Goal: Task Accomplishment & Management: Use online tool/utility

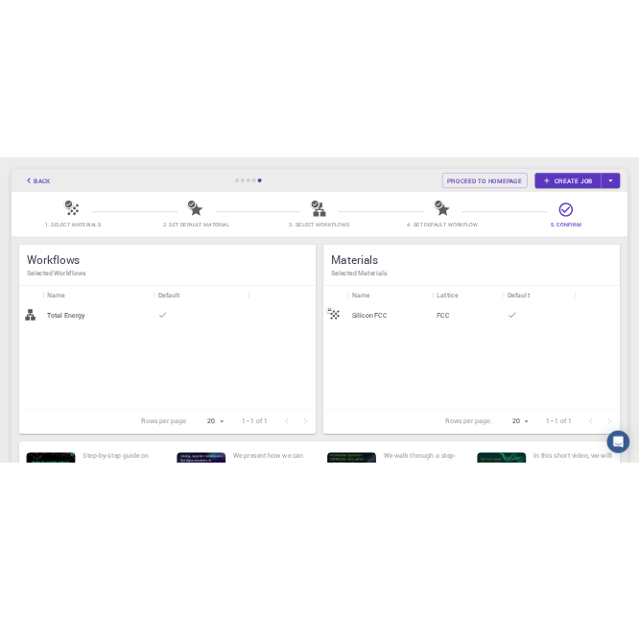
scroll to position [298, 0]
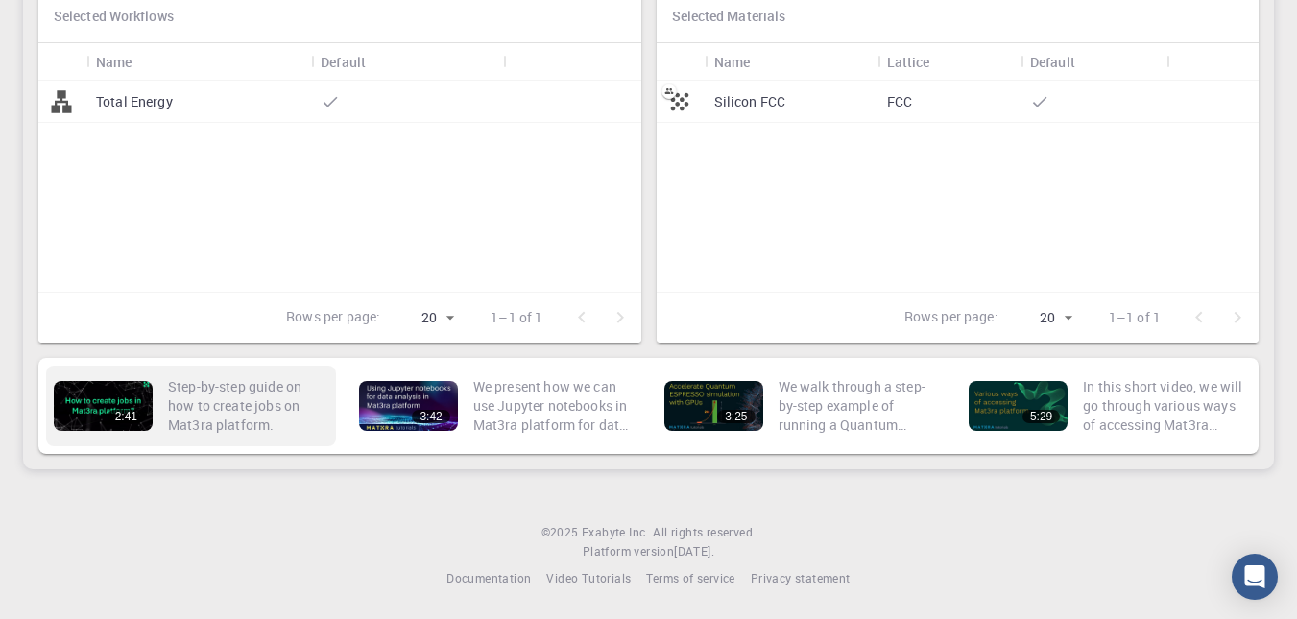
click at [77, 433] on link "2:41 Step-by-[PERSON_NAME] on how to create jobs on Mat3ra platform." at bounding box center [191, 406] width 290 height 81
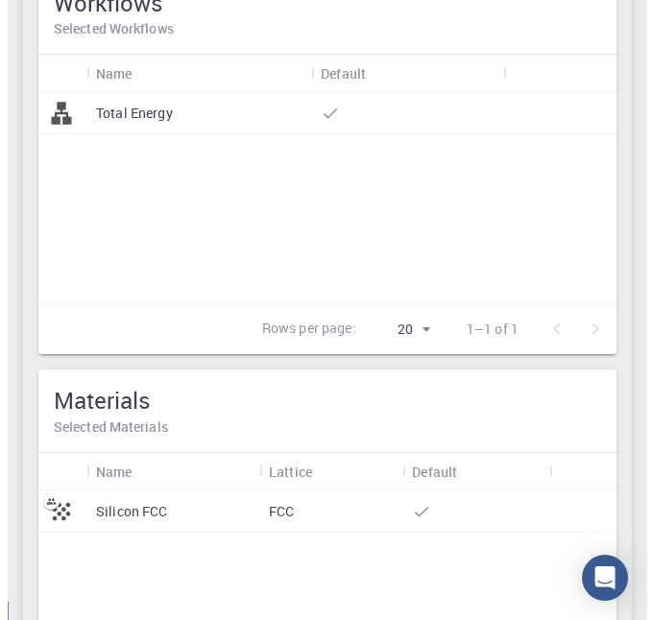
scroll to position [0, 0]
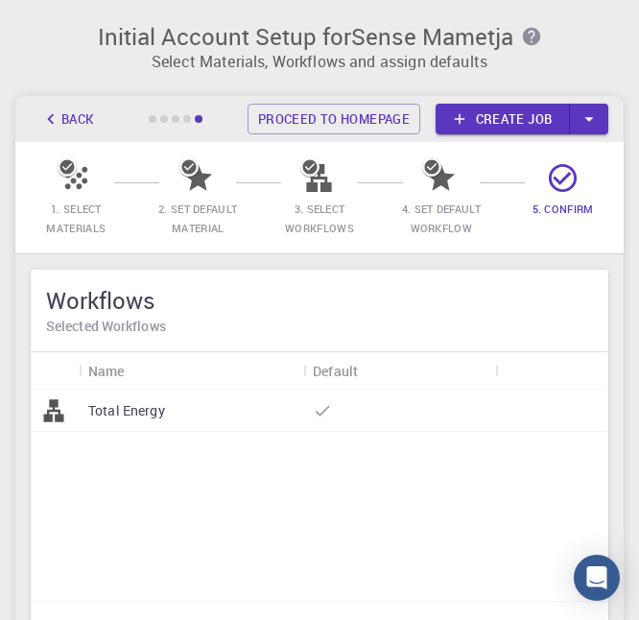
click at [472, 115] on link "Create job" at bounding box center [503, 119] width 134 height 31
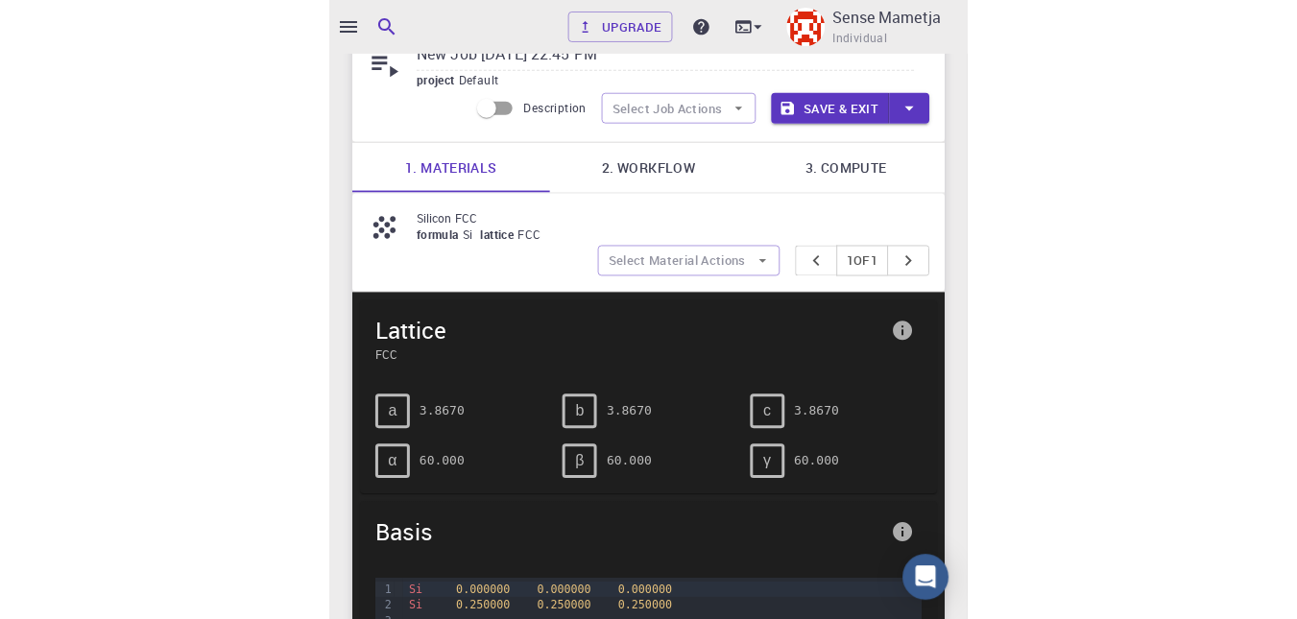
scroll to position [84, 0]
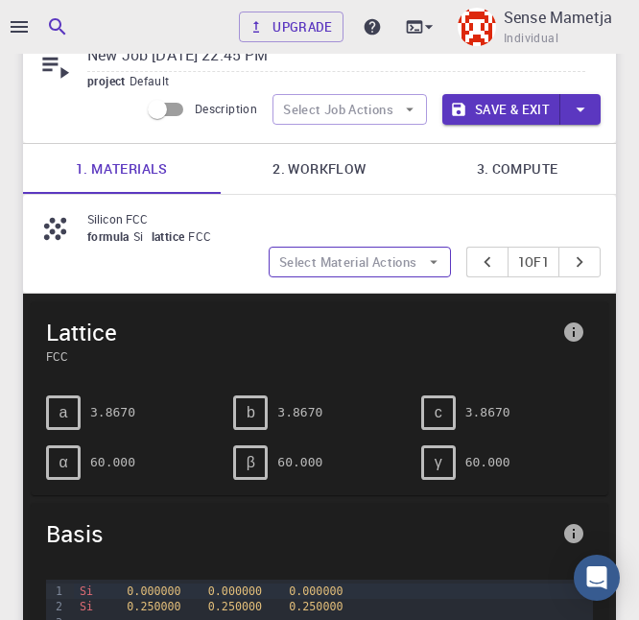
click at [405, 270] on button "Select Material Actions" at bounding box center [360, 262] width 182 height 31
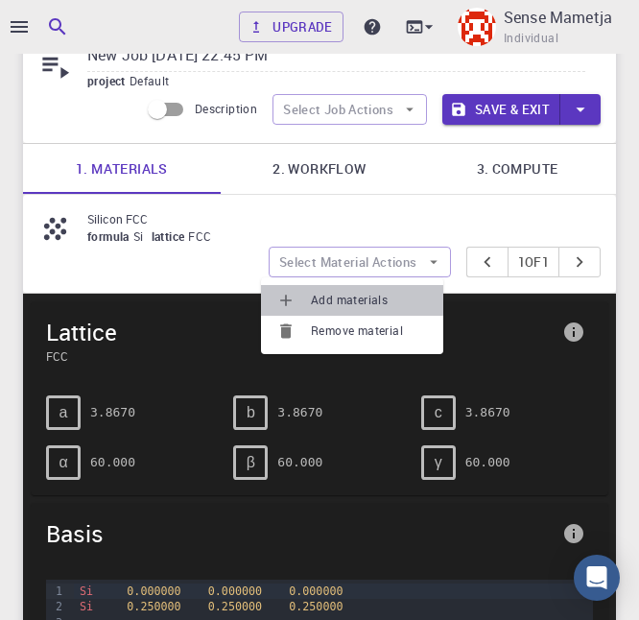
click at [390, 288] on li "Add materials" at bounding box center [352, 300] width 182 height 31
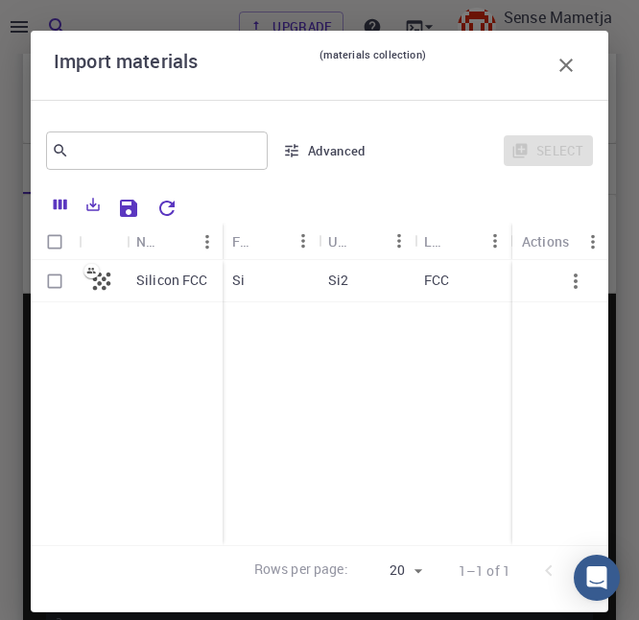
click at [203, 151] on input "text" at bounding box center [149, 150] width 161 height 27
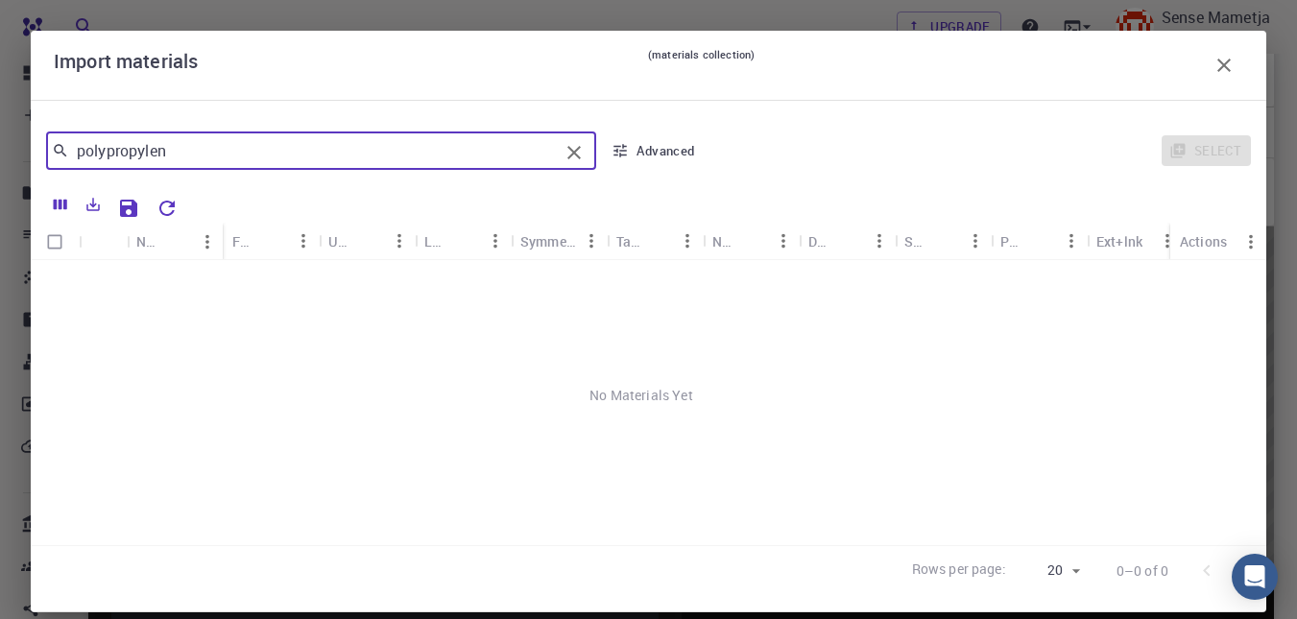
type input "polypropylene"
click at [578, 159] on icon "Clear" at bounding box center [574, 152] width 23 height 23
type input "T"
type input "t"
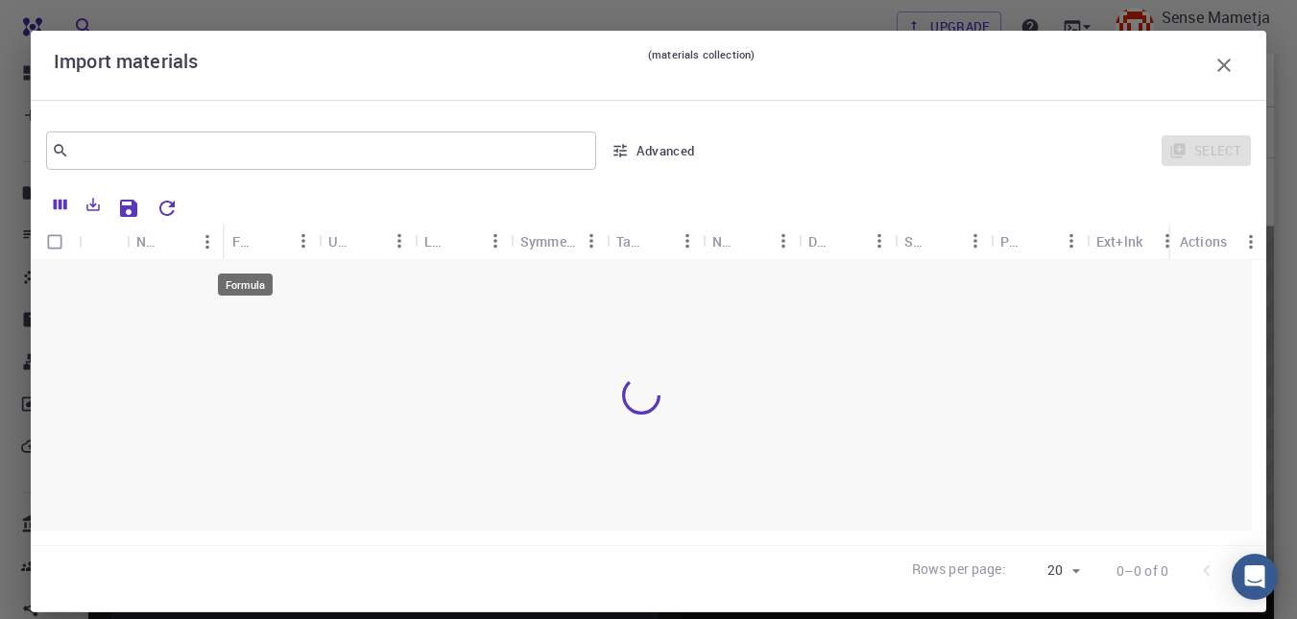
click at [252, 243] on div "Formula" at bounding box center [244, 241] width 25 height 37
click at [262, 243] on icon "Sort" at bounding box center [272, 240] width 21 height 21
click at [258, 252] on div "Formula" at bounding box center [272, 241] width 31 height 31
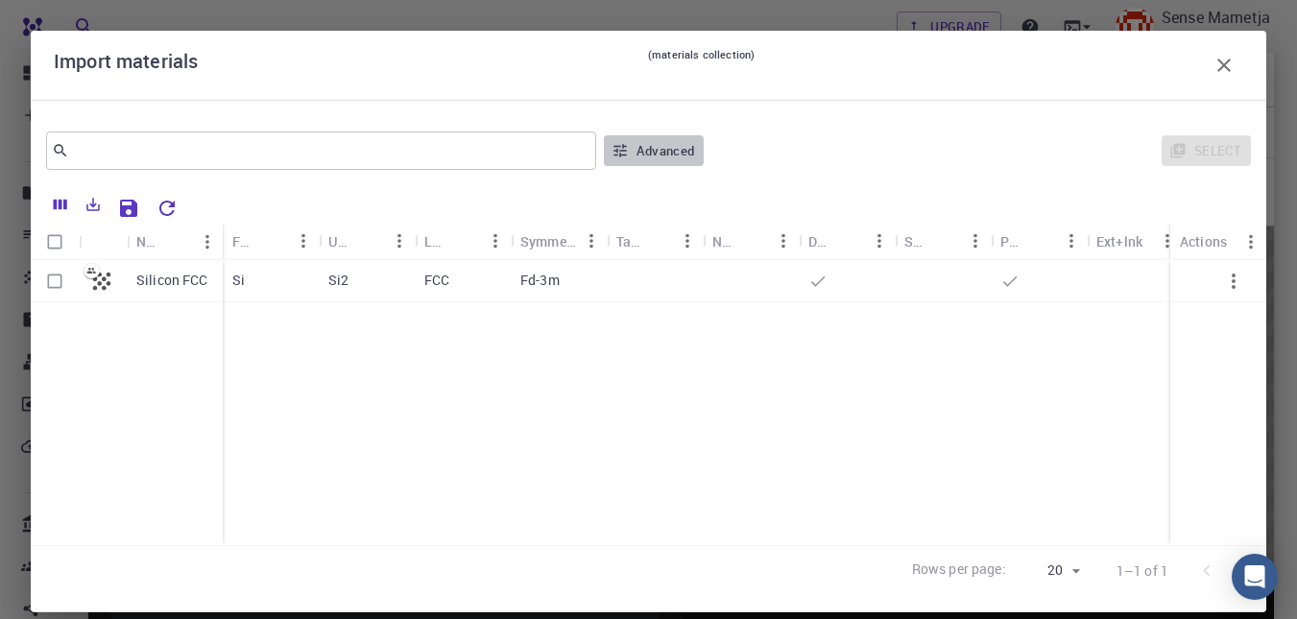
click at [612, 150] on icon "button" at bounding box center [620, 150] width 17 height 17
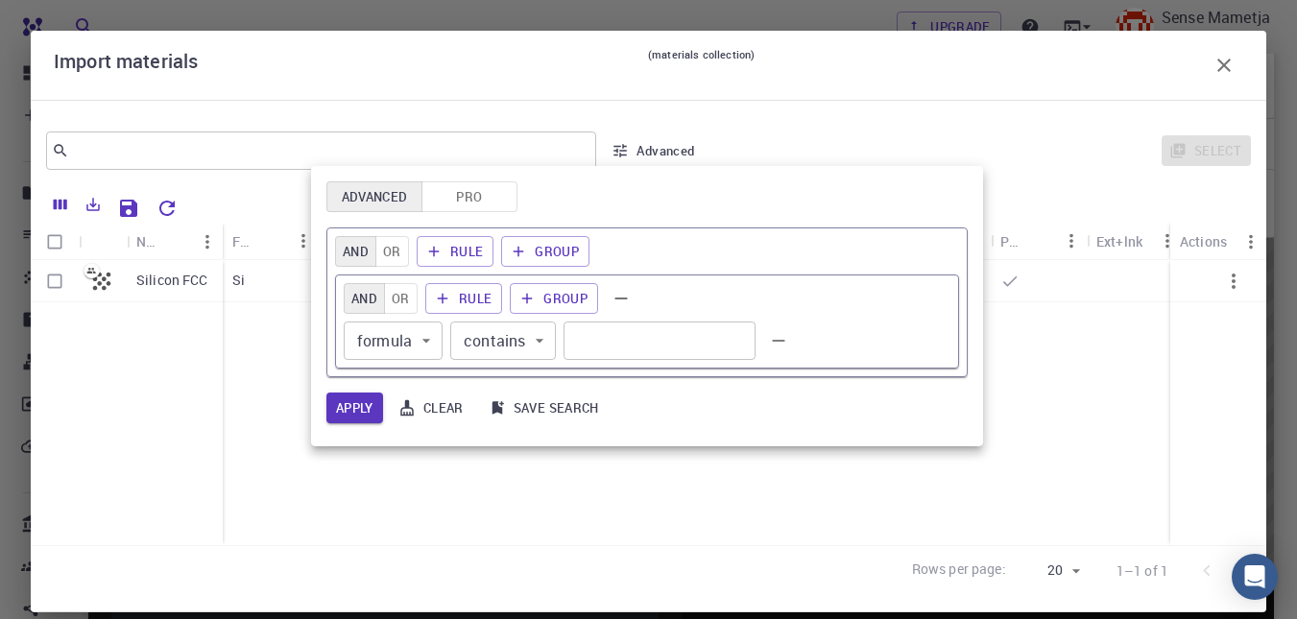
scroll to position [71, 0]
click at [448, 200] on button "Pro" at bounding box center [470, 196] width 96 height 31
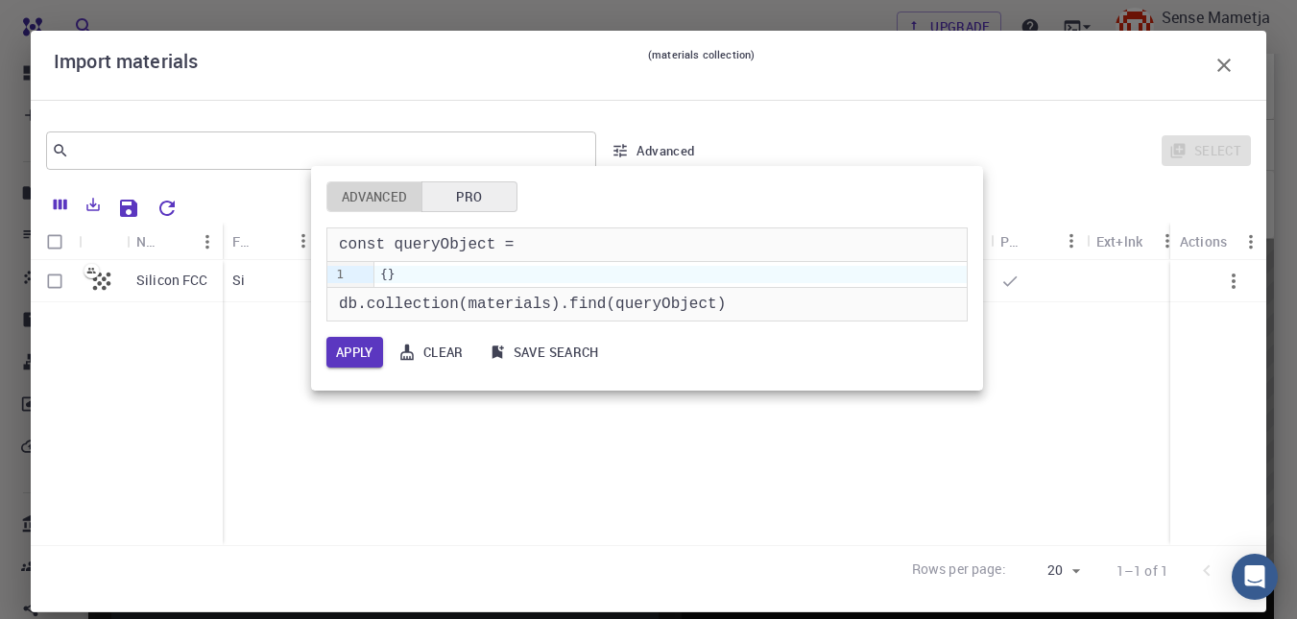
click at [405, 206] on button "Advanced" at bounding box center [374, 196] width 96 height 31
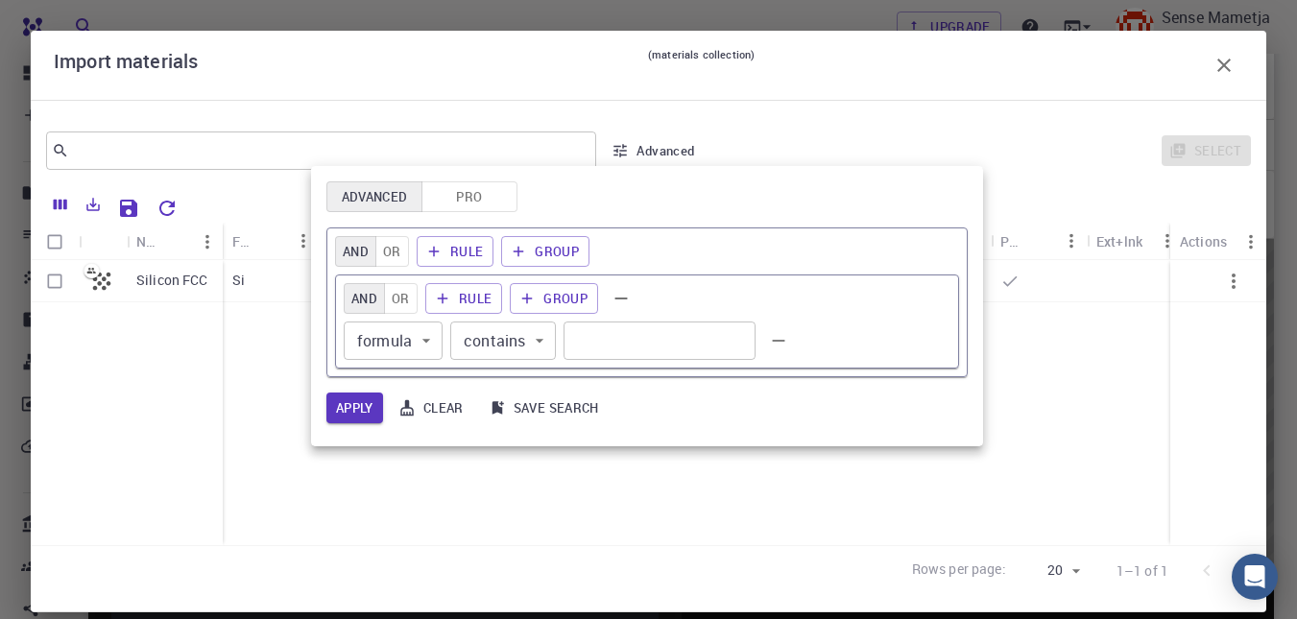
click at [654, 161] on div at bounding box center [648, 309] width 1297 height 619
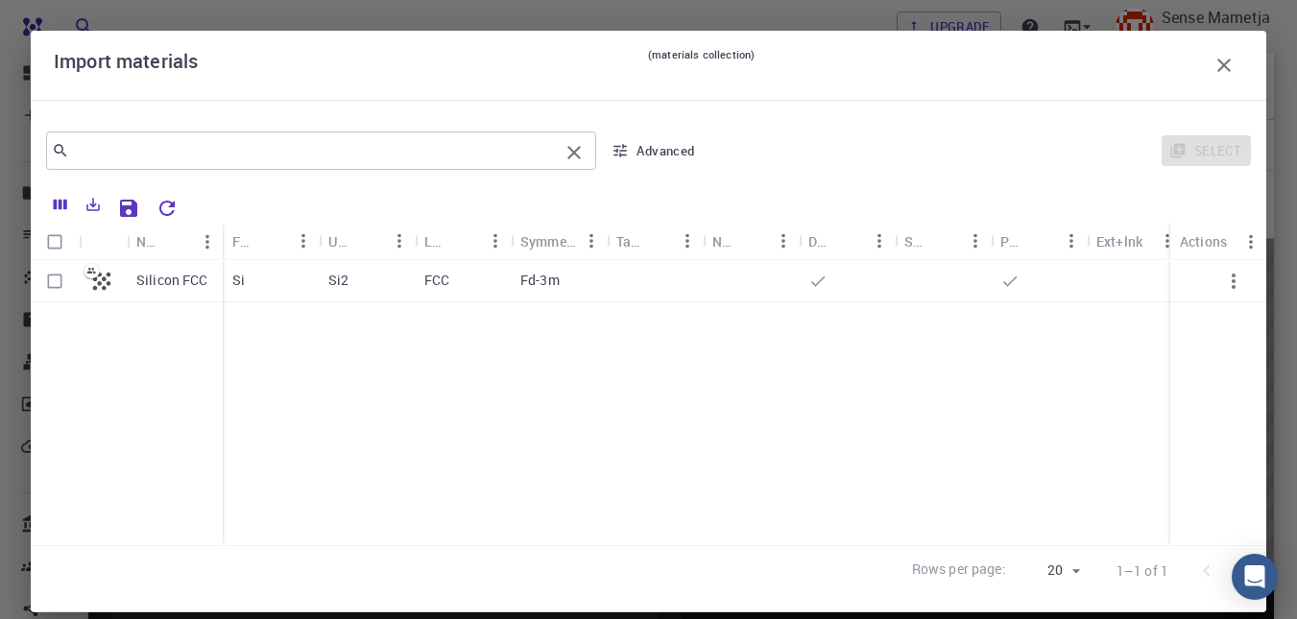
click at [313, 165] on div "​" at bounding box center [321, 151] width 550 height 38
click at [340, 270] on div "Si2" at bounding box center [367, 281] width 96 height 42
checkbox input "true"
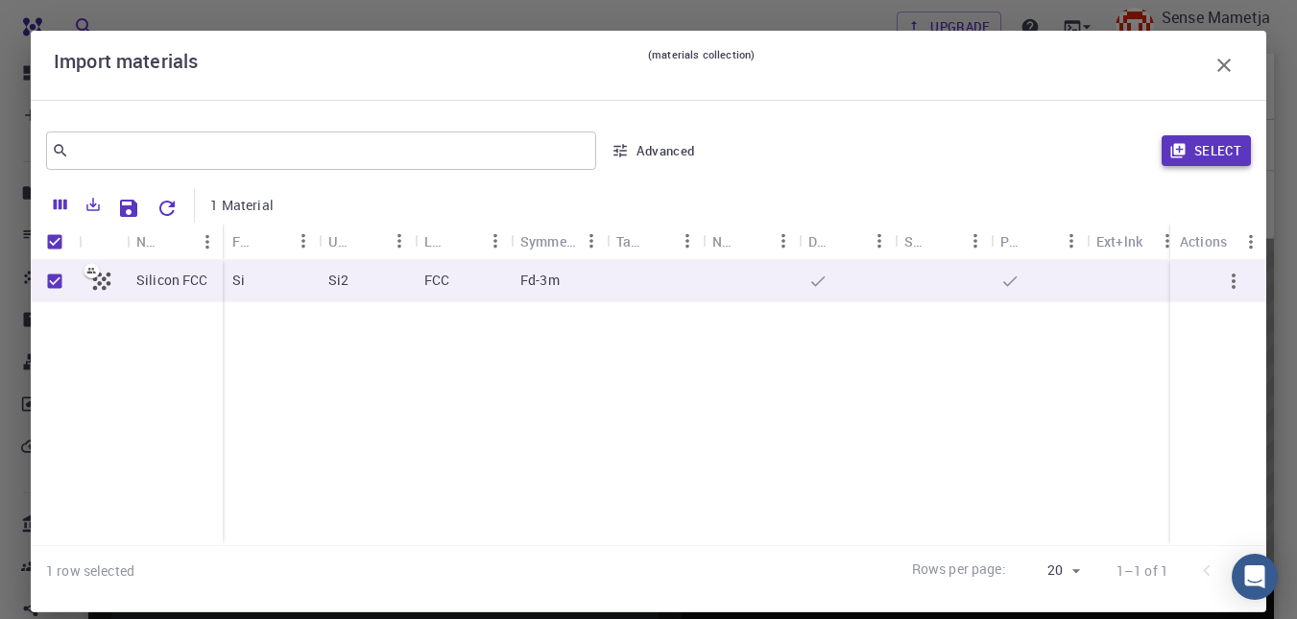
click at [654, 144] on button "Select" at bounding box center [1206, 150] width 89 height 31
type input "New Job [DATE] 22:45 PM {{ material.formula }}"
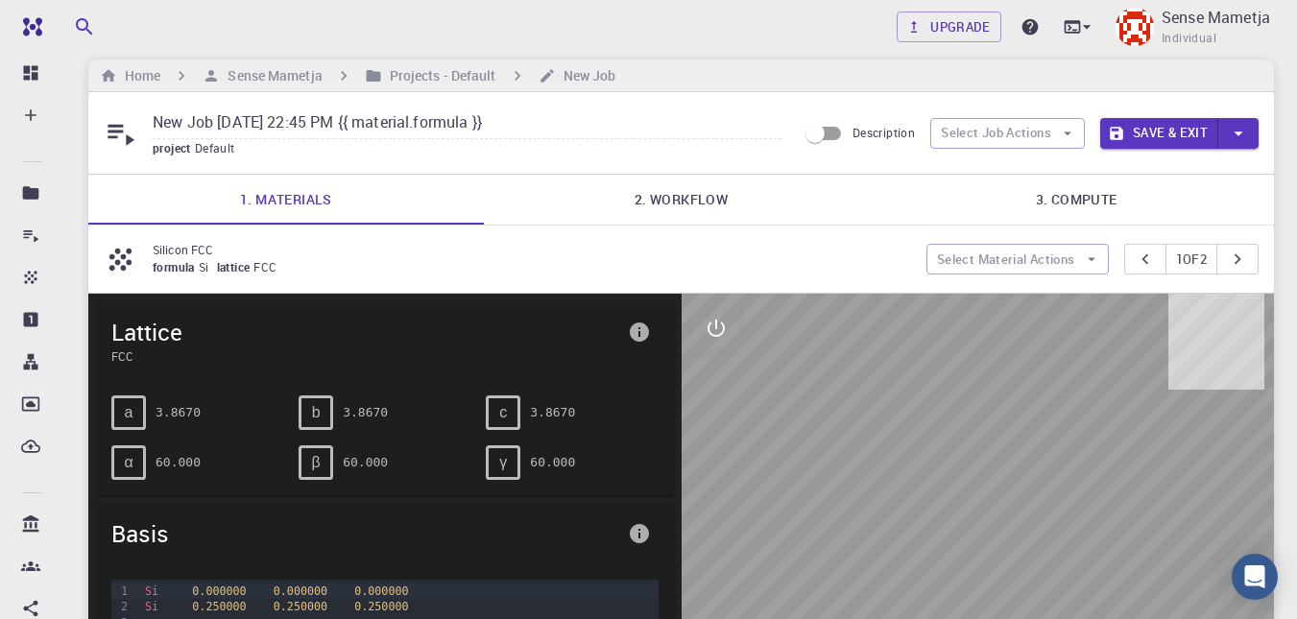
scroll to position [0, 0]
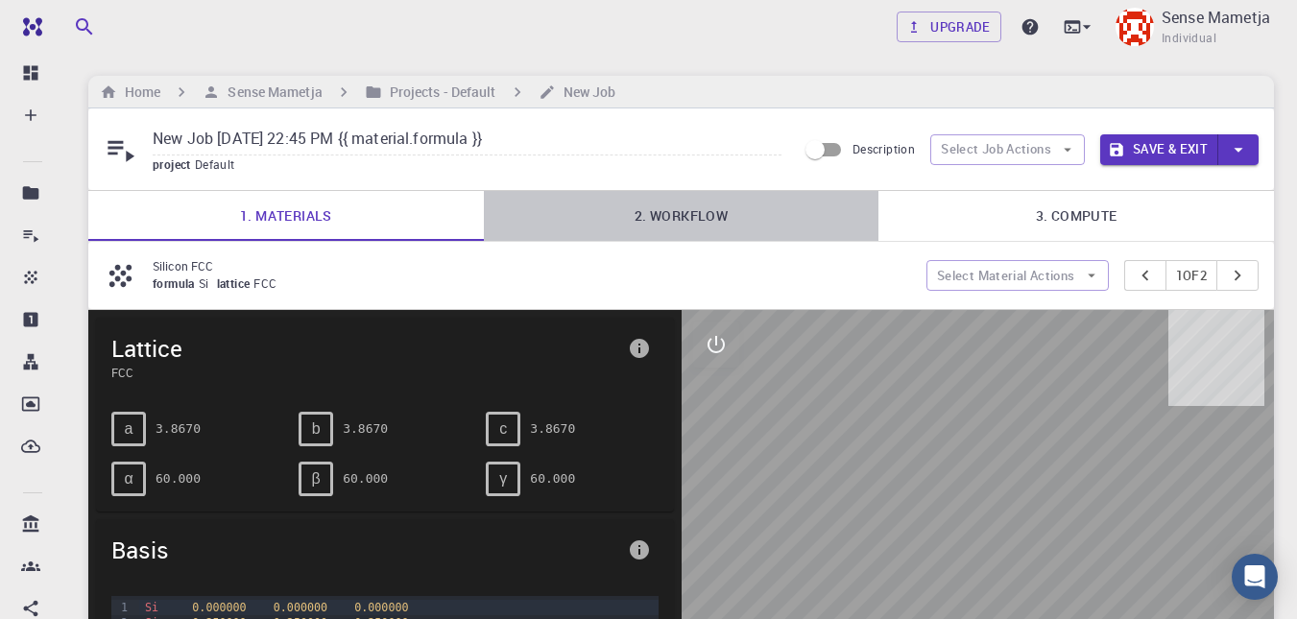
click at [654, 222] on link "2. Workflow" at bounding box center [682, 216] width 396 height 50
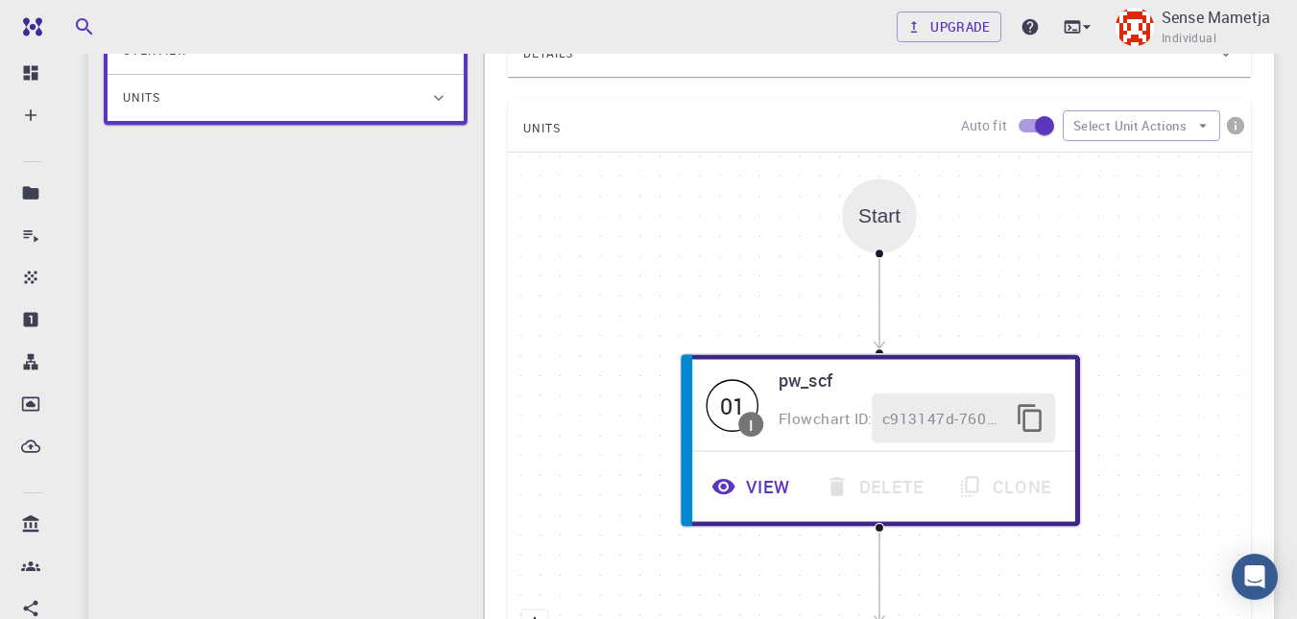
scroll to position [437, 0]
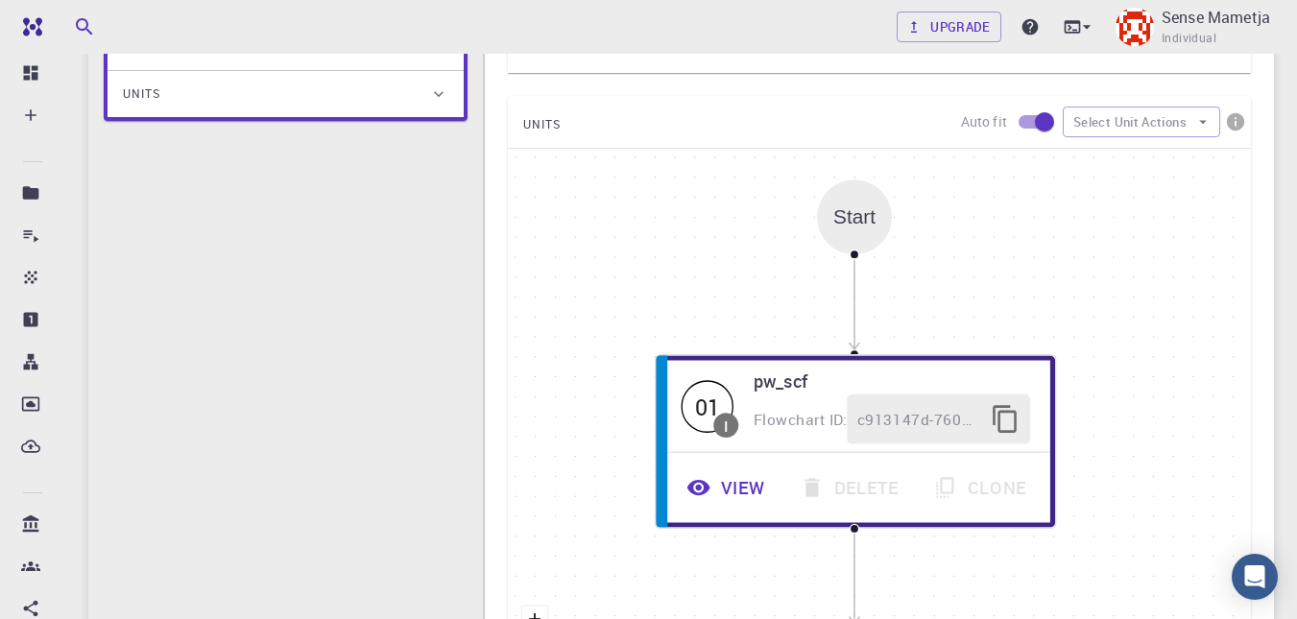
drag, startPoint x: 881, startPoint y: 238, endPoint x: 856, endPoint y: 243, distance: 25.4
click at [654, 243] on div "Start" at bounding box center [854, 217] width 75 height 75
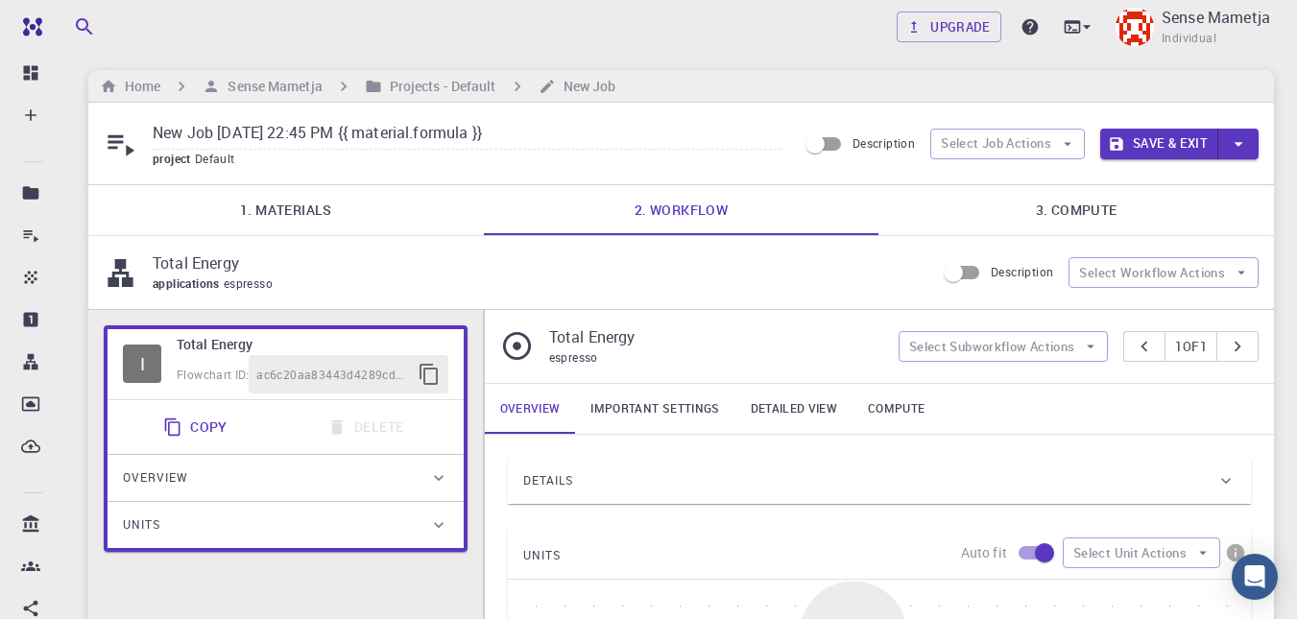
scroll to position [0, 0]
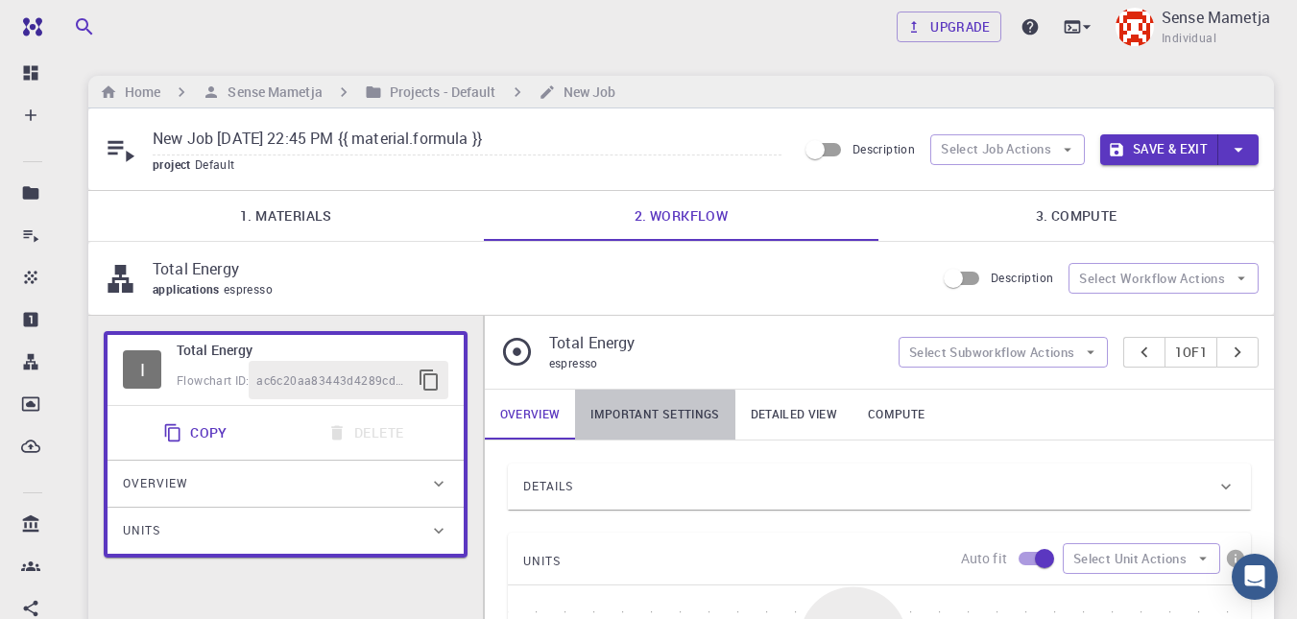
click at [620, 422] on link "Important settings" at bounding box center [654, 415] width 159 height 50
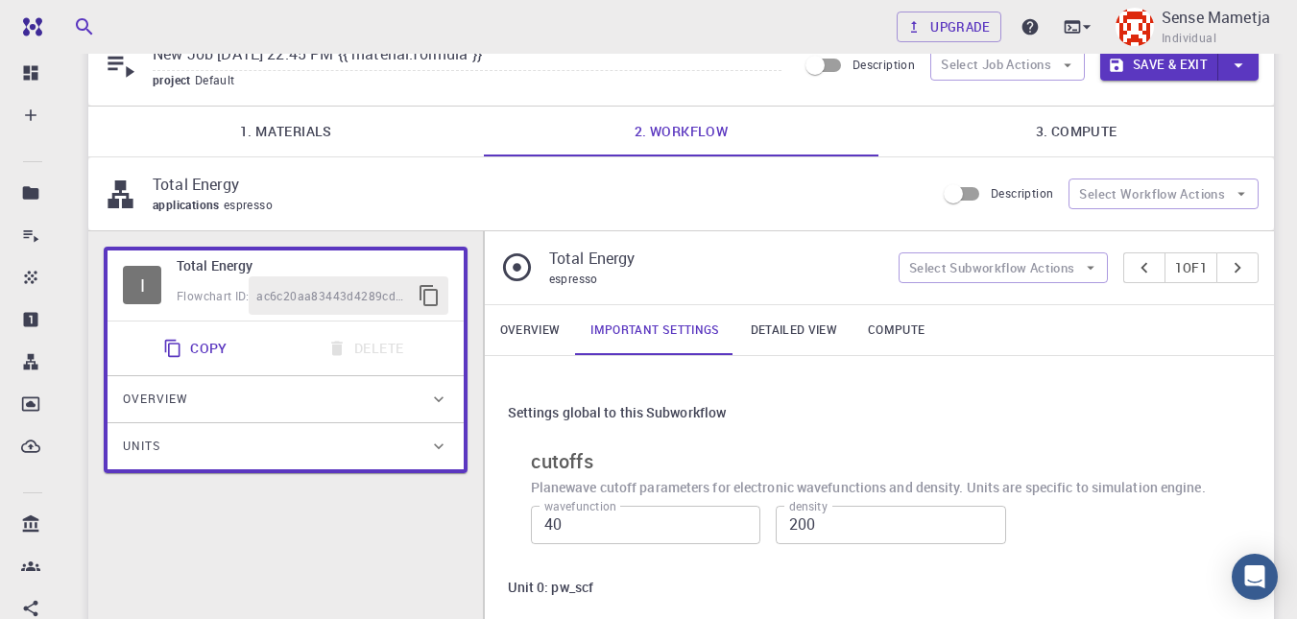
scroll to position [85, 0]
click at [654, 337] on link "Detailed view" at bounding box center [794, 329] width 117 height 50
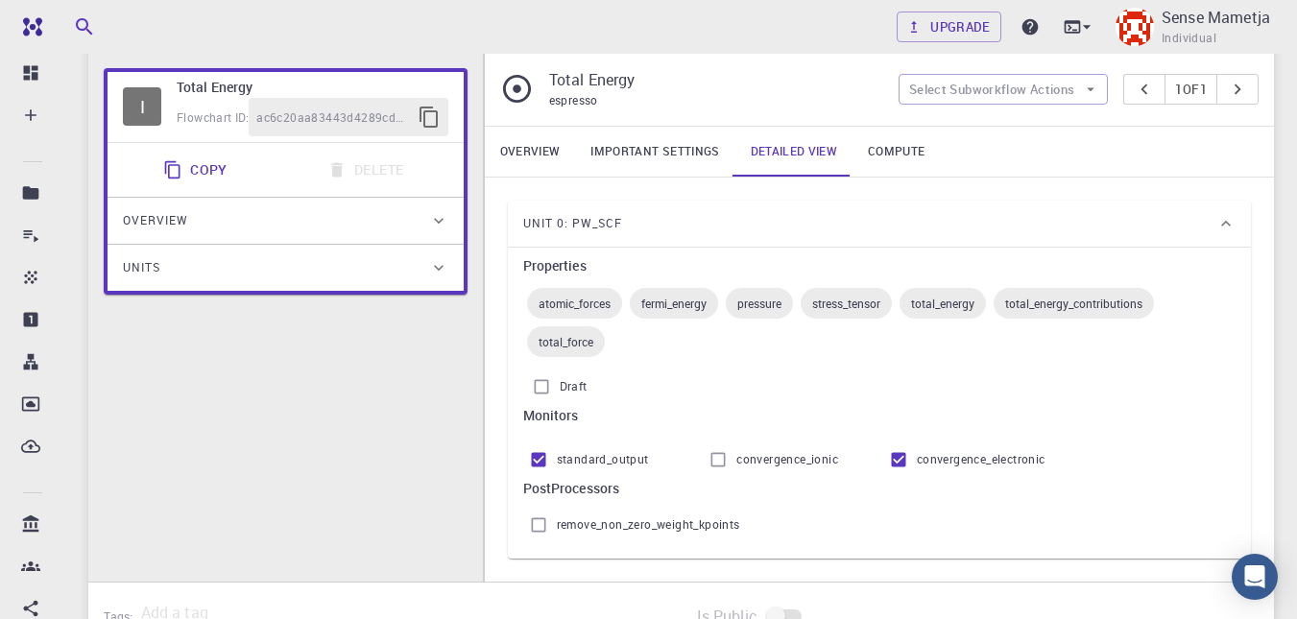
scroll to position [264, 0]
click at [589, 307] on span "atomic_forces" at bounding box center [574, 302] width 95 height 15
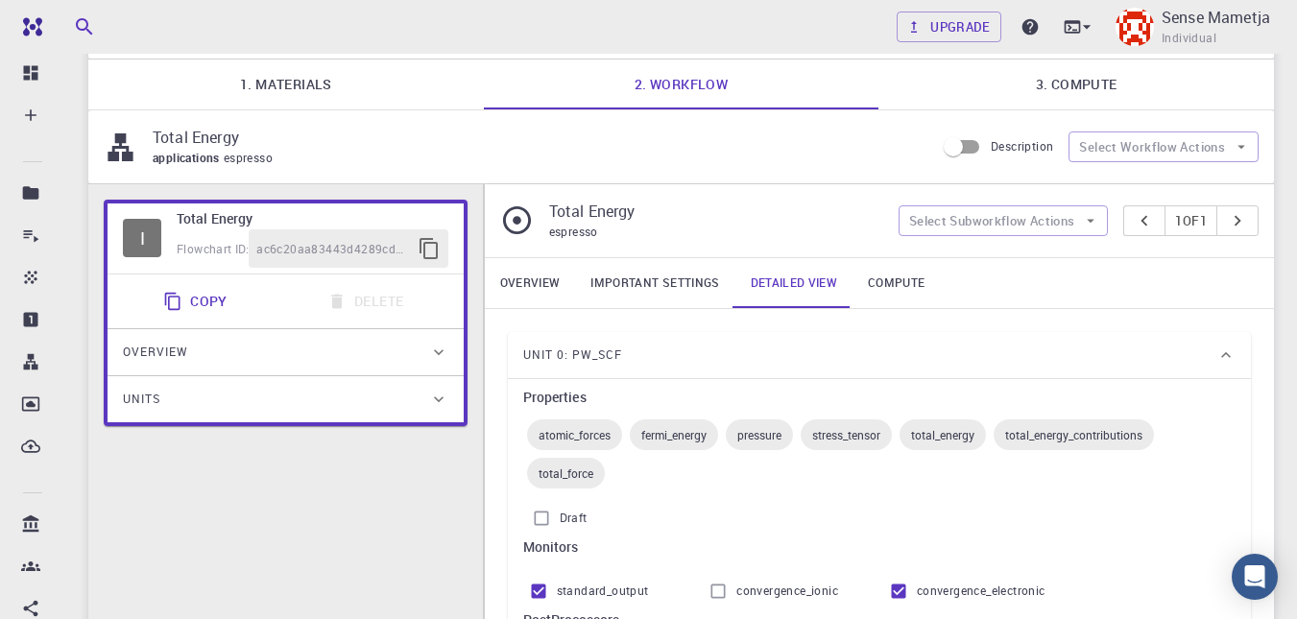
scroll to position [123, 0]
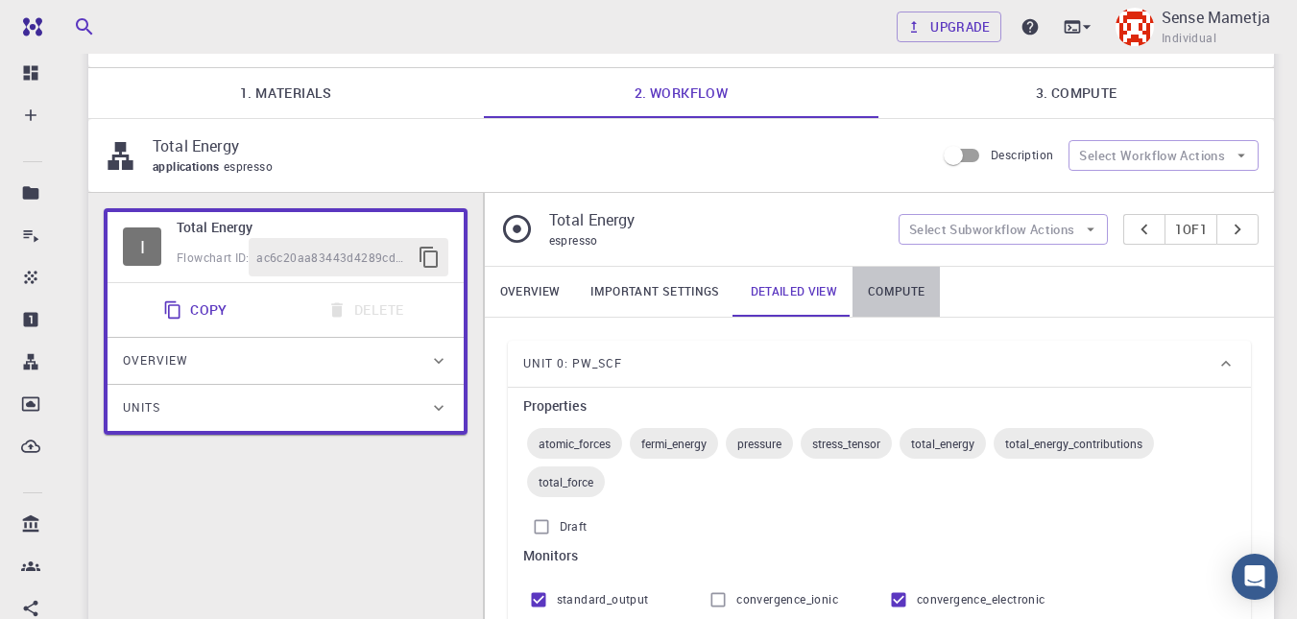
click at [654, 297] on link "Compute" at bounding box center [896, 292] width 87 height 50
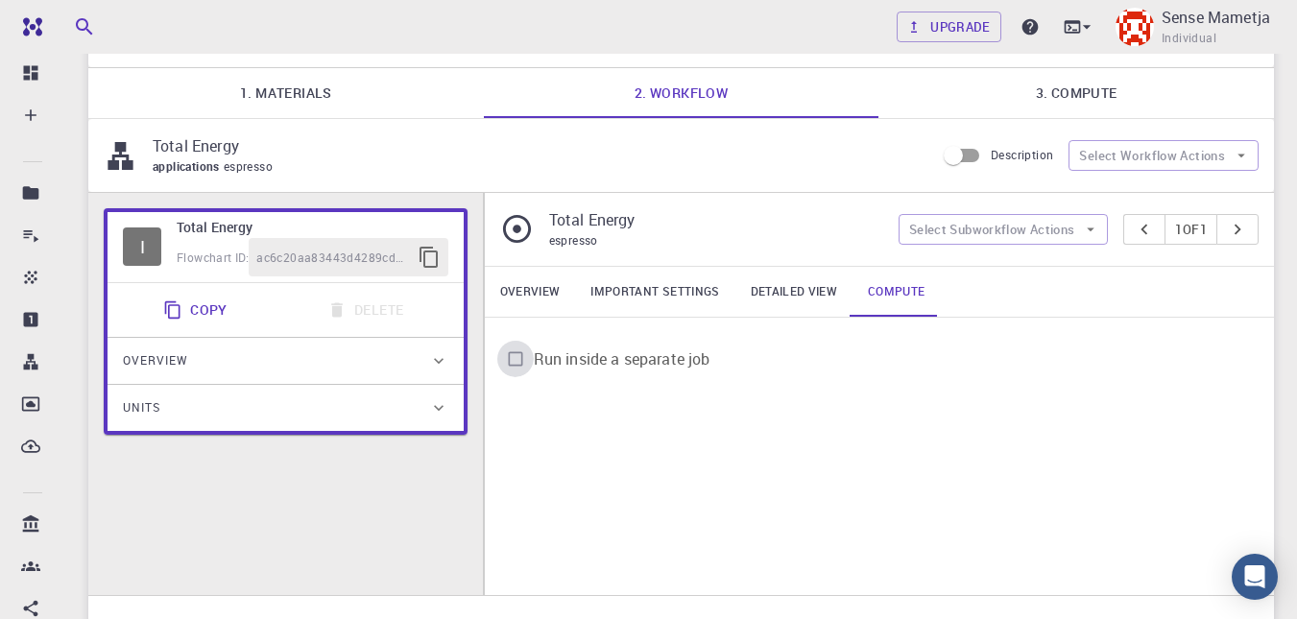
click at [512, 362] on input "Run inside a separate job" at bounding box center [515, 359] width 36 height 36
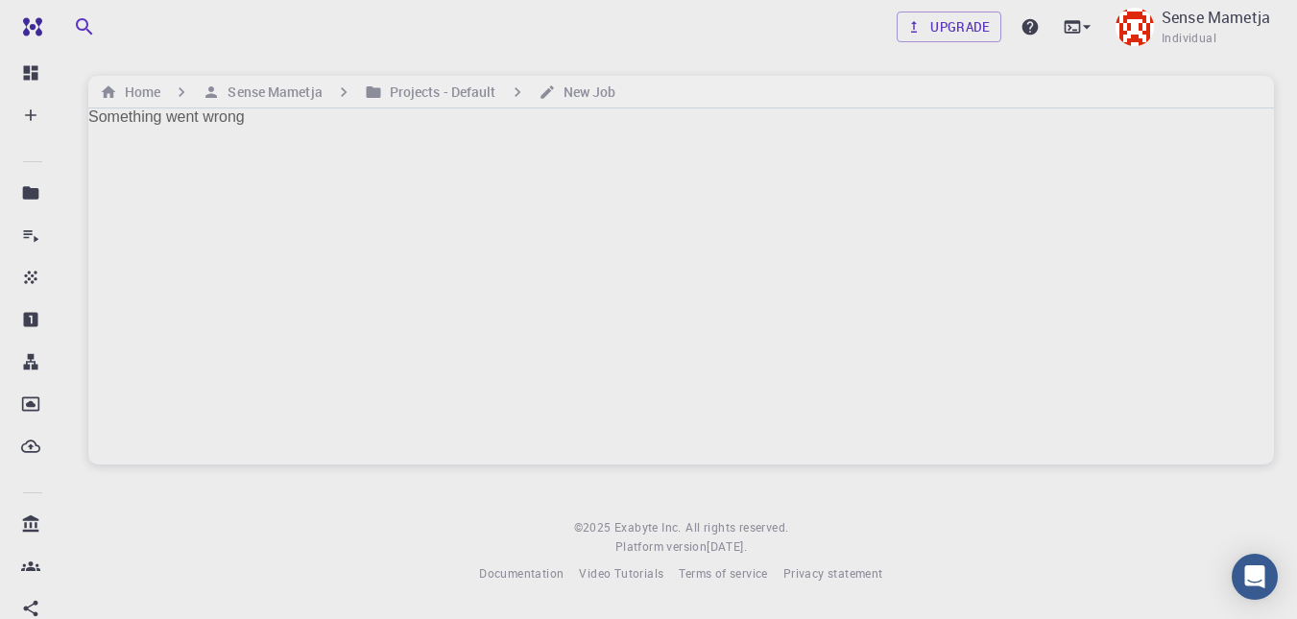
scroll to position [0, 0]
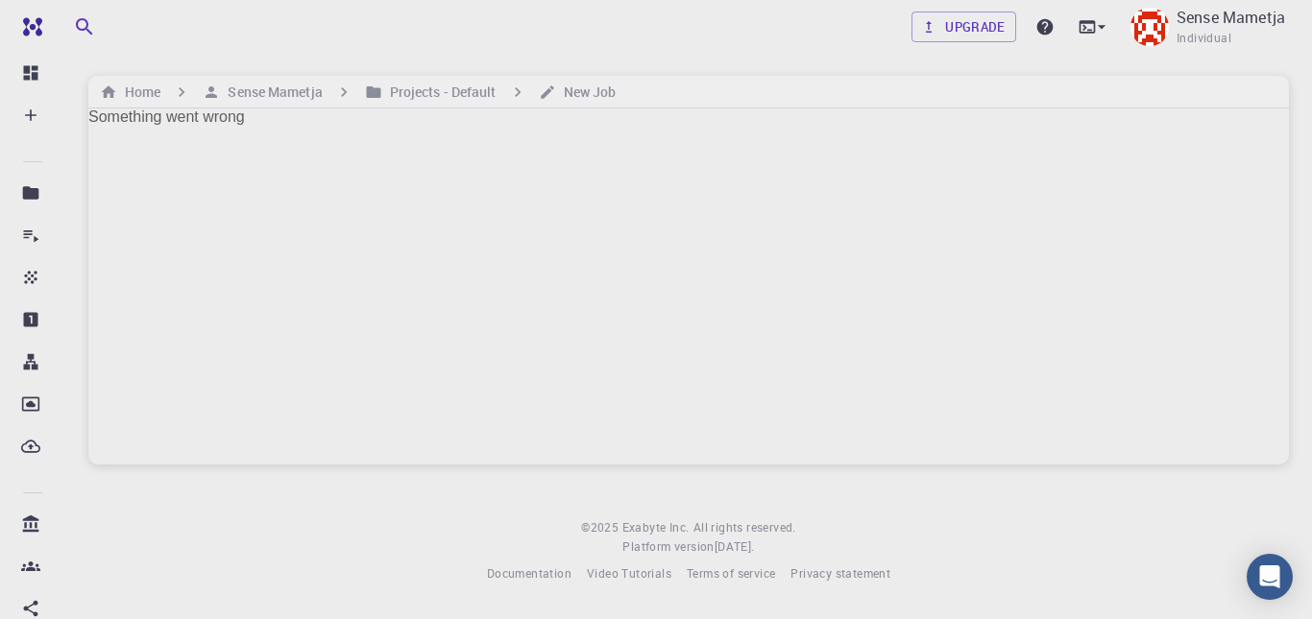
click at [297, 129] on div "Something went wrong" at bounding box center [688, 287] width 1200 height 356
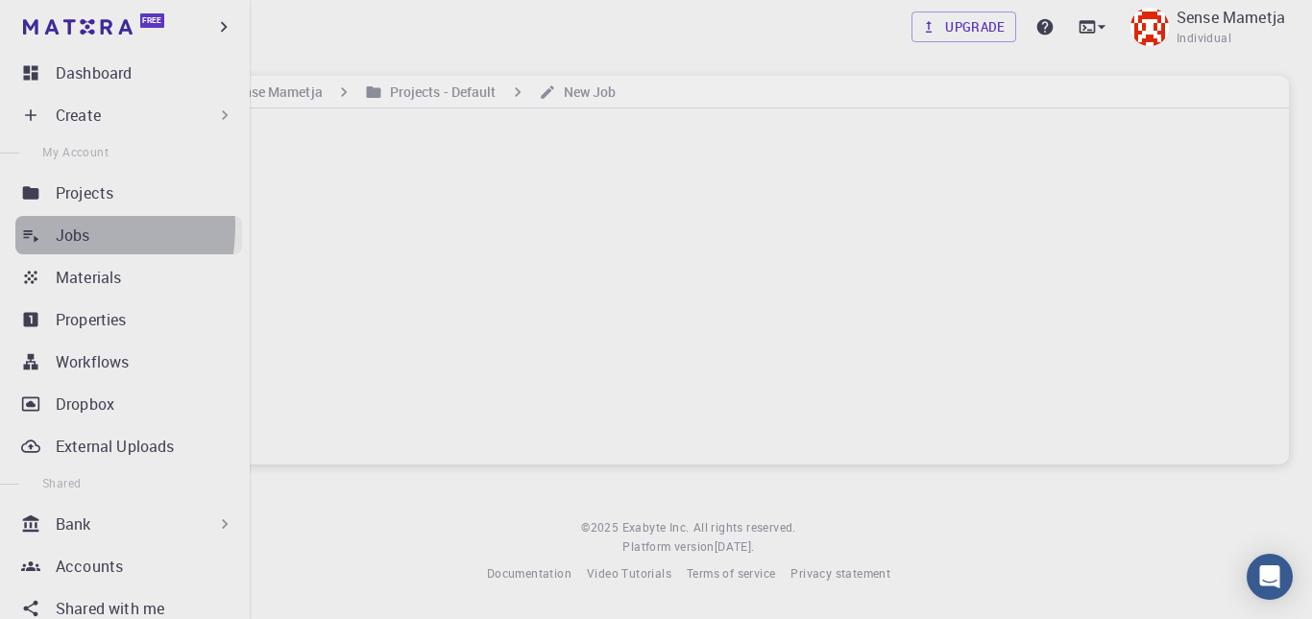
click at [43, 226] on link "Jobs" at bounding box center [128, 235] width 227 height 38
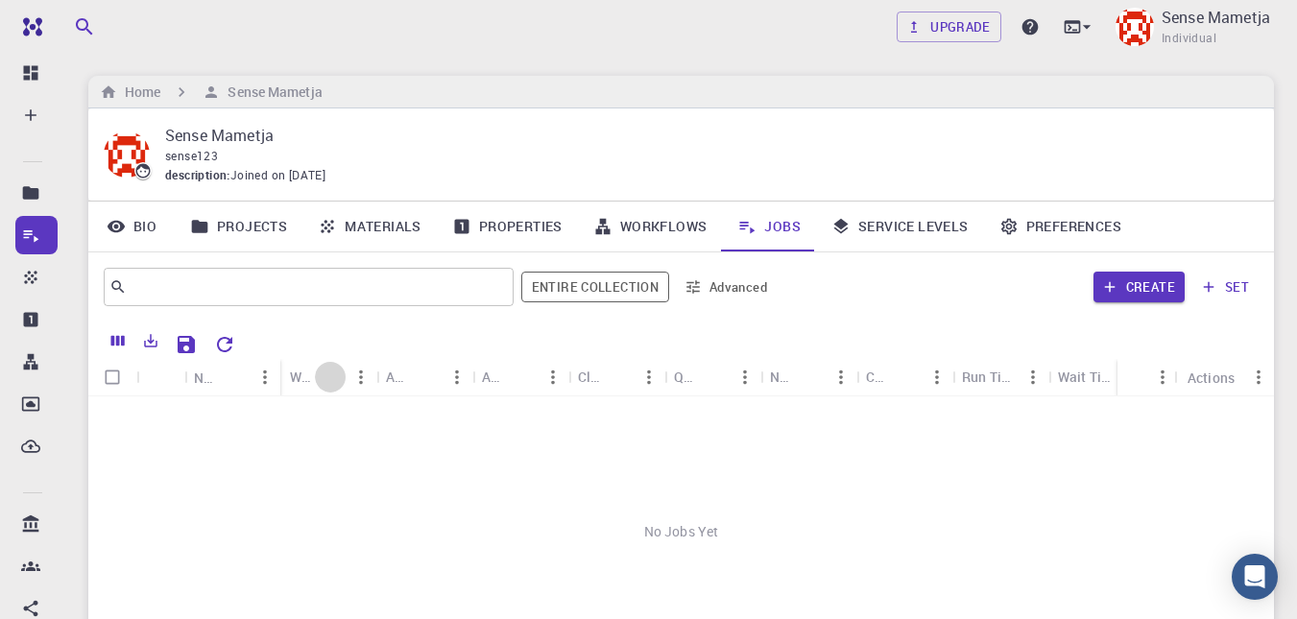
click at [332, 386] on icon "Sort" at bounding box center [330, 377] width 21 height 21
click at [411, 373] on button "Sort" at bounding box center [426, 377] width 31 height 31
click at [202, 214] on link "Projects" at bounding box center [239, 227] width 128 height 50
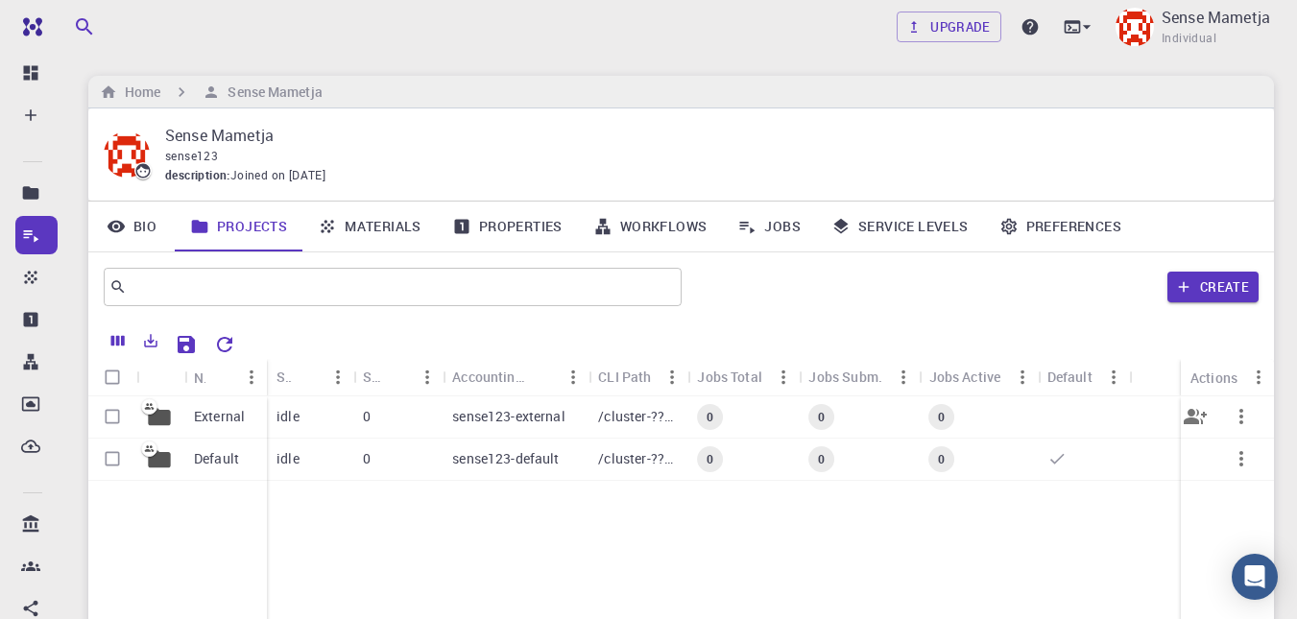
click at [489, 419] on p "sense123-external" at bounding box center [508, 416] width 113 height 19
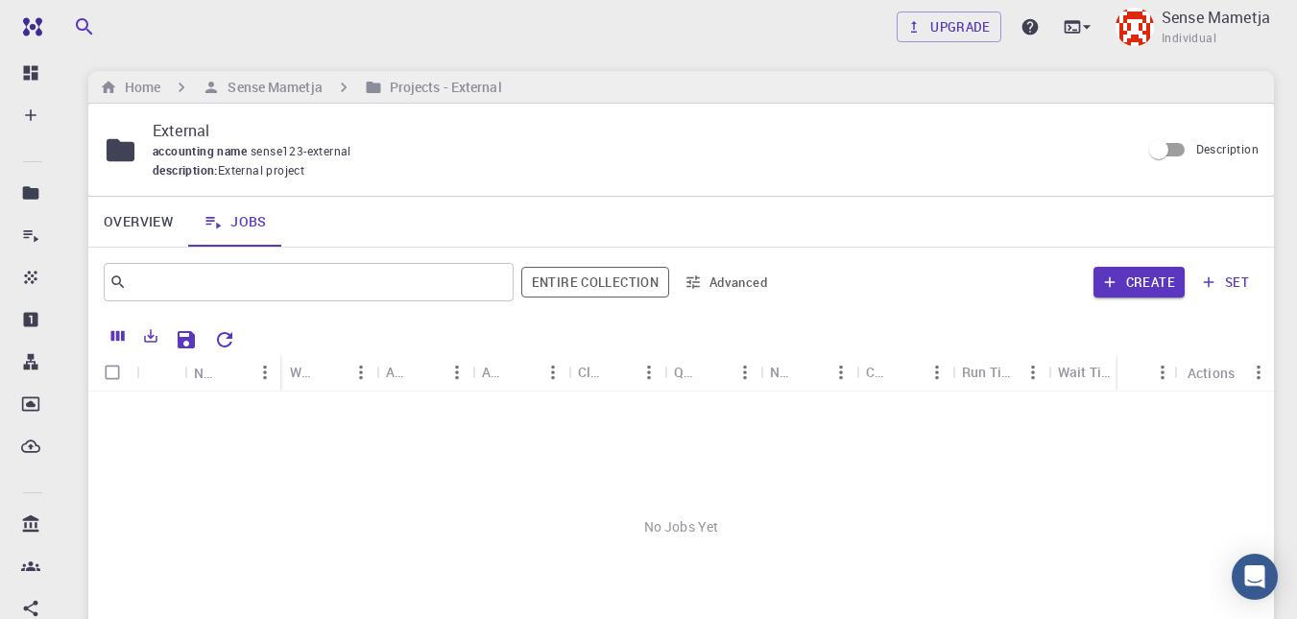
scroll to position [4, 0]
click at [131, 213] on link "Overview" at bounding box center [138, 223] width 100 height 50
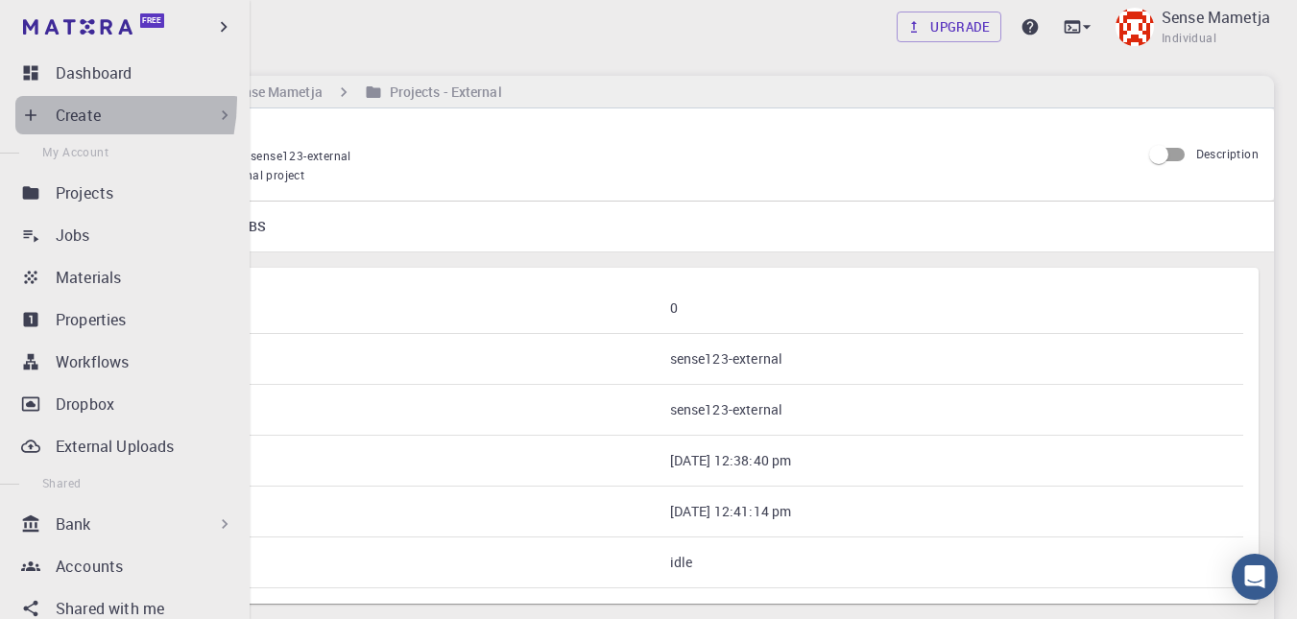
click at [46, 99] on div "Create" at bounding box center [128, 115] width 227 height 38
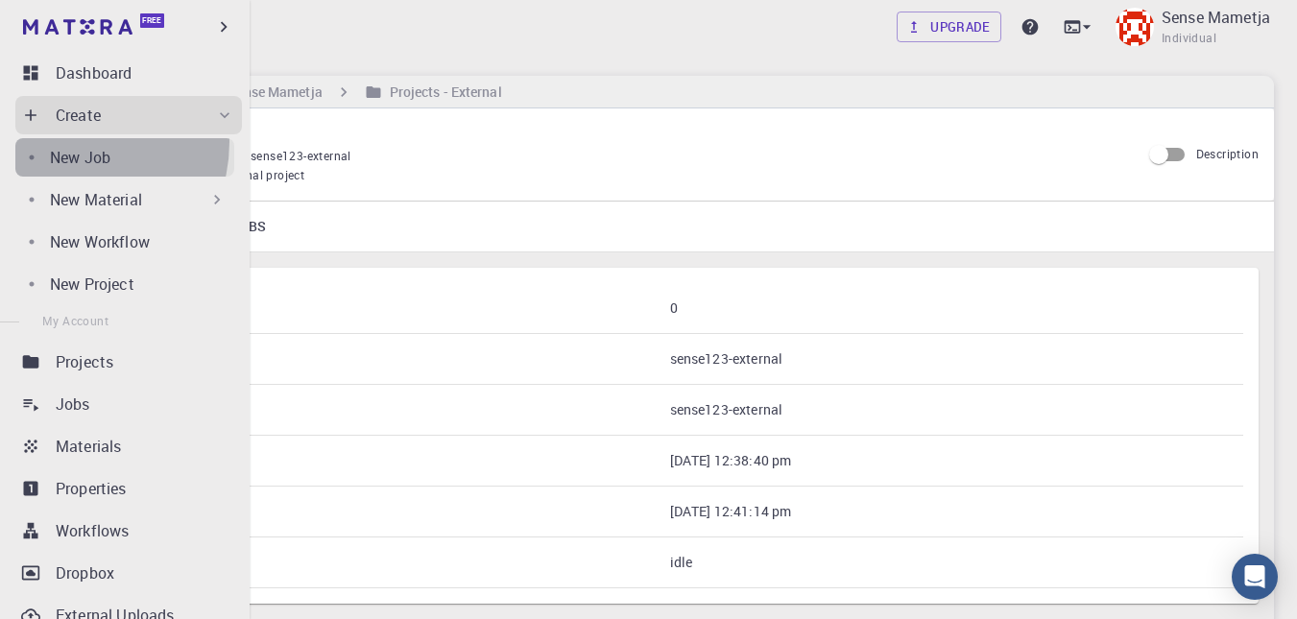
click at [67, 142] on link "New Job" at bounding box center [124, 157] width 219 height 38
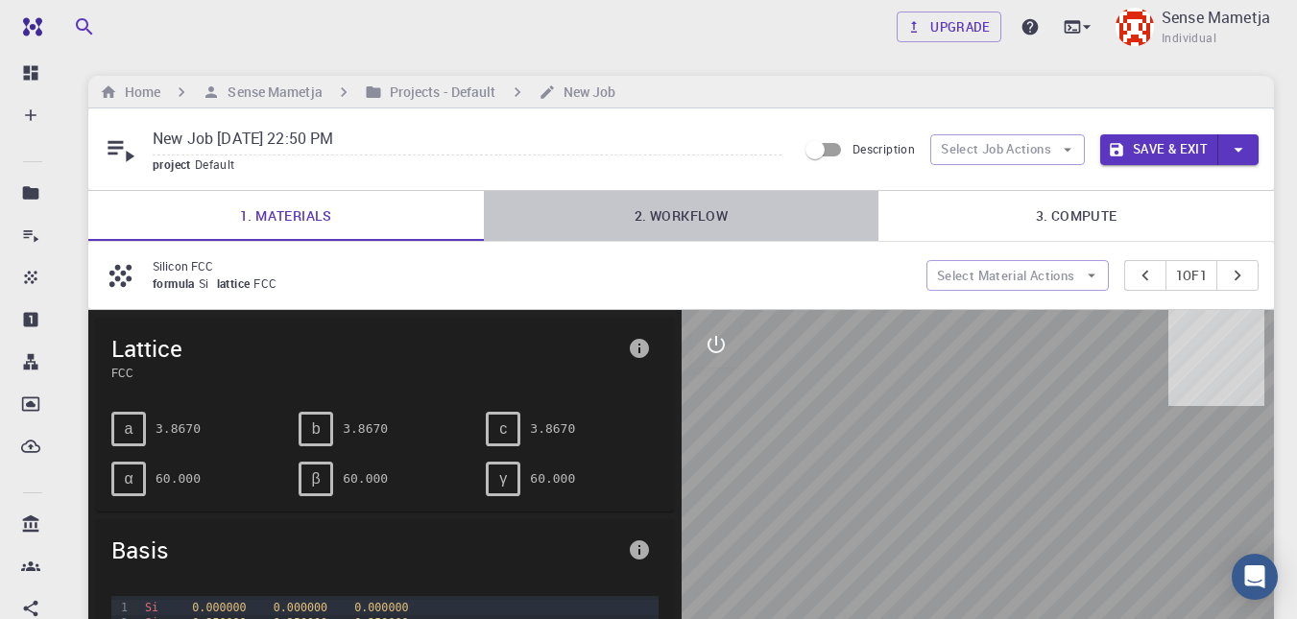
click at [654, 203] on link "2. Workflow" at bounding box center [682, 216] width 396 height 50
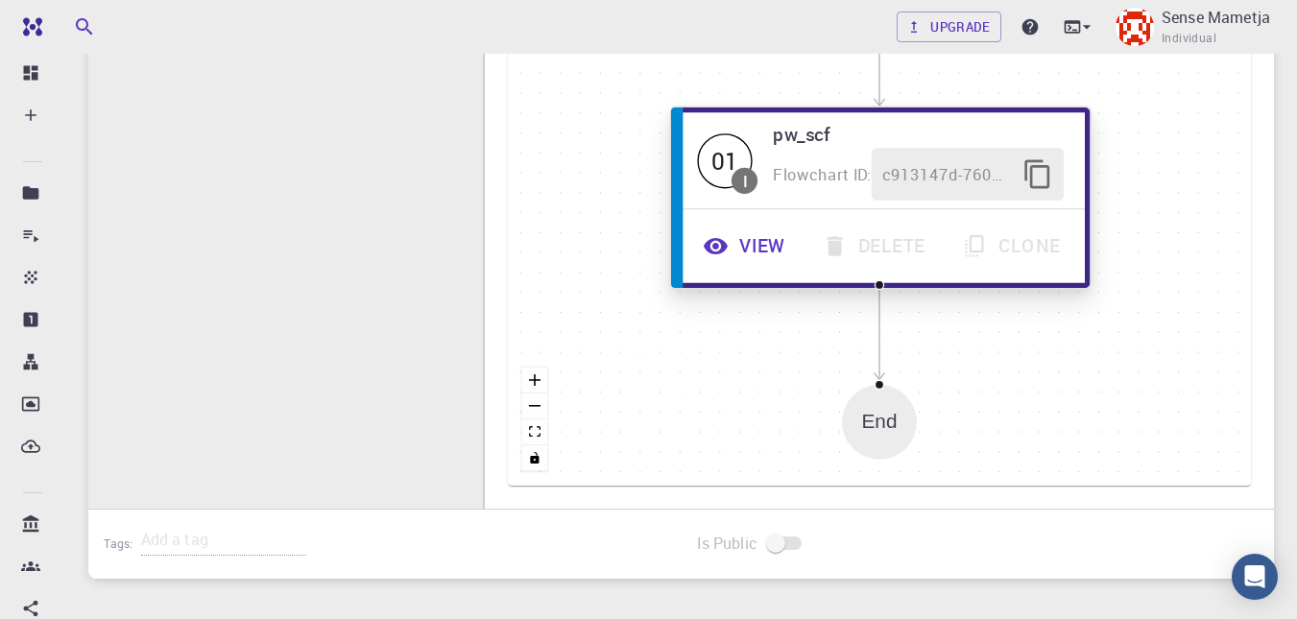
scroll to position [677, 0]
click at [654, 142] on h6 "pw_scf" at bounding box center [918, 133] width 291 height 29
click at [654, 182] on span "I" at bounding box center [745, 179] width 26 height 26
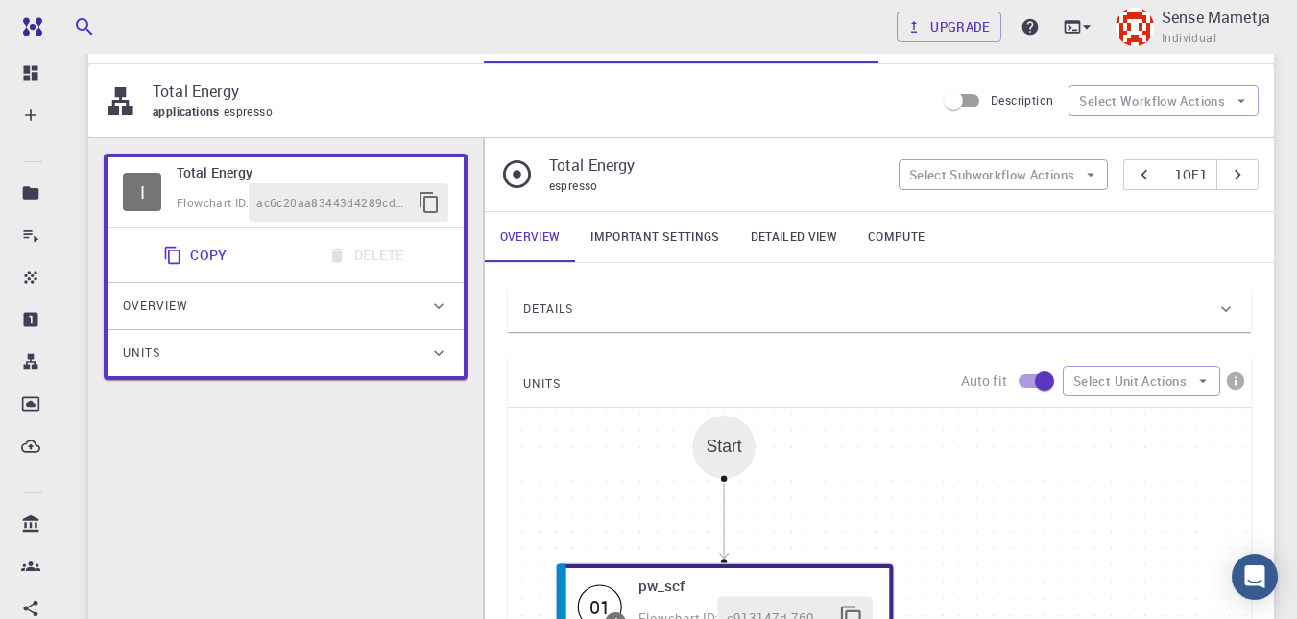
scroll to position [0, 0]
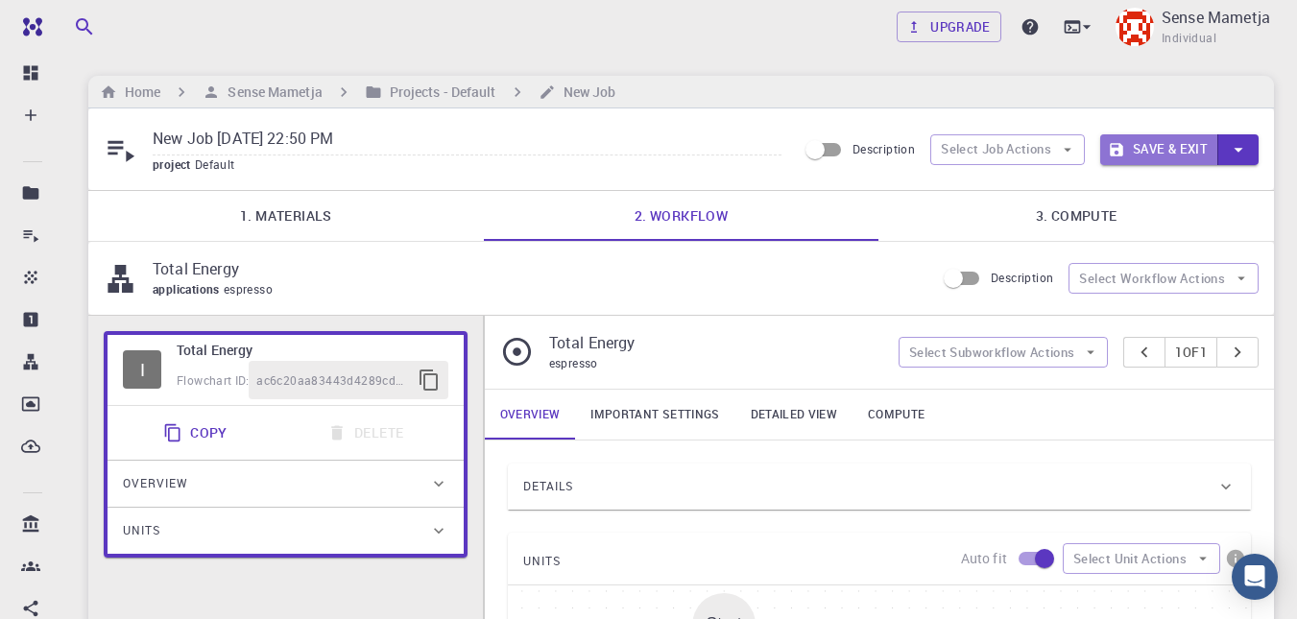
click at [654, 153] on icon "button" at bounding box center [1116, 149] width 13 height 13
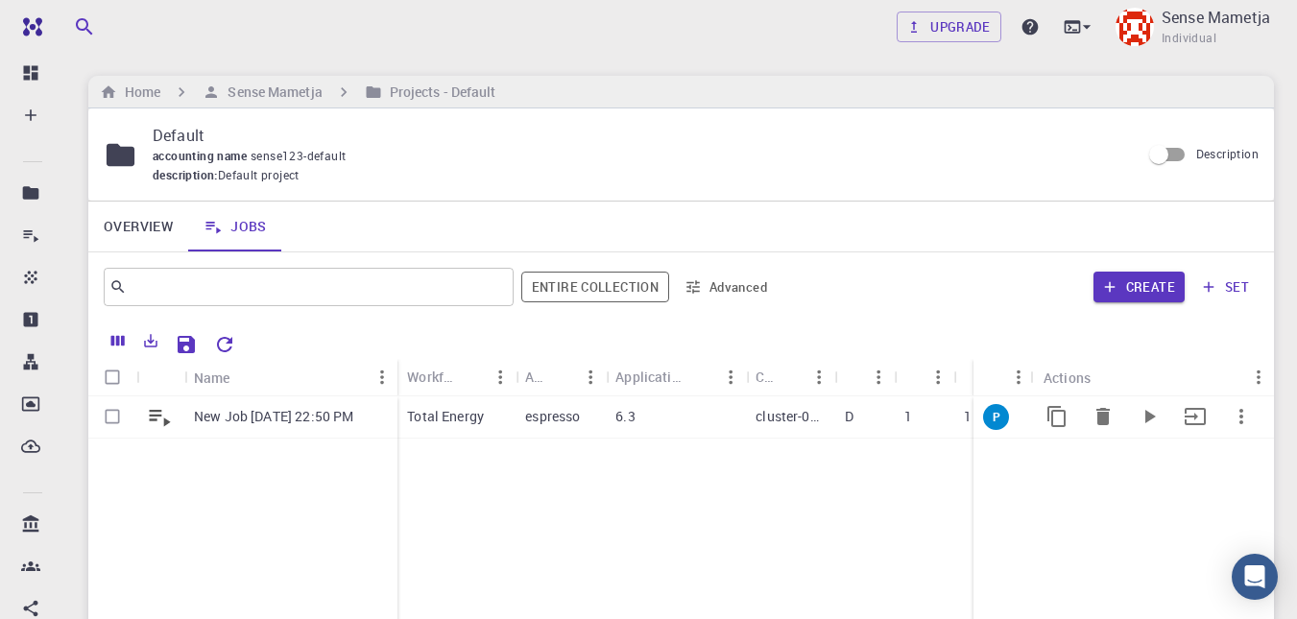
click at [654, 426] on div "6.3" at bounding box center [676, 418] width 140 height 42
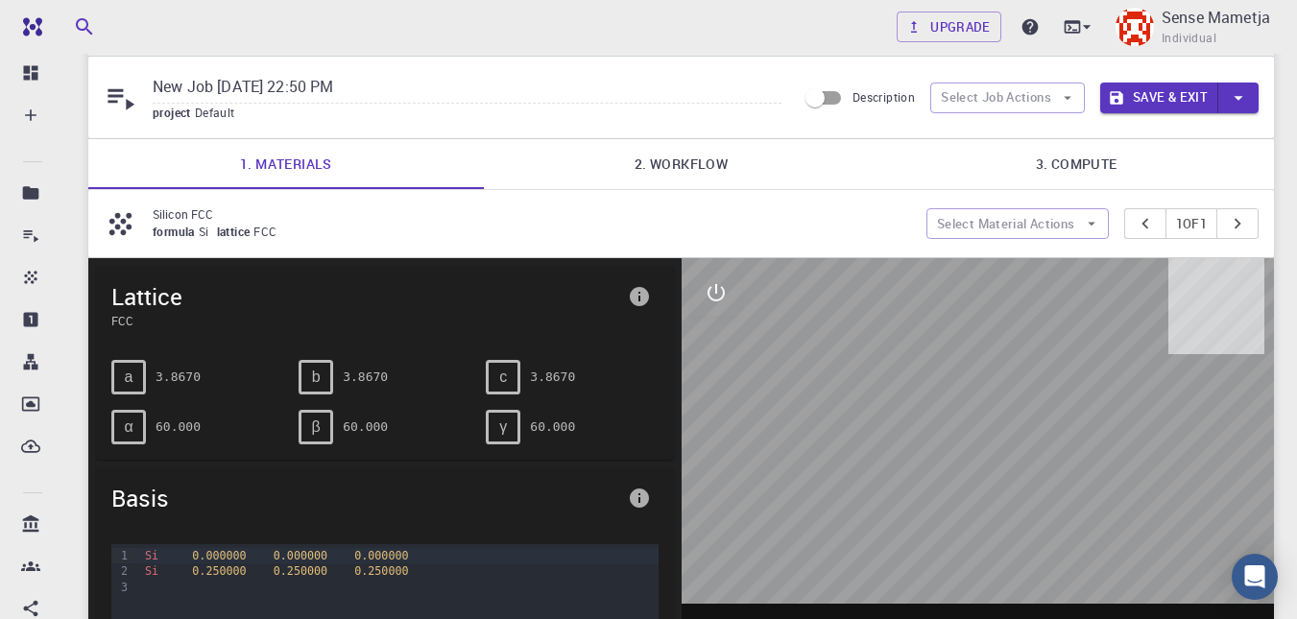
scroll to position [58, 0]
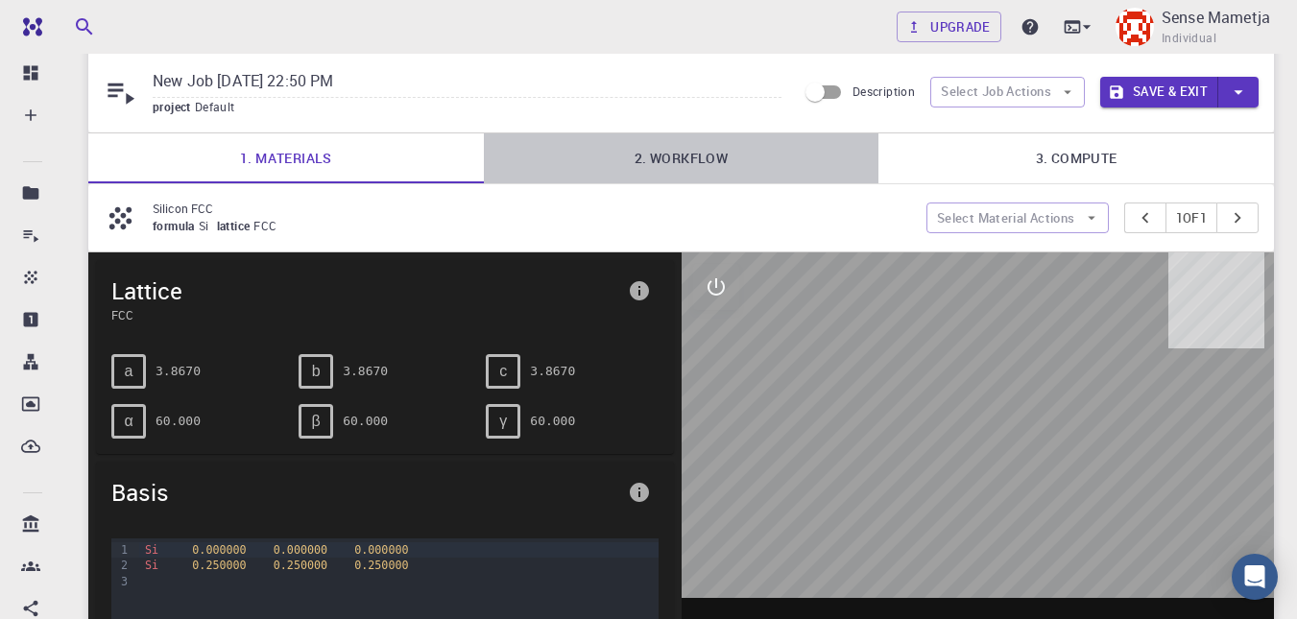
click at [653, 168] on link "2. Workflow" at bounding box center [682, 158] width 396 height 50
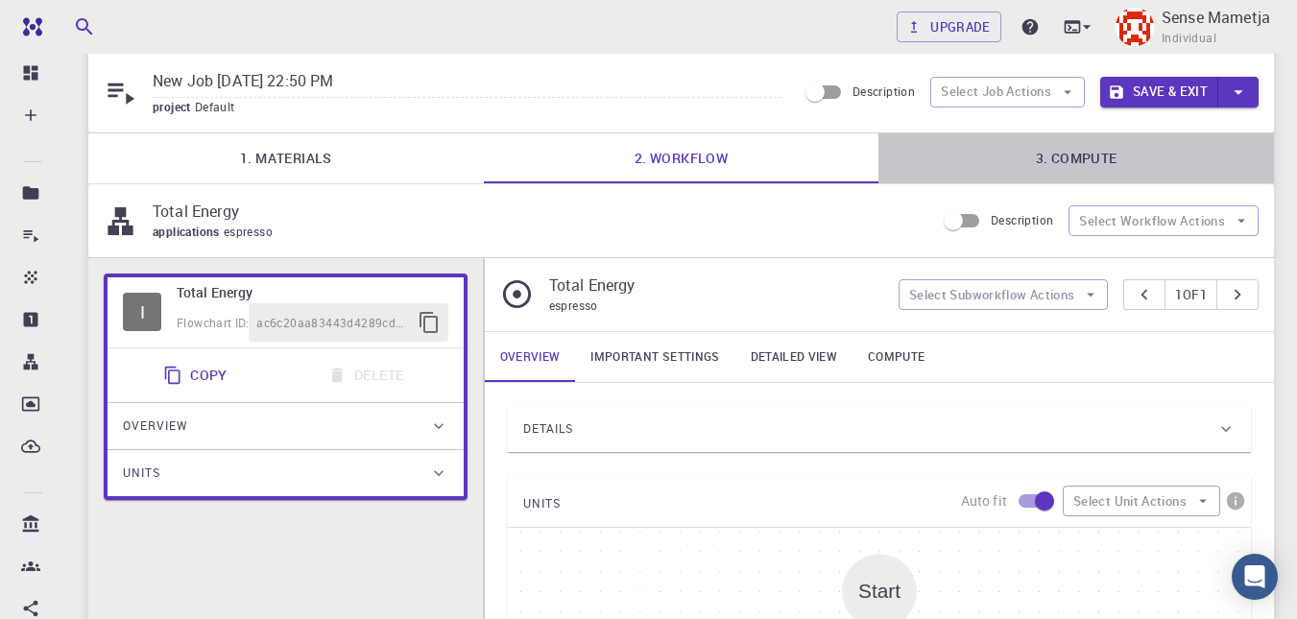
click at [654, 143] on link "3. Compute" at bounding box center [1077, 158] width 396 height 50
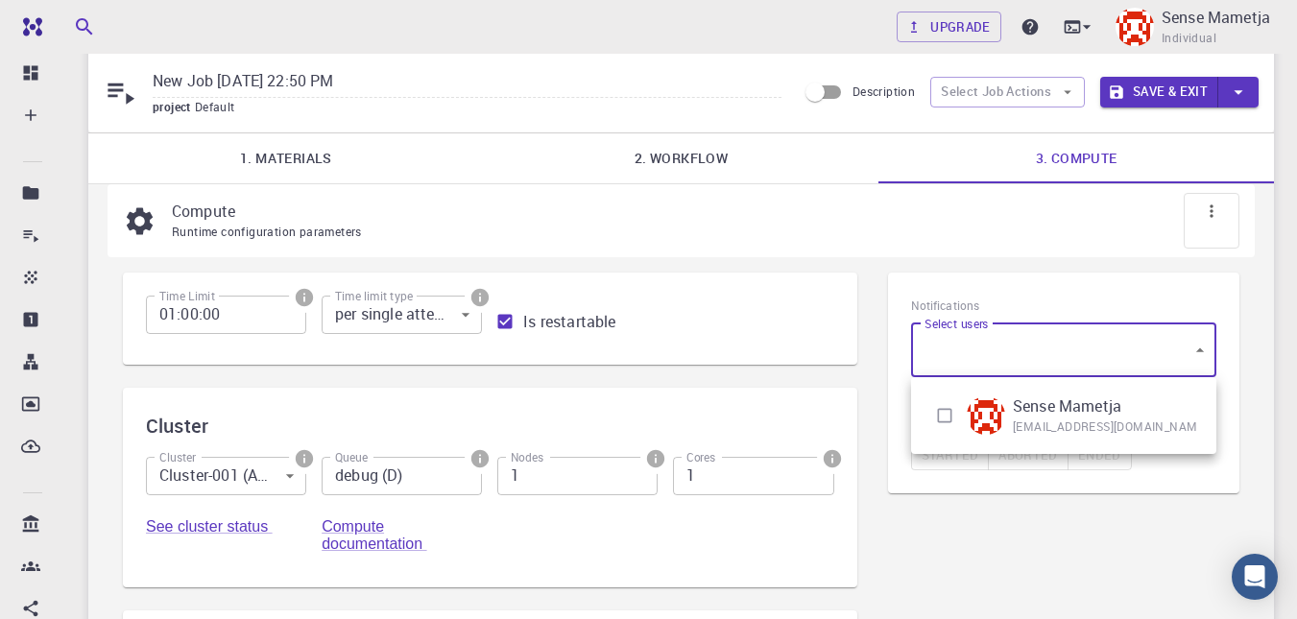
click at [654, 342] on body "Free Dashboard Create New Job New Material Create Material Upload File Import f…" at bounding box center [648, 524] width 1297 height 1164
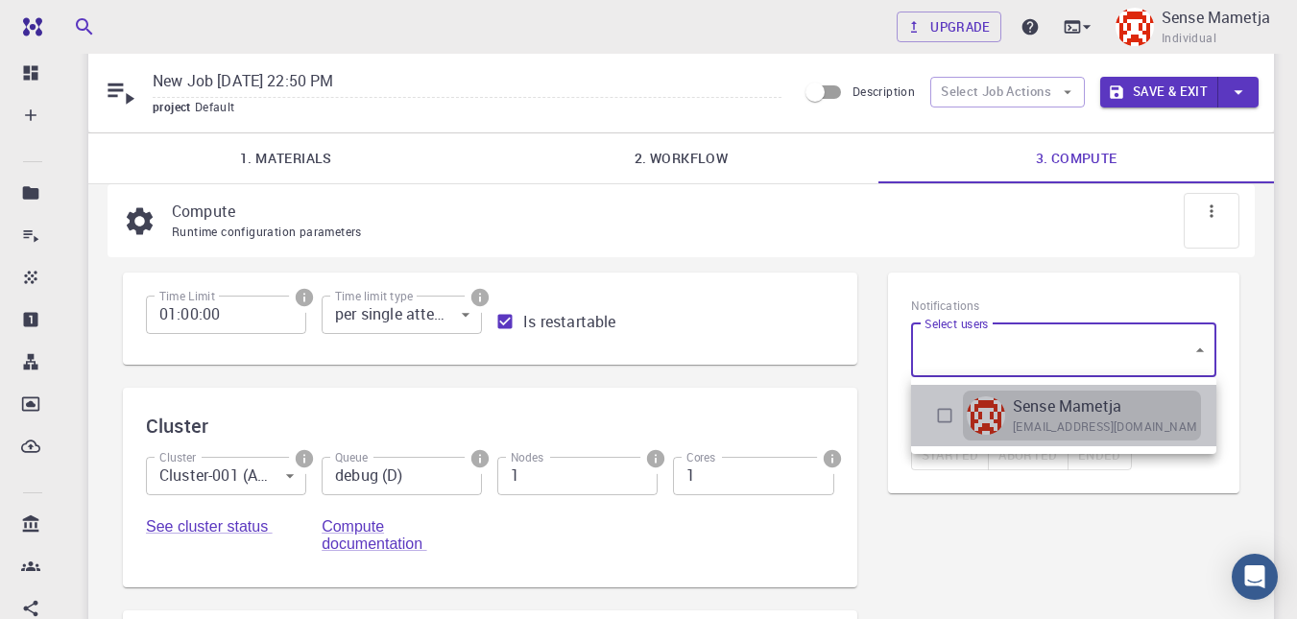
click at [654, 414] on p "Sense Mametja" at bounding box center [1067, 406] width 109 height 23
type input "[object Object]"
checkbox input "true"
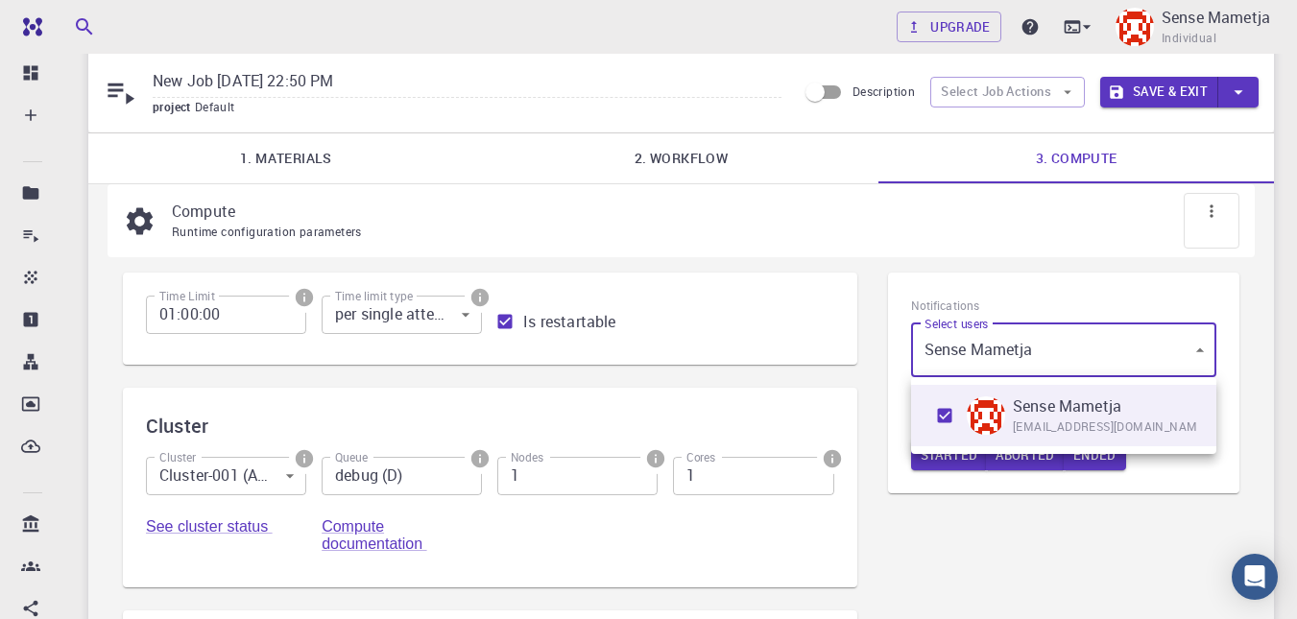
click at [654, 320] on div at bounding box center [648, 309] width 1297 height 619
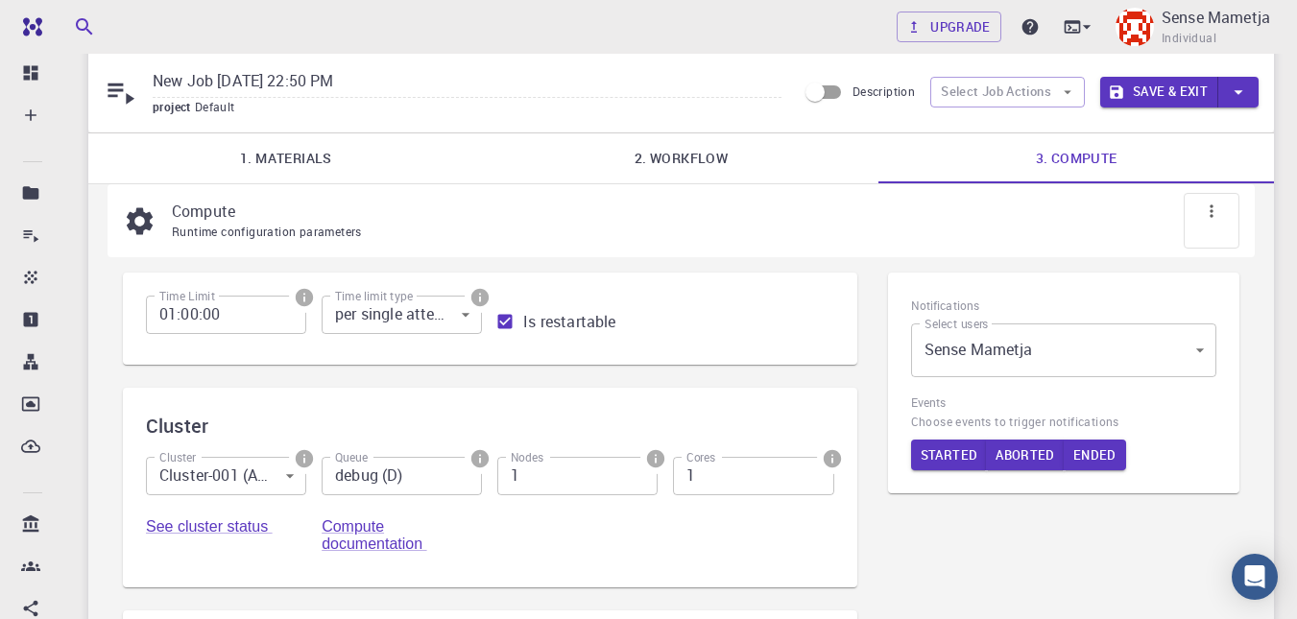
click at [654, 320] on div "Time Limit 01:00:00 Time Limit Time limit type per single attempt 0 Time limit …" at bounding box center [483, 310] width 704 height 61
click at [654, 450] on button "Started" at bounding box center [949, 455] width 77 height 31
click at [654, 453] on button "Aborted" at bounding box center [1027, 455] width 79 height 31
click at [654, 458] on button "Ended" at bounding box center [1099, 455] width 62 height 31
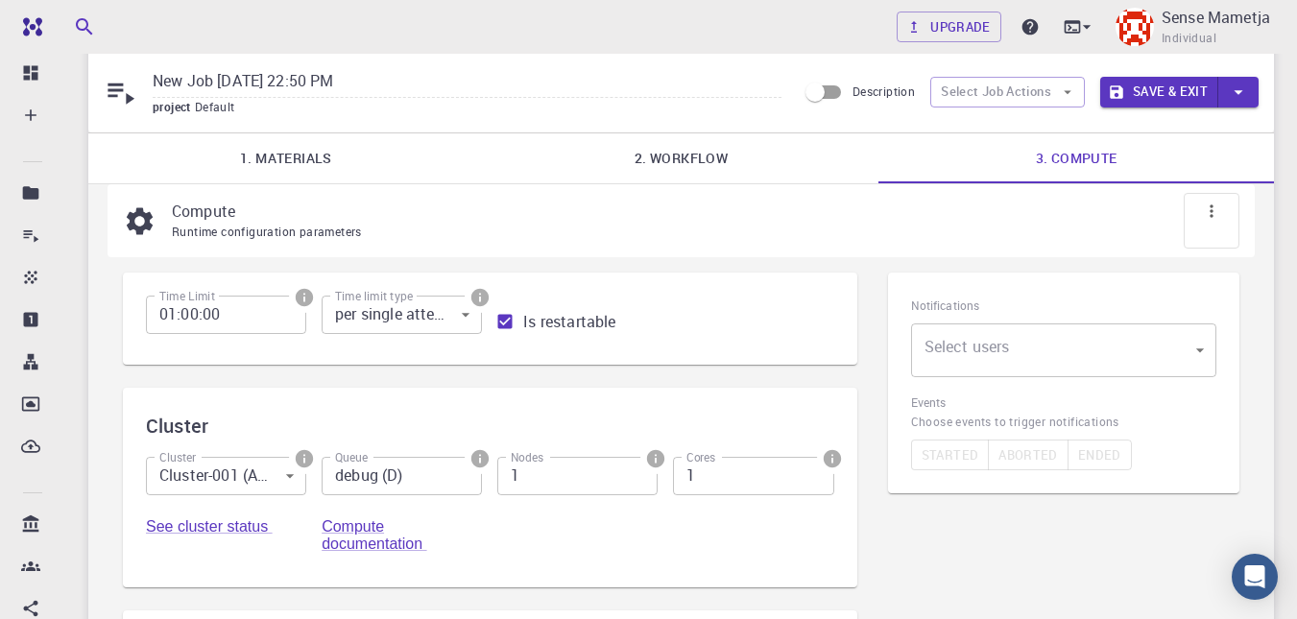
click at [654, 460] on div "Started Aborted Ended" at bounding box center [1063, 455] width 305 height 31
drag, startPoint x: 979, startPoint y: 398, endPoint x: 991, endPoint y: 365, distance: 35.5
click at [654, 365] on div "Notifications Select users ​ Select users Events Choose events to trigger notif…" at bounding box center [1063, 383] width 351 height 221
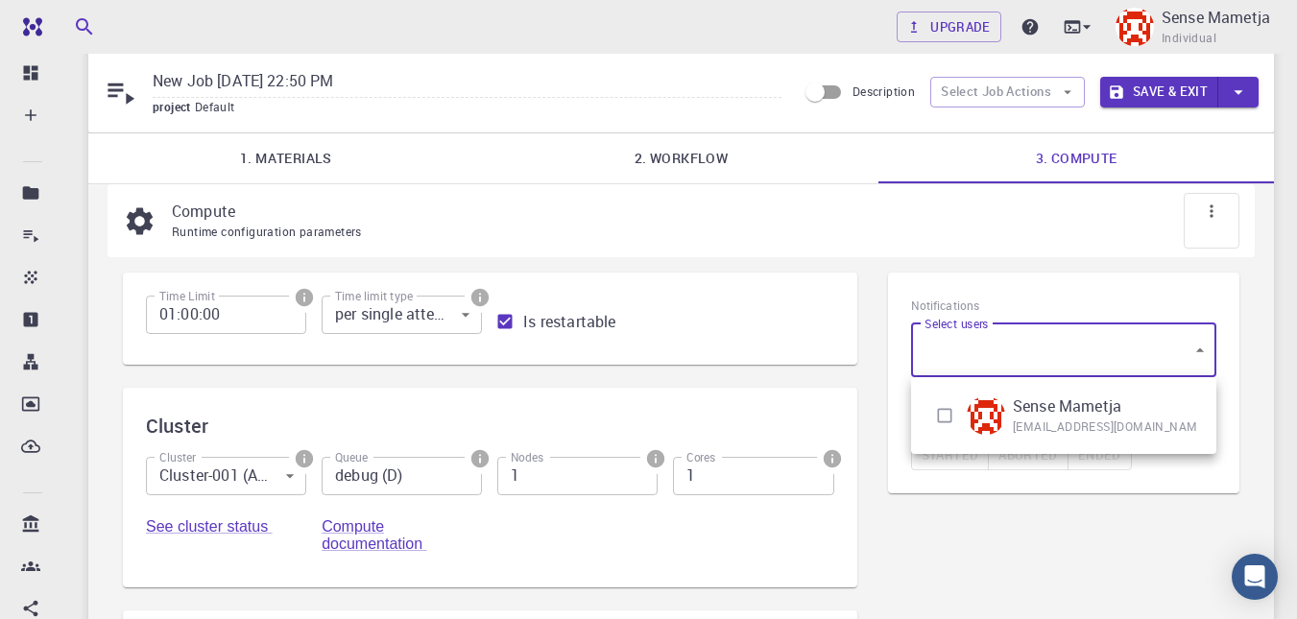
click at [654, 365] on body "Free Dashboard Create New Job New Material Create Material Upload File Import f…" at bounding box center [648, 524] width 1297 height 1164
click at [654, 390] on li "Sense Mametja [EMAIL_ADDRESS][DOMAIN_NAME]" at bounding box center [1063, 415] width 305 height 61
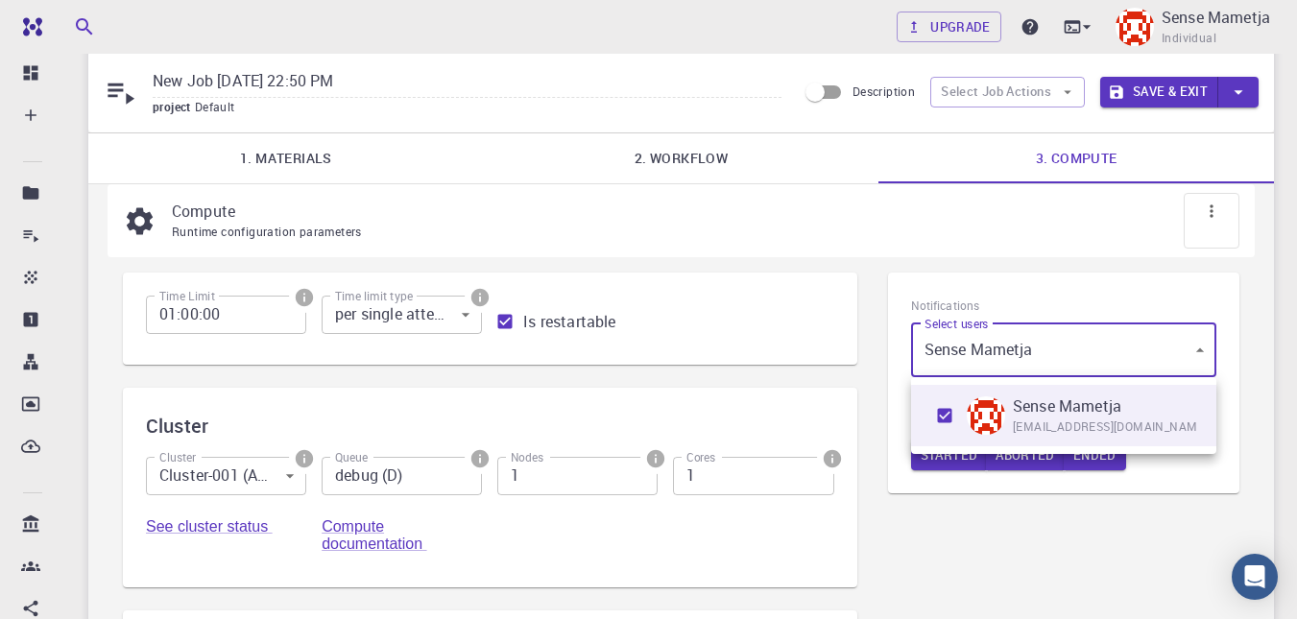
type input "[object Object]"
checkbox input "true"
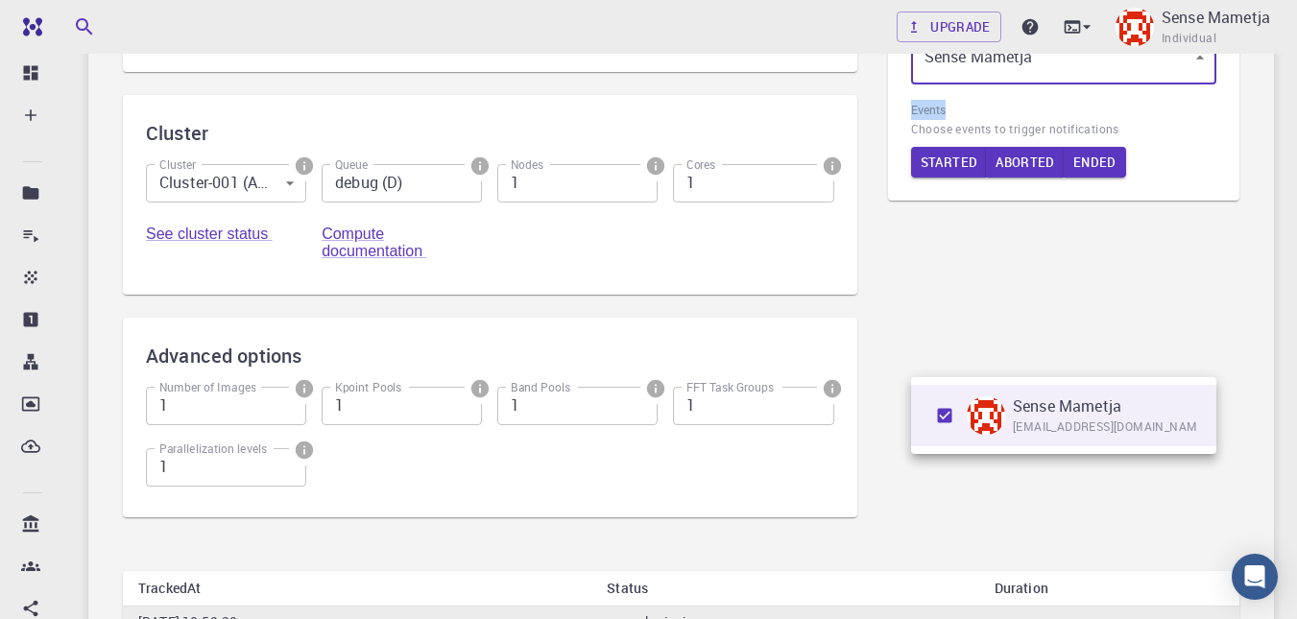
scroll to position [350, 0]
click at [654, 446] on div at bounding box center [648, 309] width 1297 height 619
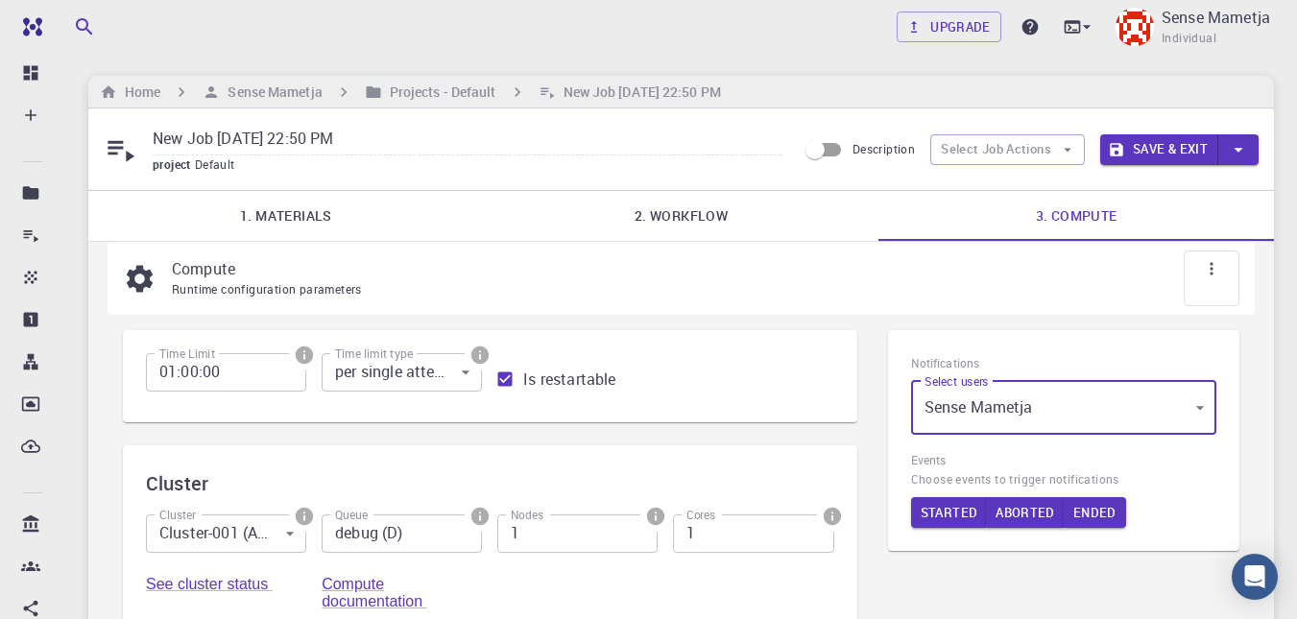
scroll to position [1, 0]
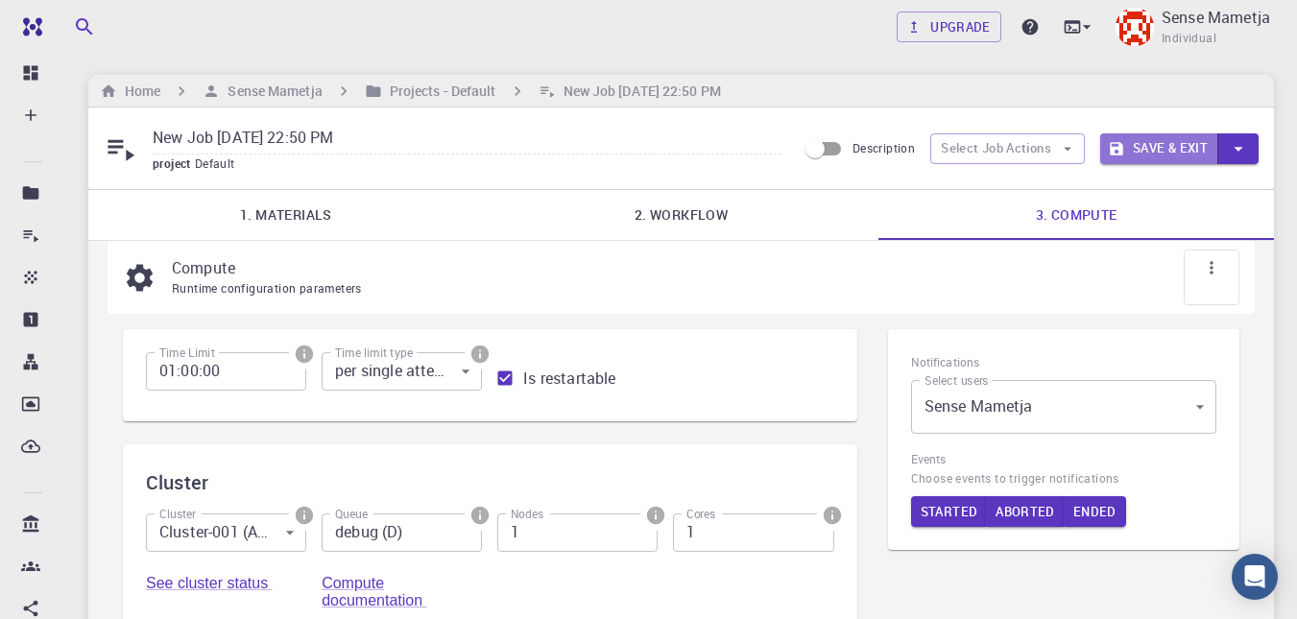
click at [654, 151] on button "Save & Exit" at bounding box center [1159, 148] width 118 height 31
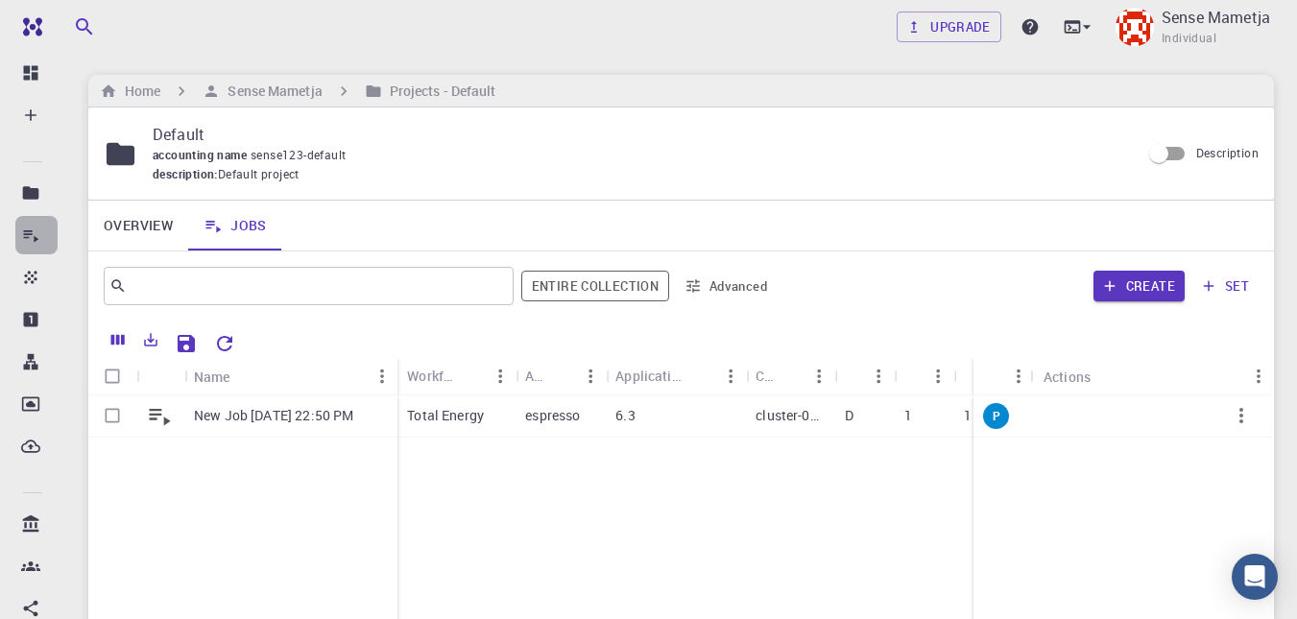
click at [38, 244] on icon at bounding box center [30, 235] width 19 height 19
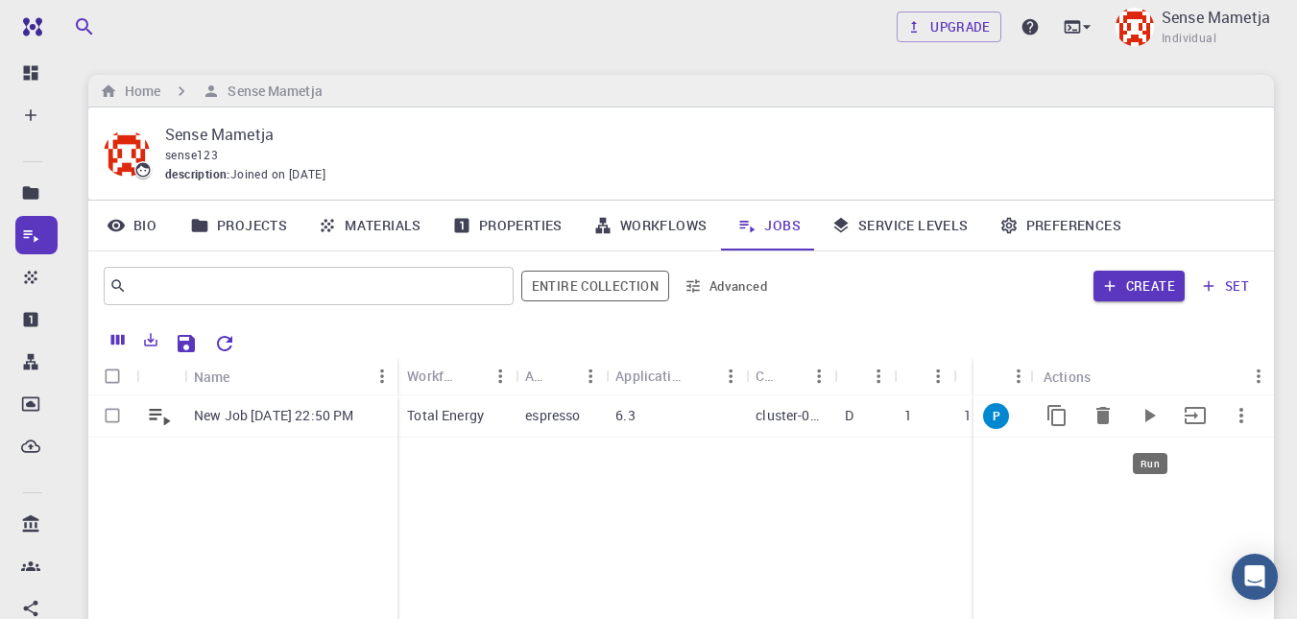
click at [654, 406] on icon "Run" at bounding box center [1149, 415] width 23 height 23
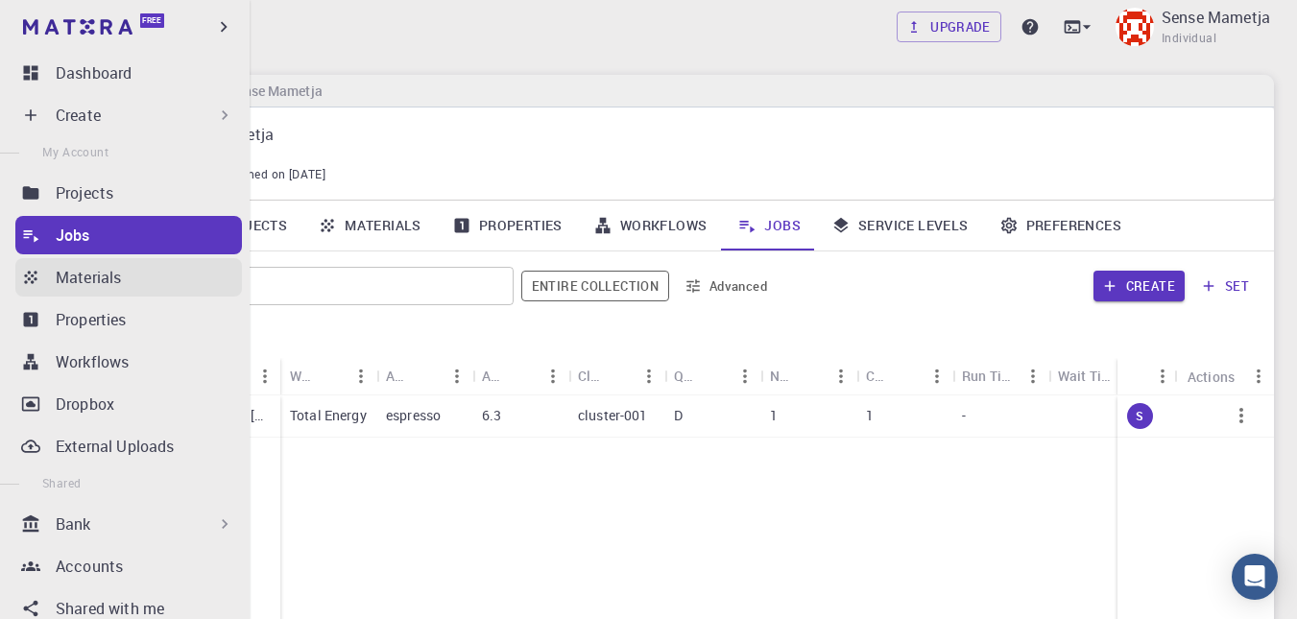
click at [110, 282] on p "Materials" at bounding box center [88, 277] width 65 height 23
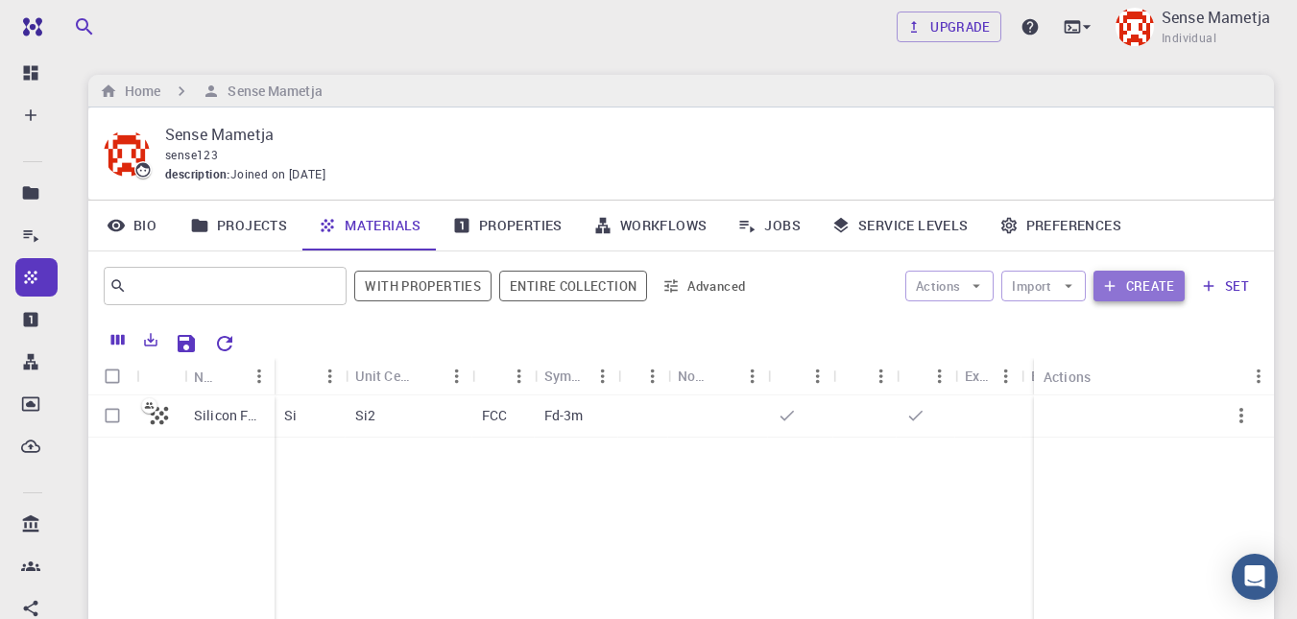
click at [654, 272] on button "Create" at bounding box center [1139, 286] width 91 height 31
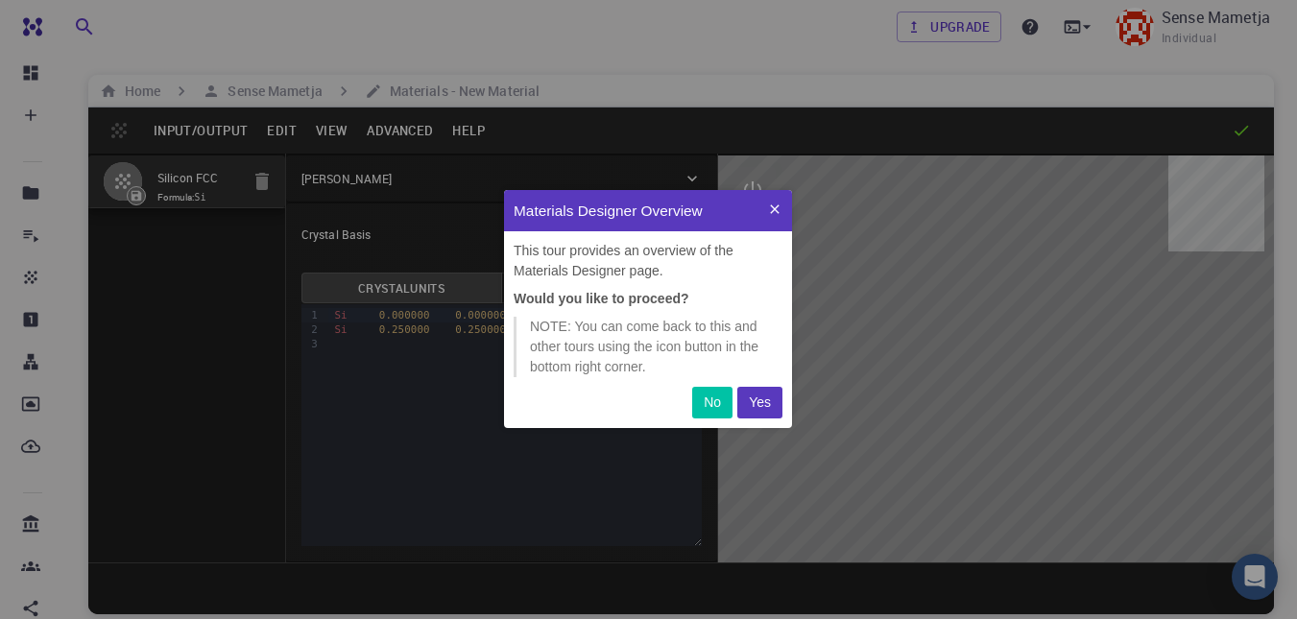
scroll to position [224, 274]
click at [654, 403] on button "Yes" at bounding box center [759, 403] width 45 height 32
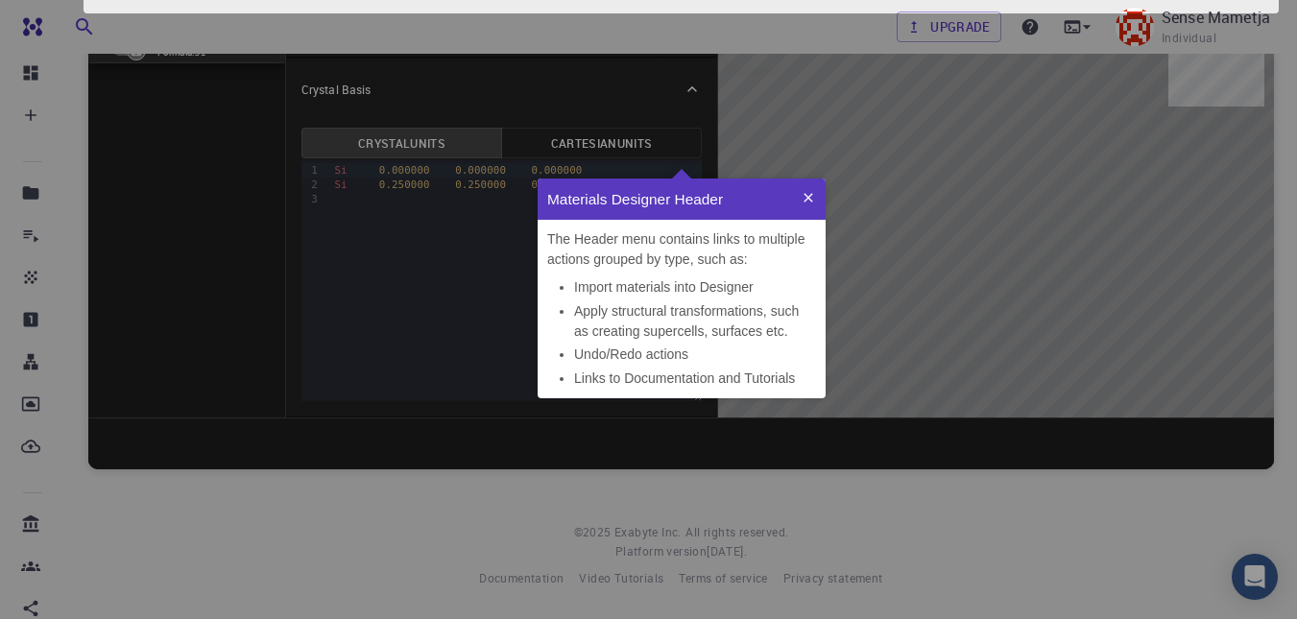
scroll to position [0, 0]
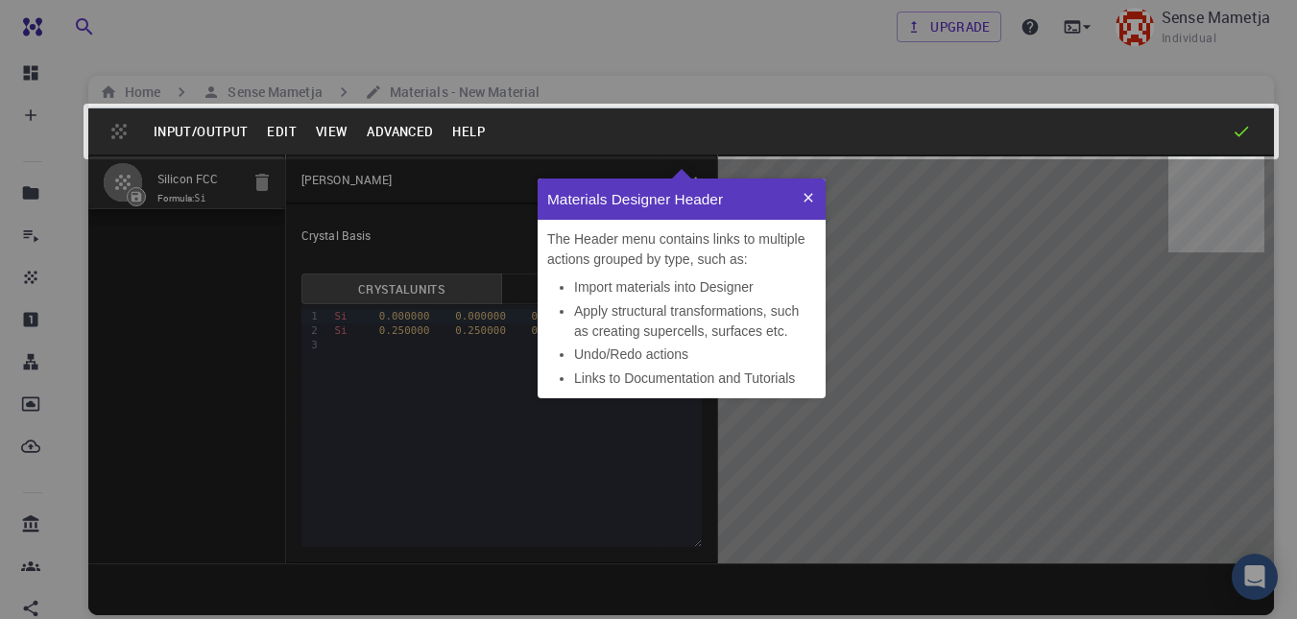
click at [654, 185] on button at bounding box center [808, 199] width 35 height 41
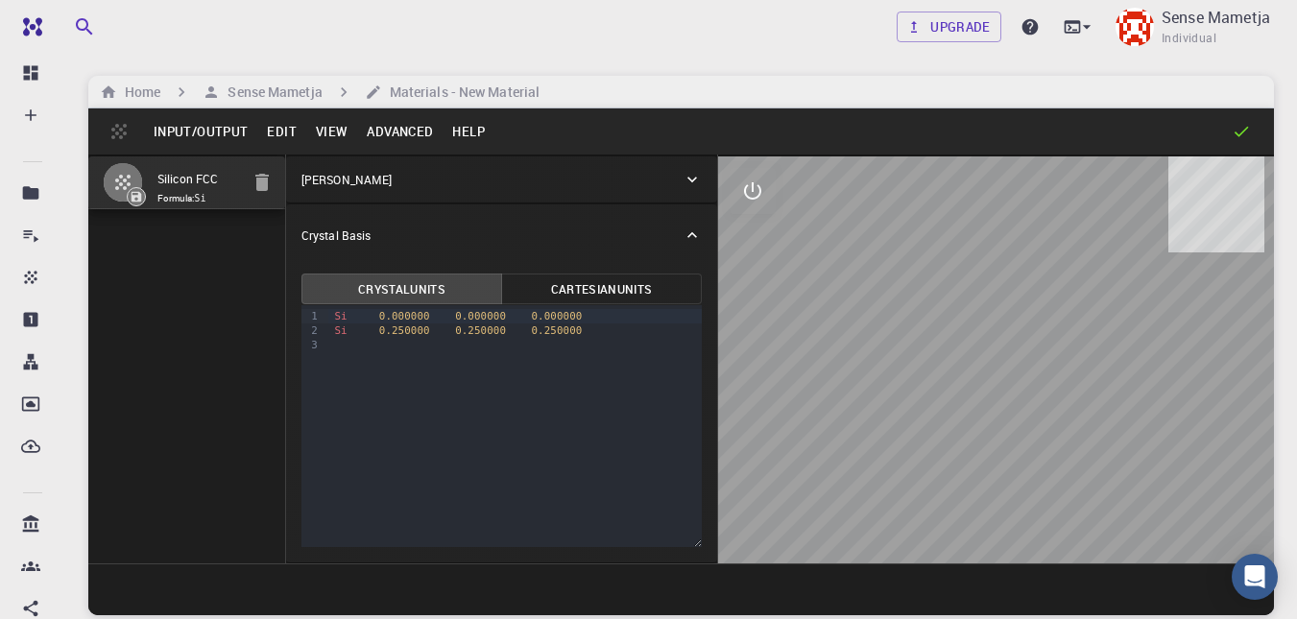
drag, startPoint x: 1077, startPoint y: 340, endPoint x: 1050, endPoint y: 347, distance: 28.6
click at [654, 347] on div at bounding box center [996, 360] width 556 height 407
drag, startPoint x: 1050, startPoint y: 347, endPoint x: 942, endPoint y: 350, distance: 107.6
click at [654, 350] on div at bounding box center [996, 360] width 556 height 407
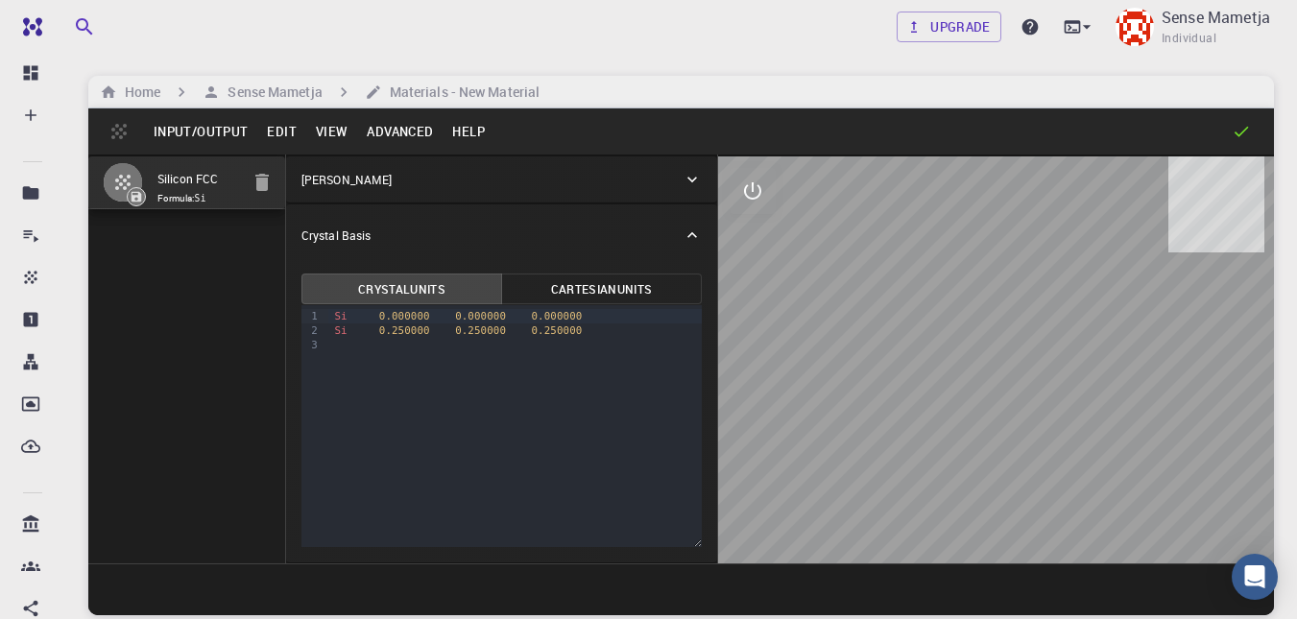
click at [387, 122] on button "Advanced" at bounding box center [399, 131] width 85 height 31
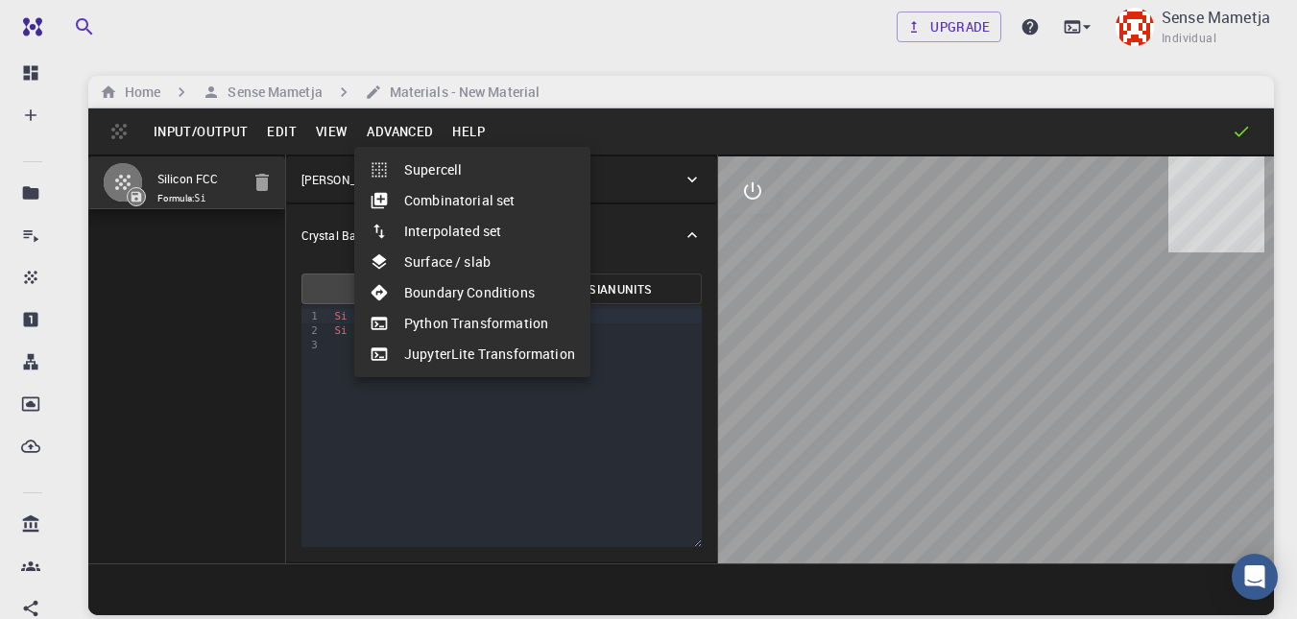
click at [351, 126] on div at bounding box center [648, 309] width 1297 height 619
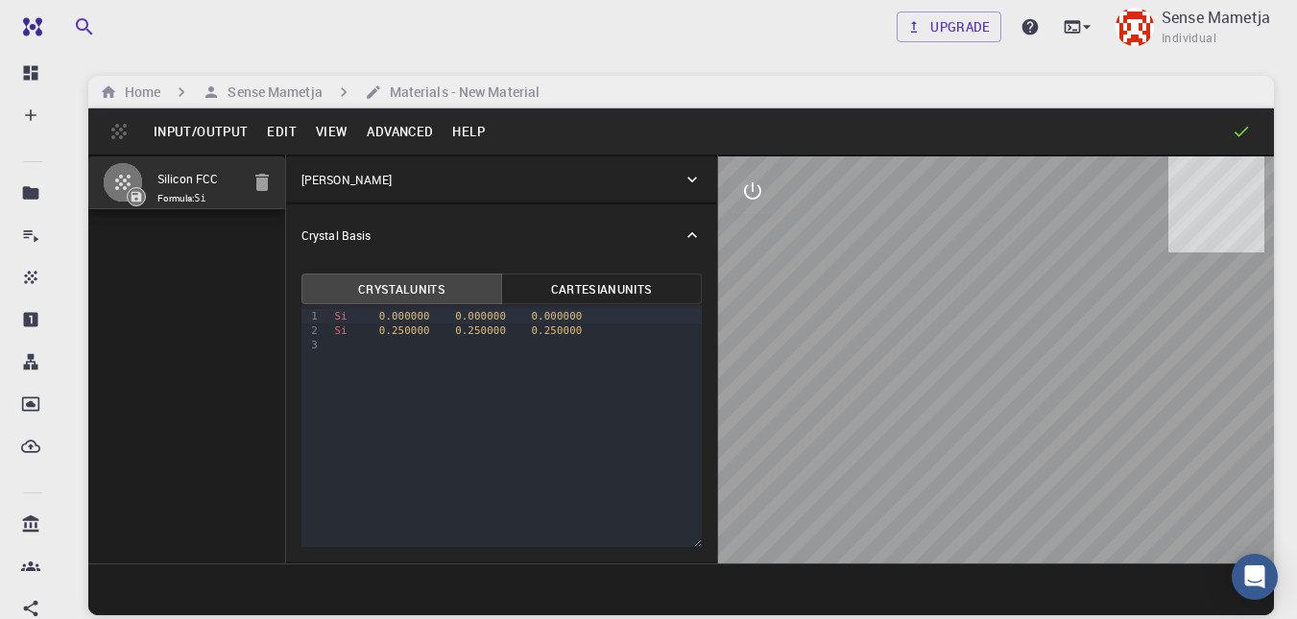
click at [336, 130] on button "View" at bounding box center [332, 131] width 52 height 31
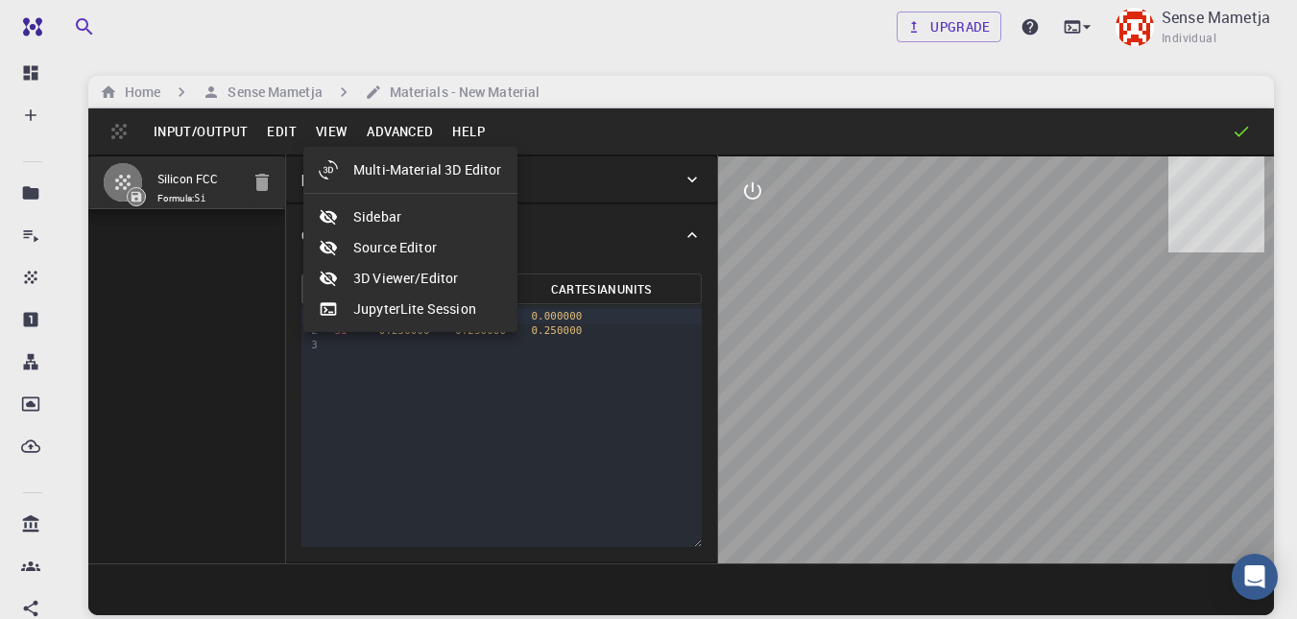
click at [285, 133] on div at bounding box center [648, 309] width 1297 height 619
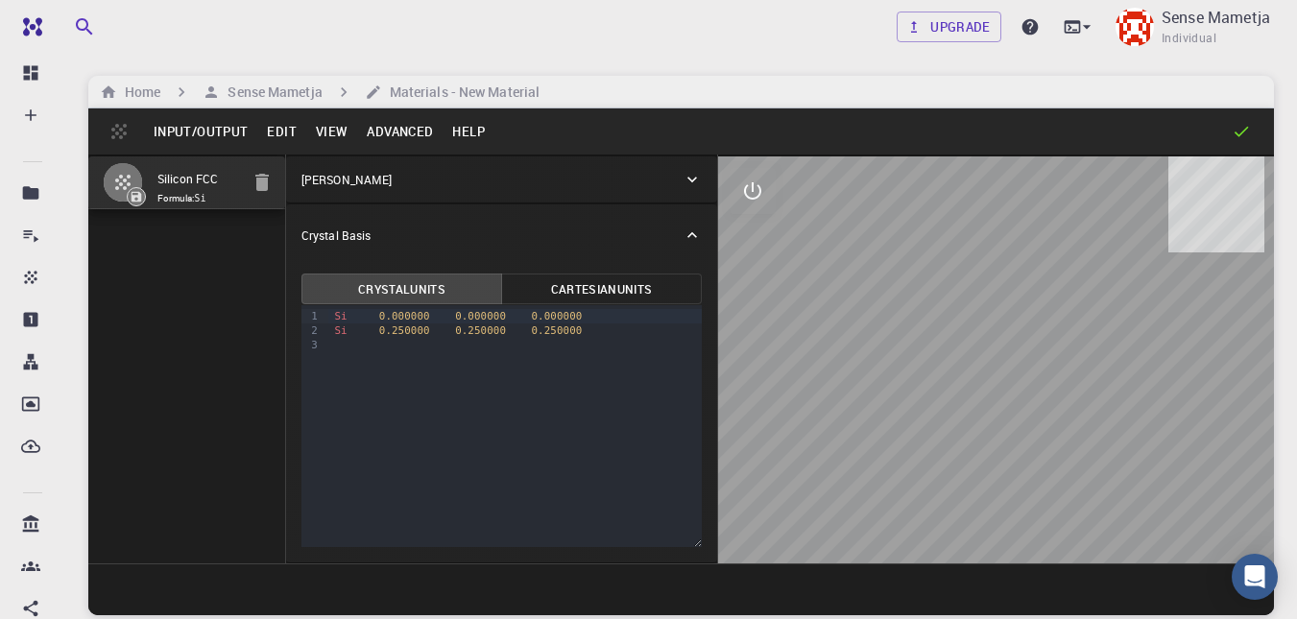
click at [285, 130] on button "Edit" at bounding box center [281, 131] width 49 height 31
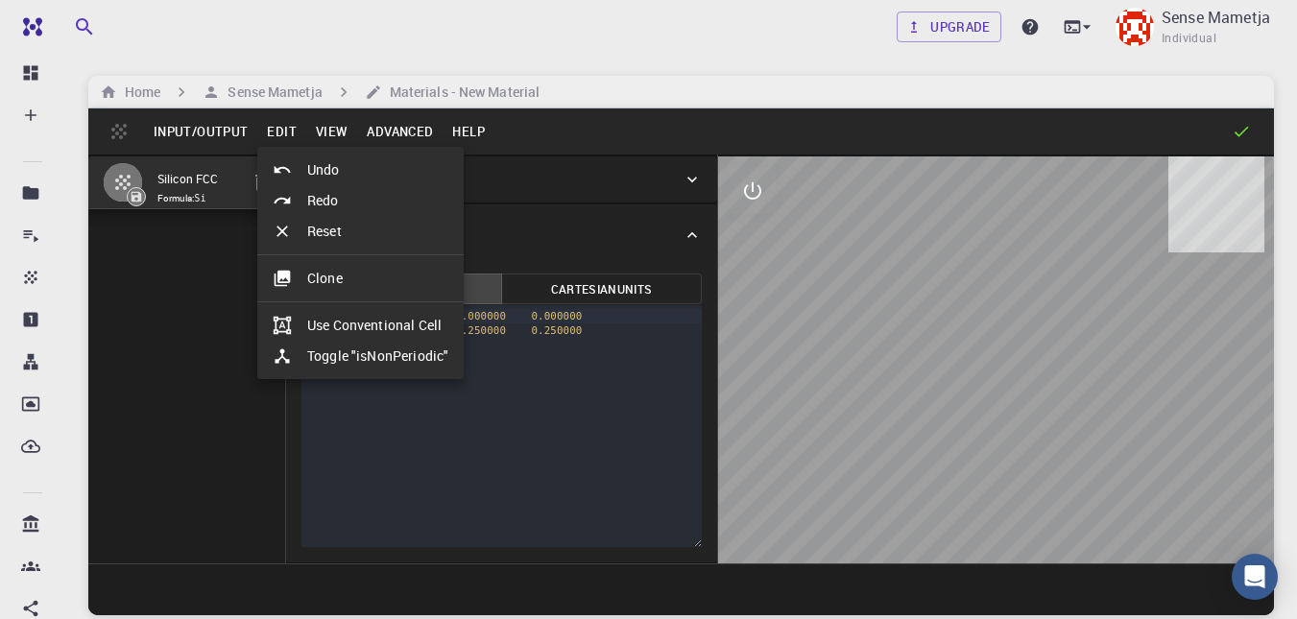
click at [174, 291] on div at bounding box center [648, 309] width 1297 height 619
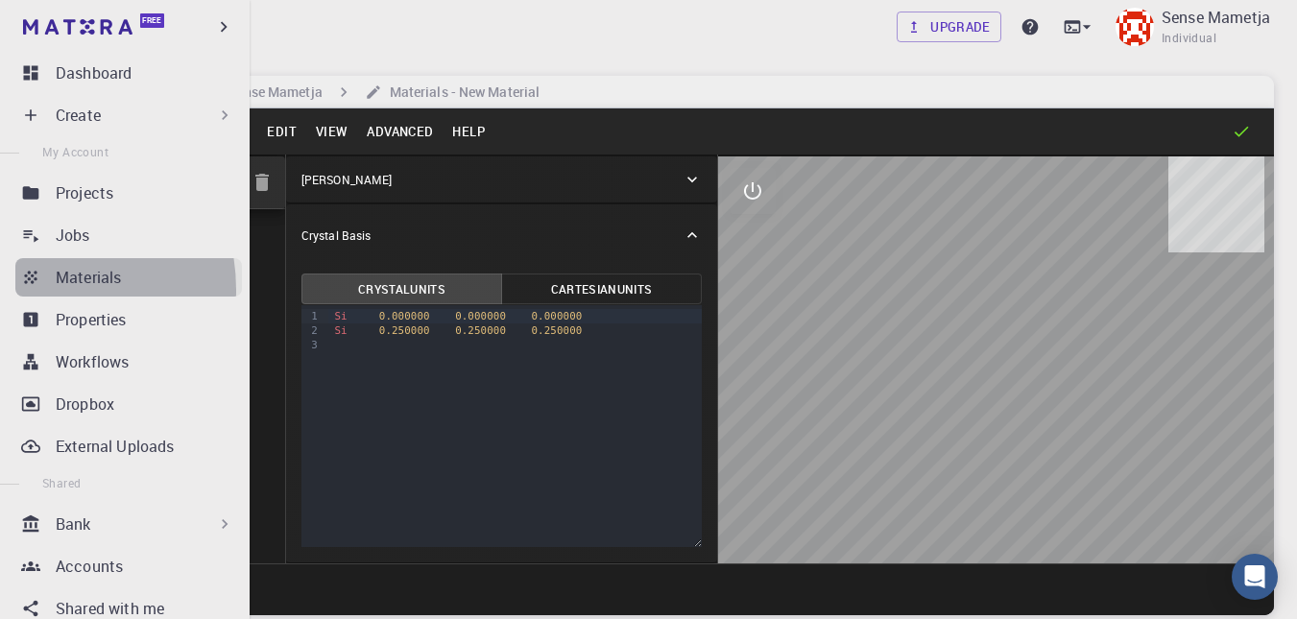
click at [32, 290] on link "Materials" at bounding box center [128, 277] width 227 height 38
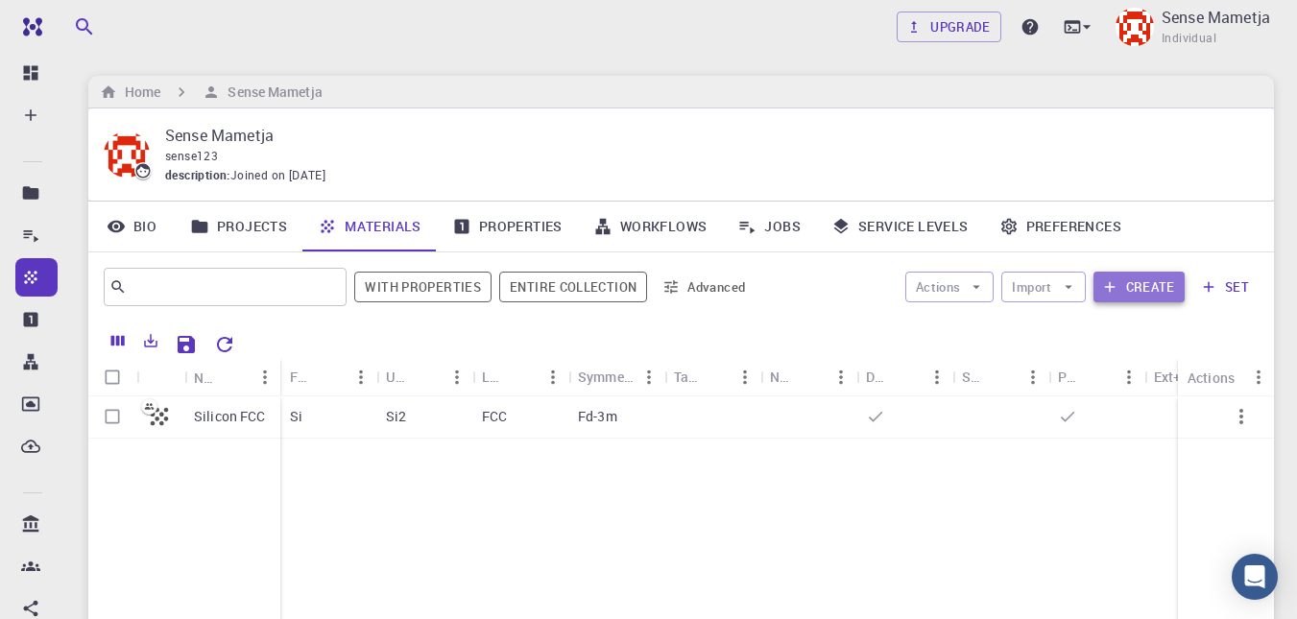
click at [654, 280] on button "Create" at bounding box center [1139, 287] width 91 height 31
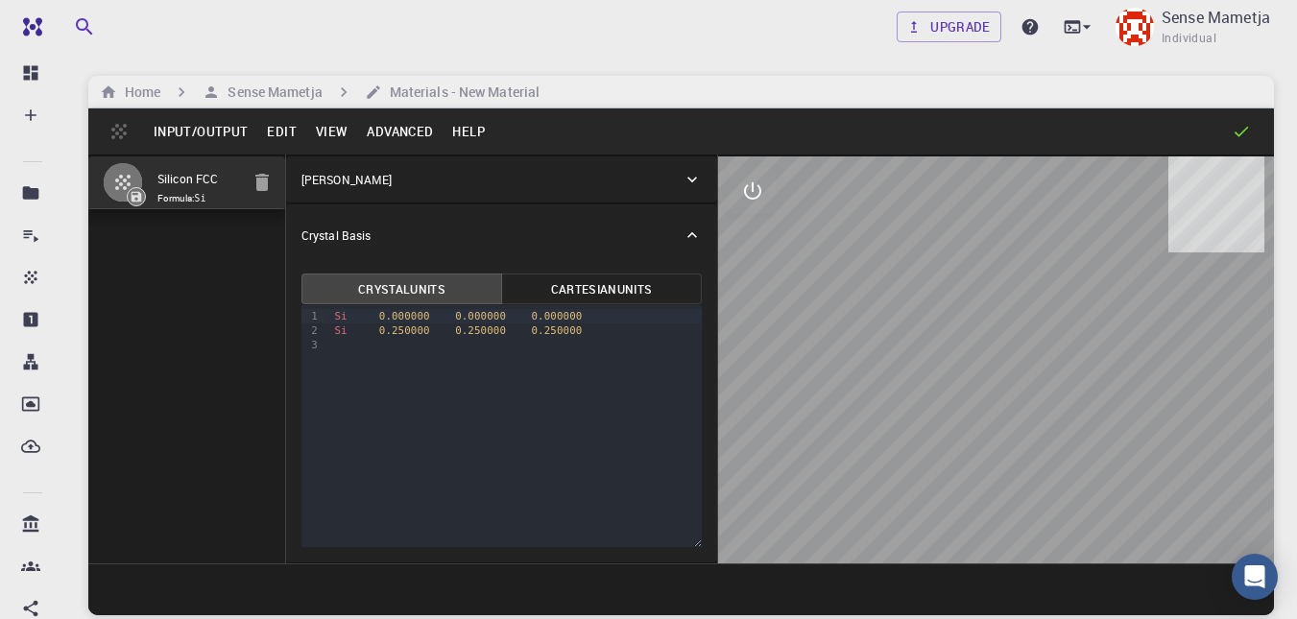
click at [291, 128] on button "Edit" at bounding box center [281, 131] width 49 height 31
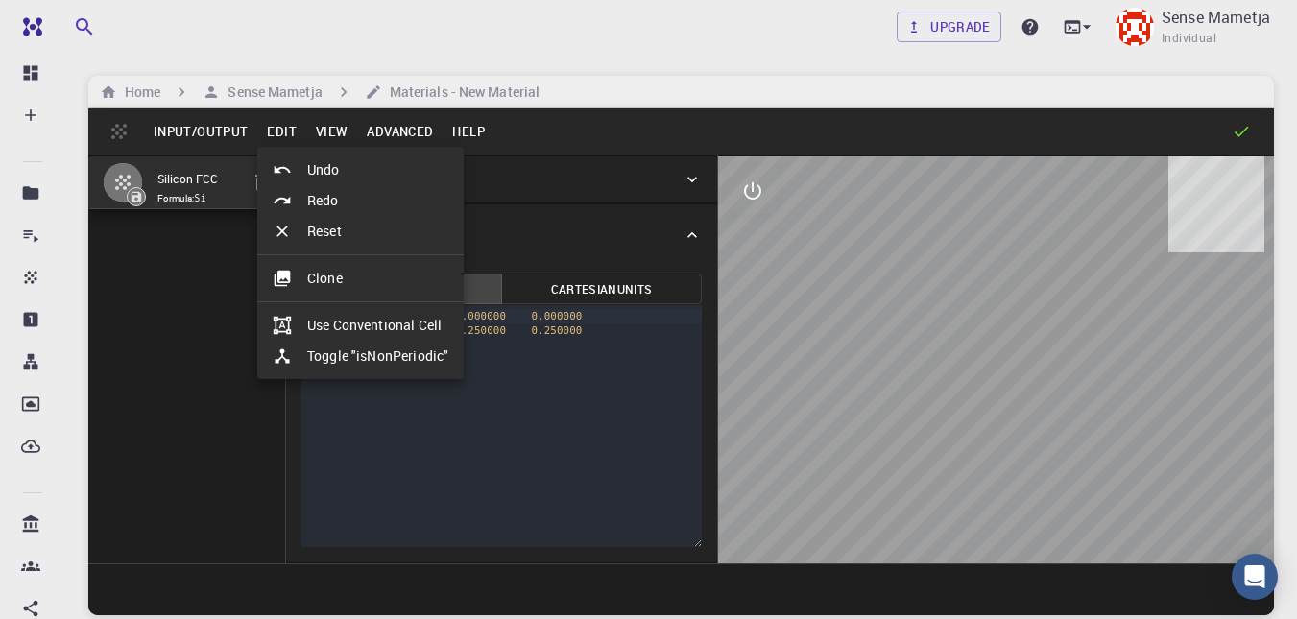
drag, startPoint x: 201, startPoint y: 252, endPoint x: 358, endPoint y: 119, distance: 205.8
click at [358, 119] on div at bounding box center [648, 309] width 1297 height 619
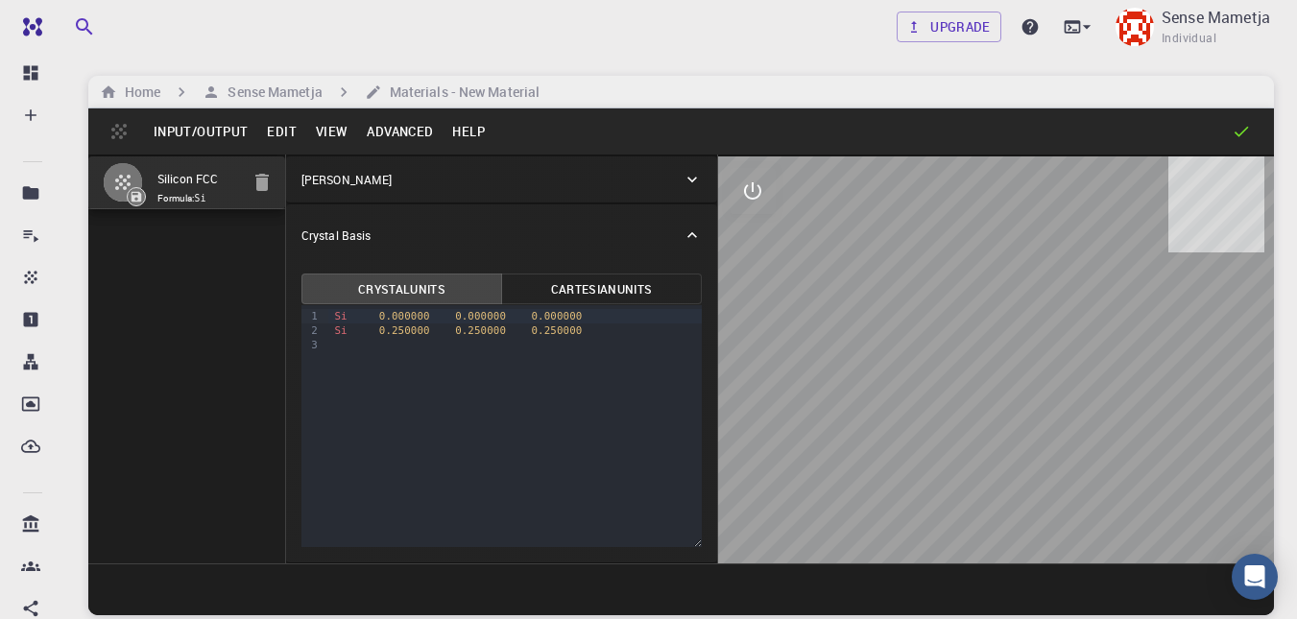
click at [310, 147] on button "View" at bounding box center [332, 131] width 52 height 31
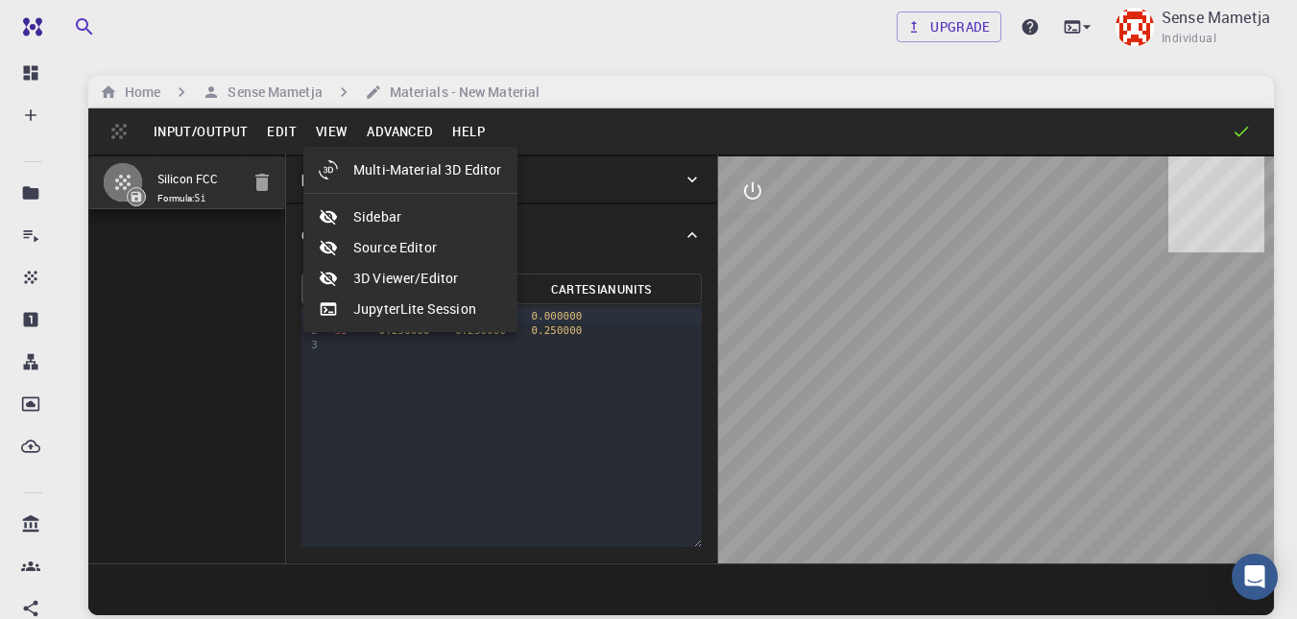
click at [212, 314] on div at bounding box center [648, 309] width 1297 height 619
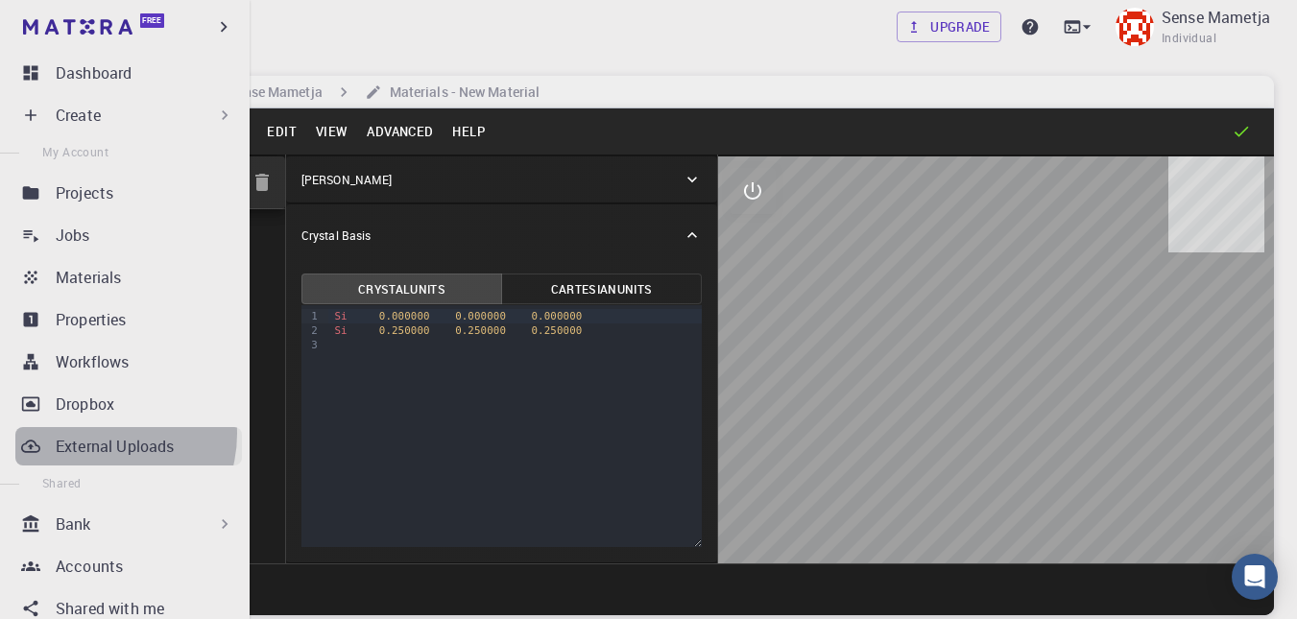
click at [100, 434] on link "External Uploads" at bounding box center [128, 446] width 227 height 38
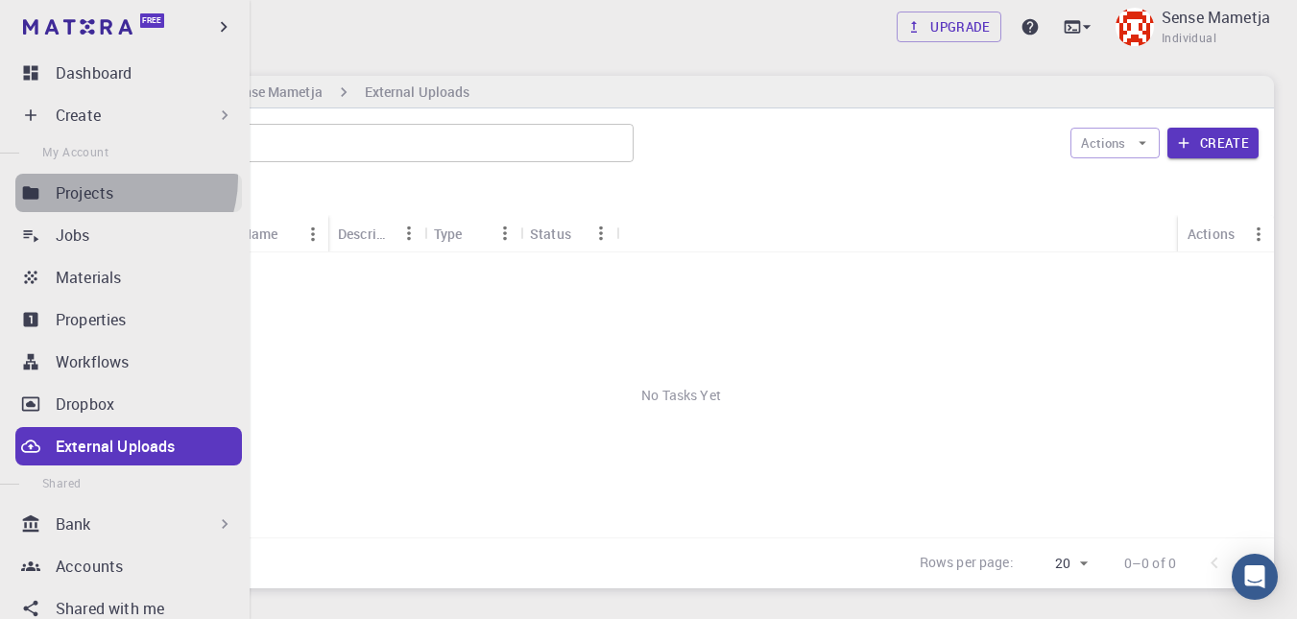
click at [112, 179] on link "Projects" at bounding box center [128, 193] width 227 height 38
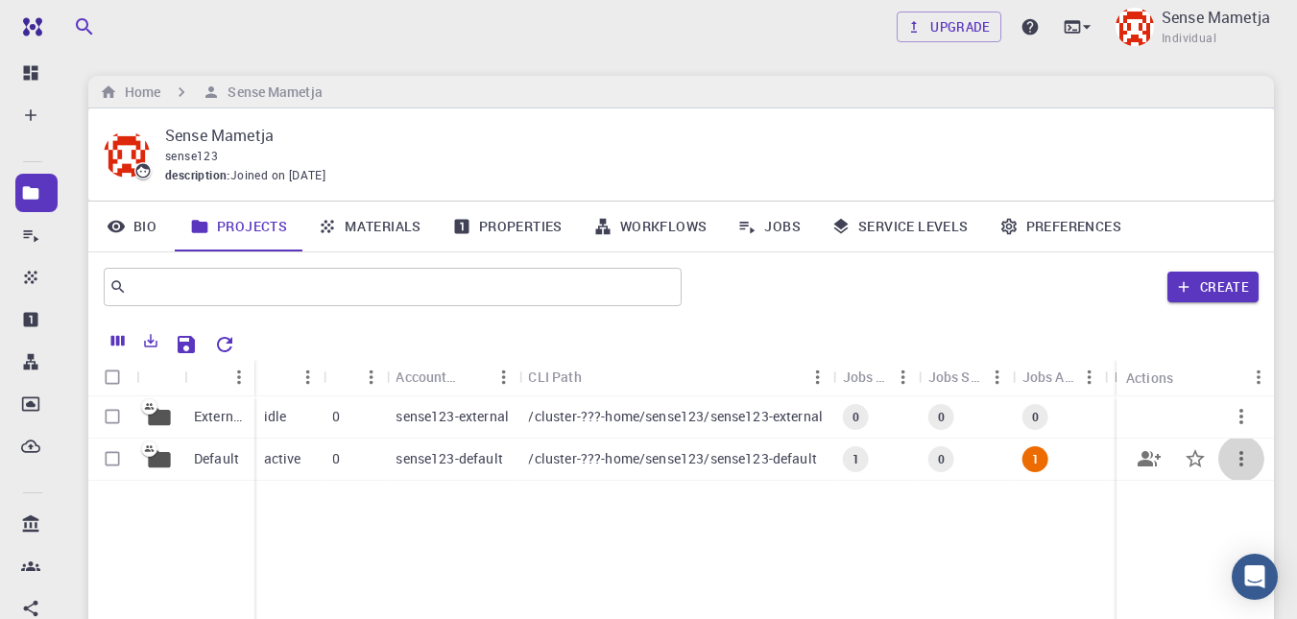
click at [654, 459] on icon "button" at bounding box center [1241, 458] width 23 height 23
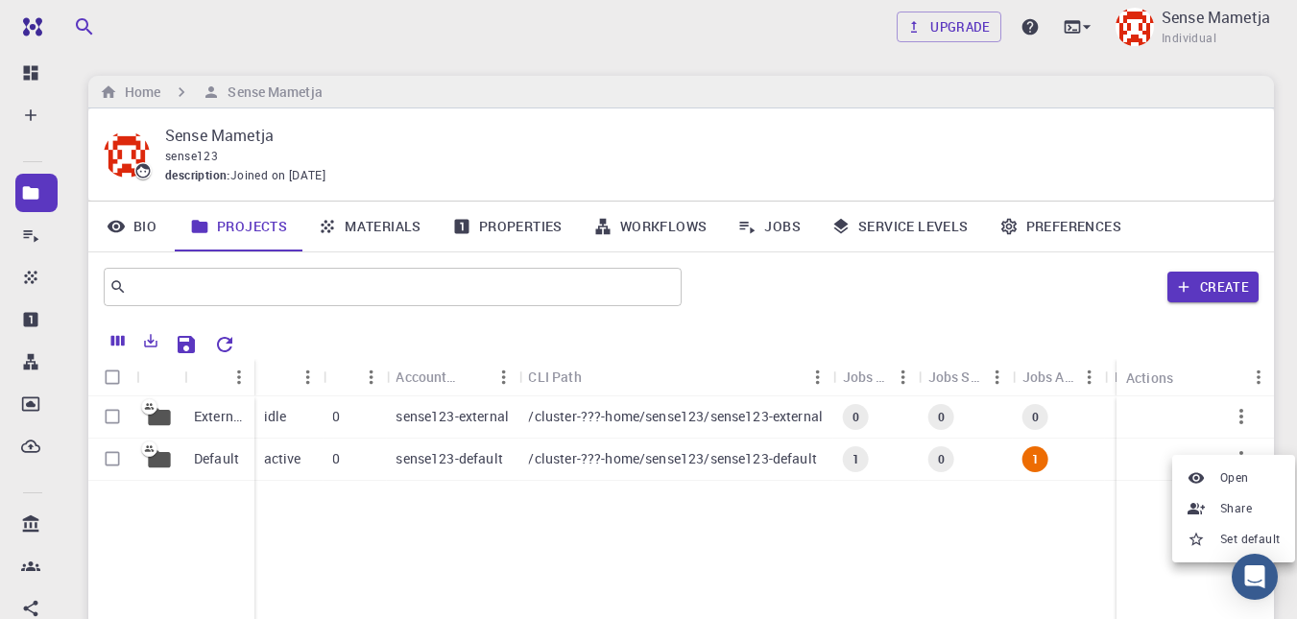
click at [654, 454] on div at bounding box center [648, 309] width 1297 height 619
click at [654, 458] on span "1" at bounding box center [1036, 459] width 22 height 16
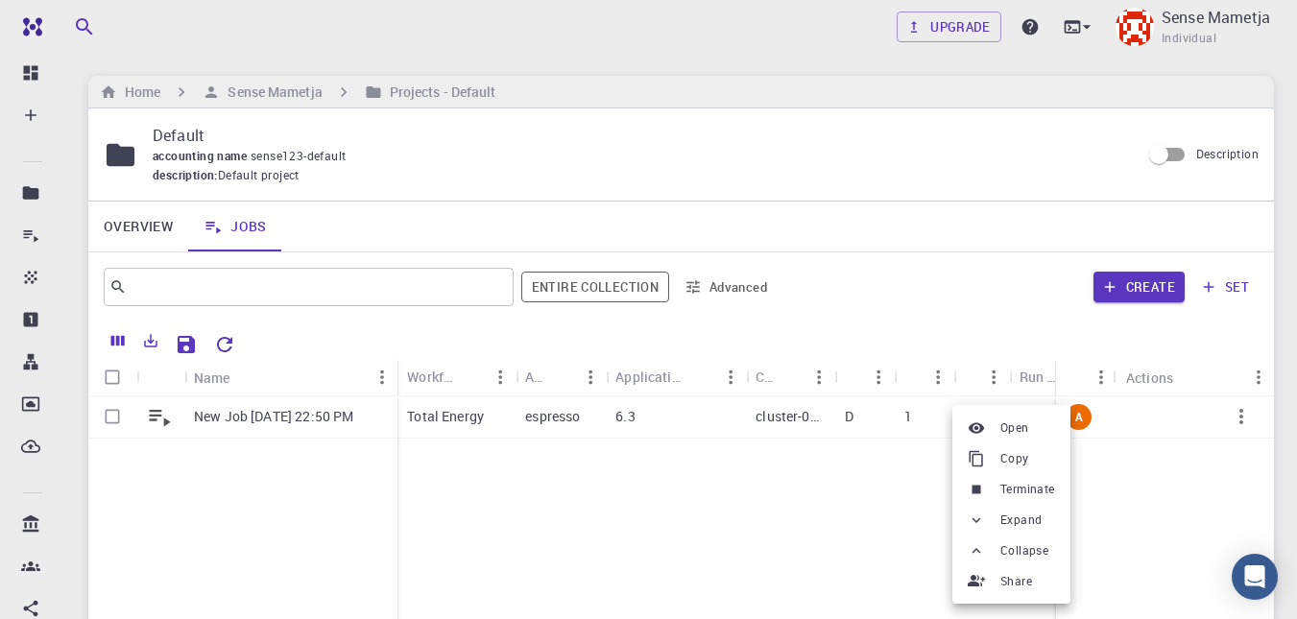
click at [654, 497] on div at bounding box center [648, 309] width 1297 height 619
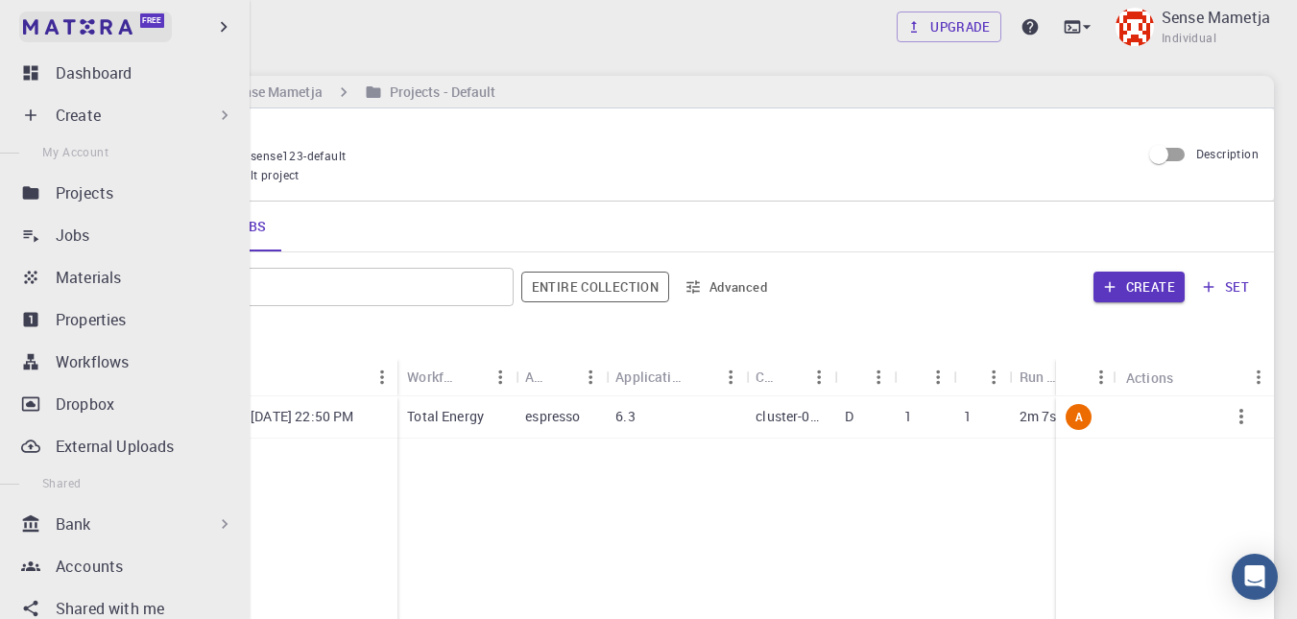
click at [56, 36] on link "Free" at bounding box center [95, 27] width 153 height 31
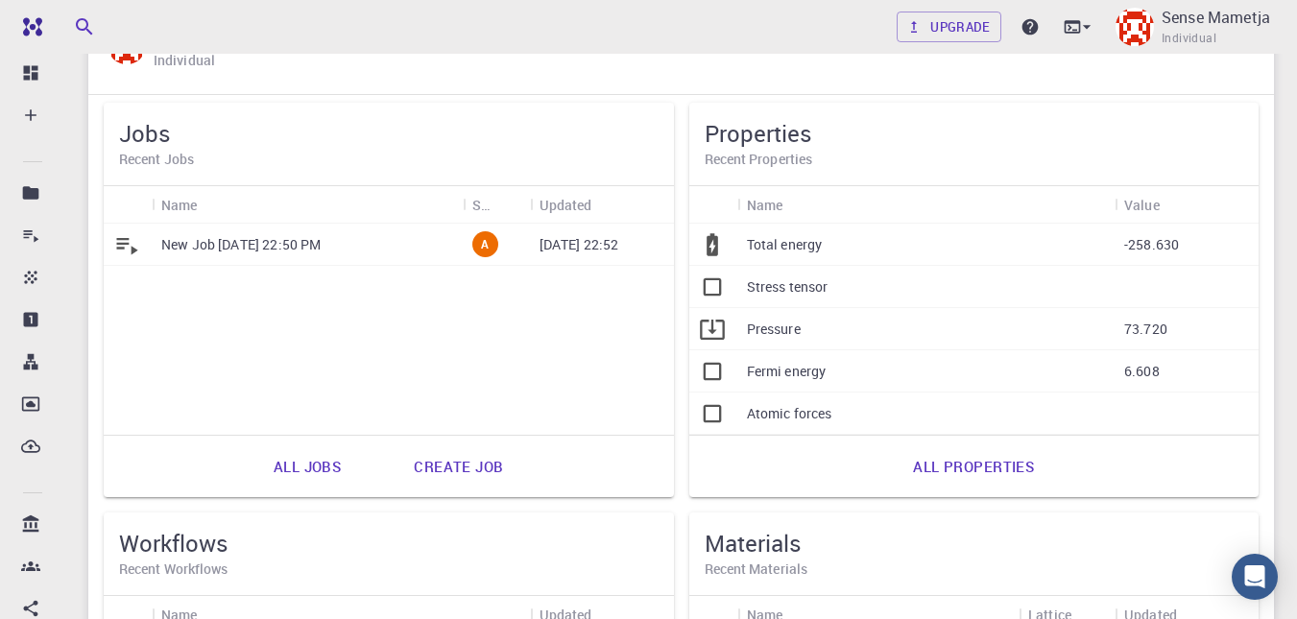
scroll to position [113, 0]
click at [654, 448] on link "All properties" at bounding box center [973, 466] width 163 height 46
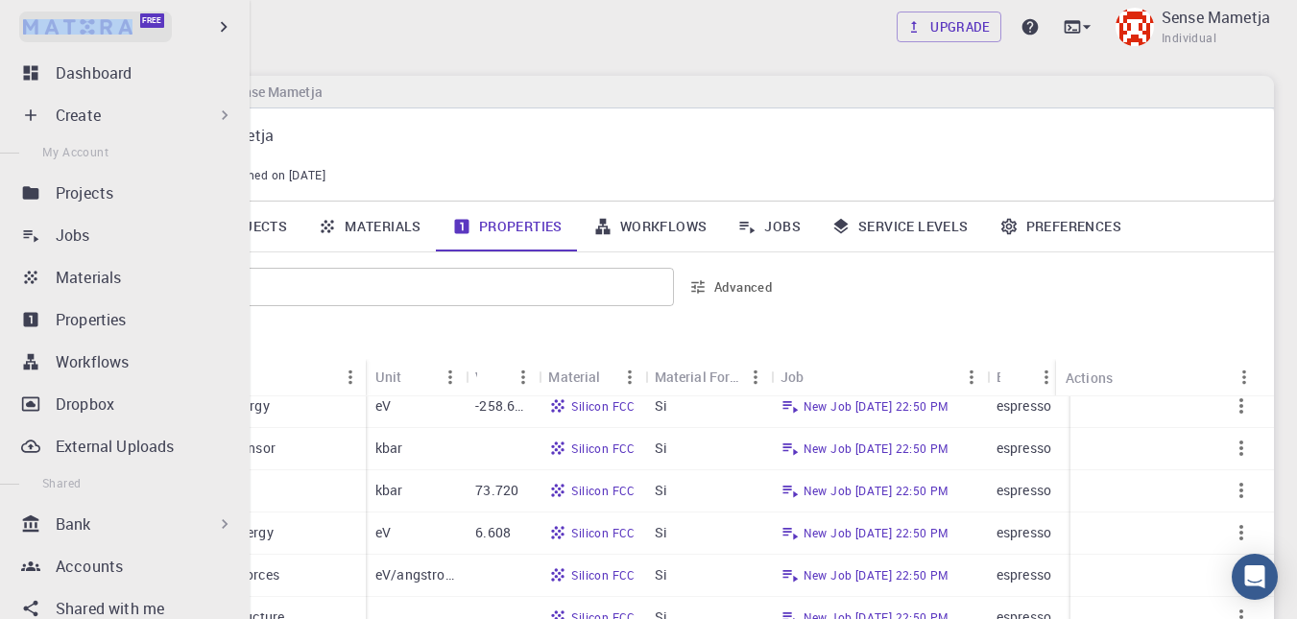
drag, startPoint x: 14, startPoint y: 27, endPoint x: 129, endPoint y: 32, distance: 114.4
click at [129, 32] on div "Free" at bounding box center [125, 27] width 250 height 54
copy img
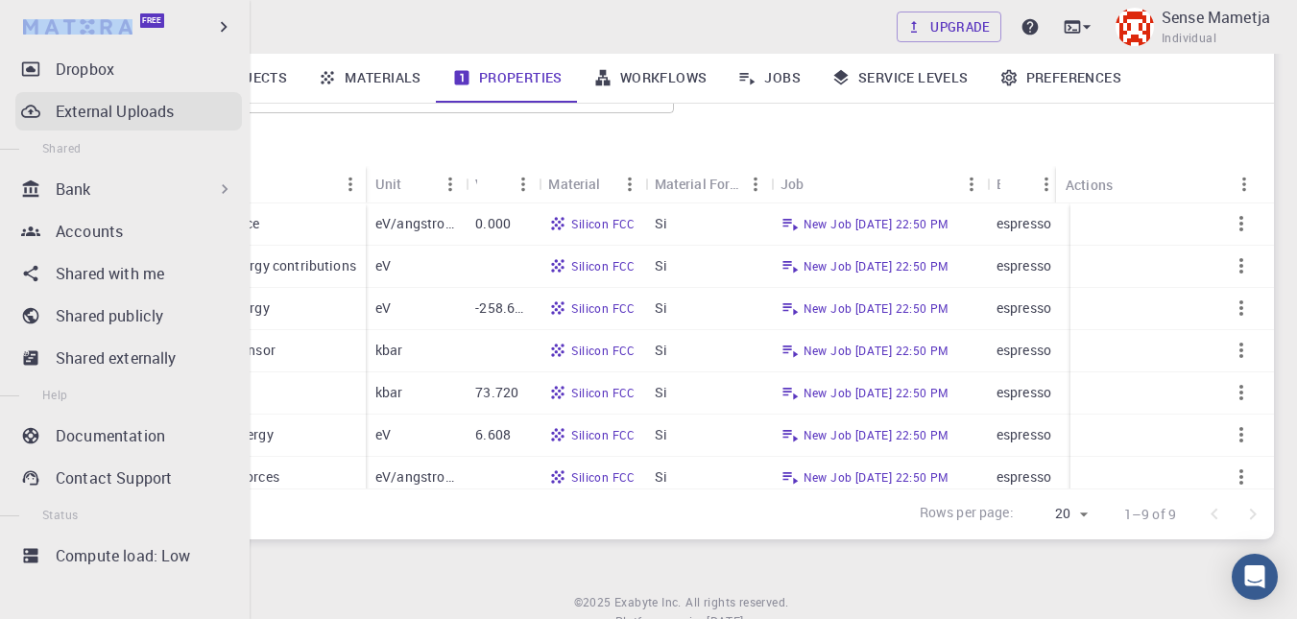
scroll to position [337, 0]
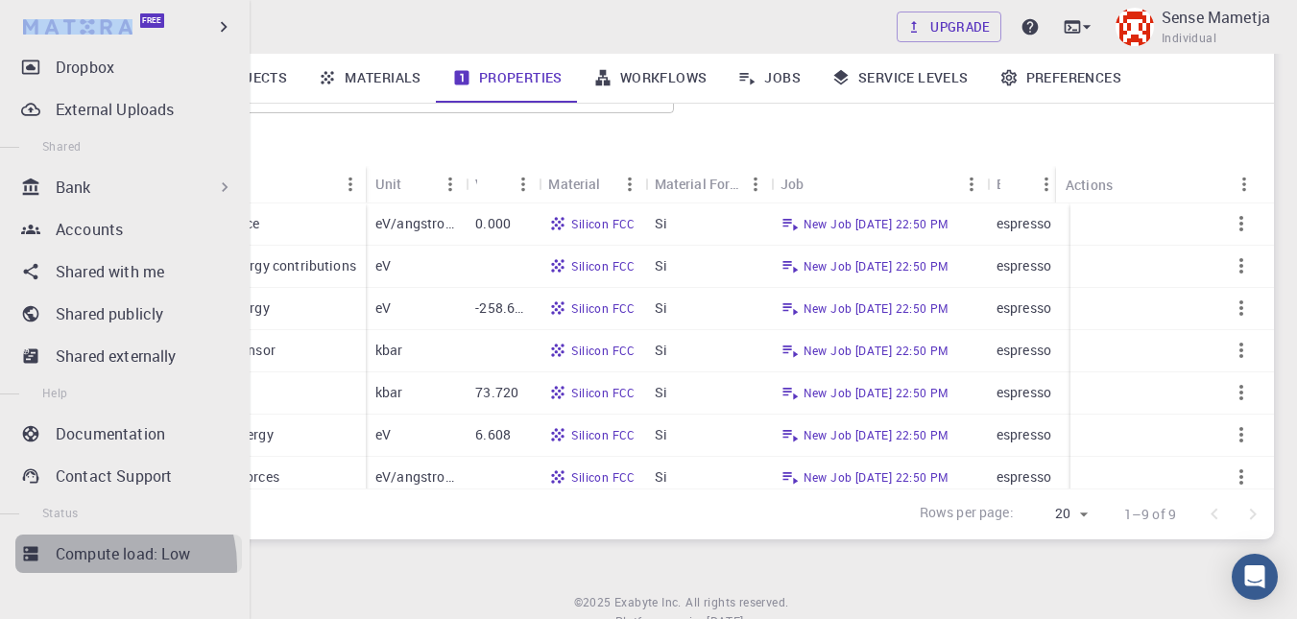
click at [105, 567] on link "Compute load: Low" at bounding box center [128, 554] width 227 height 38
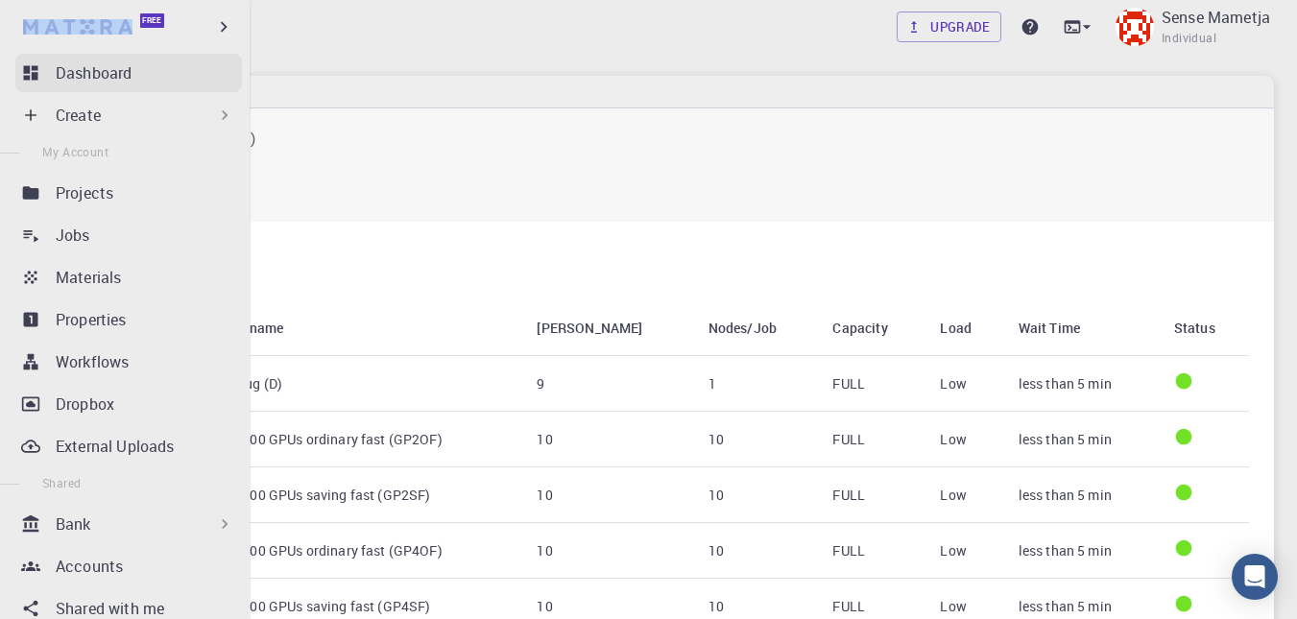
click at [133, 81] on div "Dashboard" at bounding box center [149, 72] width 186 height 23
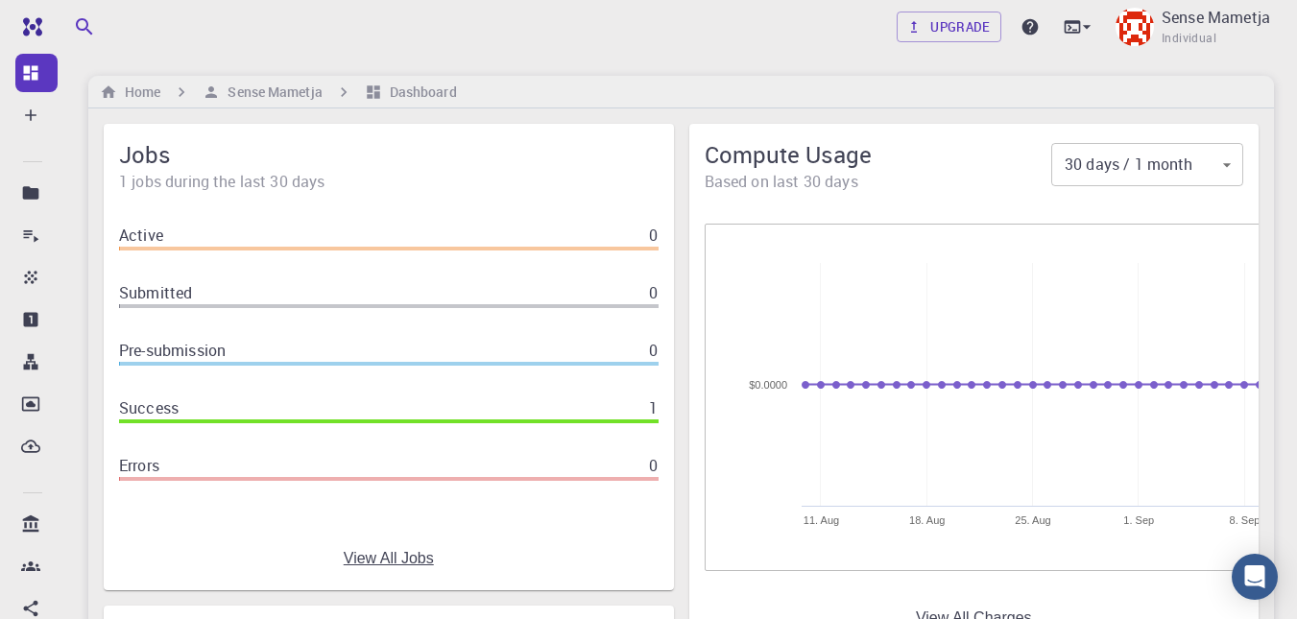
drag, startPoint x: 112, startPoint y: 179, endPoint x: 262, endPoint y: 165, distance: 150.4
click at [262, 165] on div "Jobs 1 jobs during the last 30 days" at bounding box center [389, 166] width 570 height 84
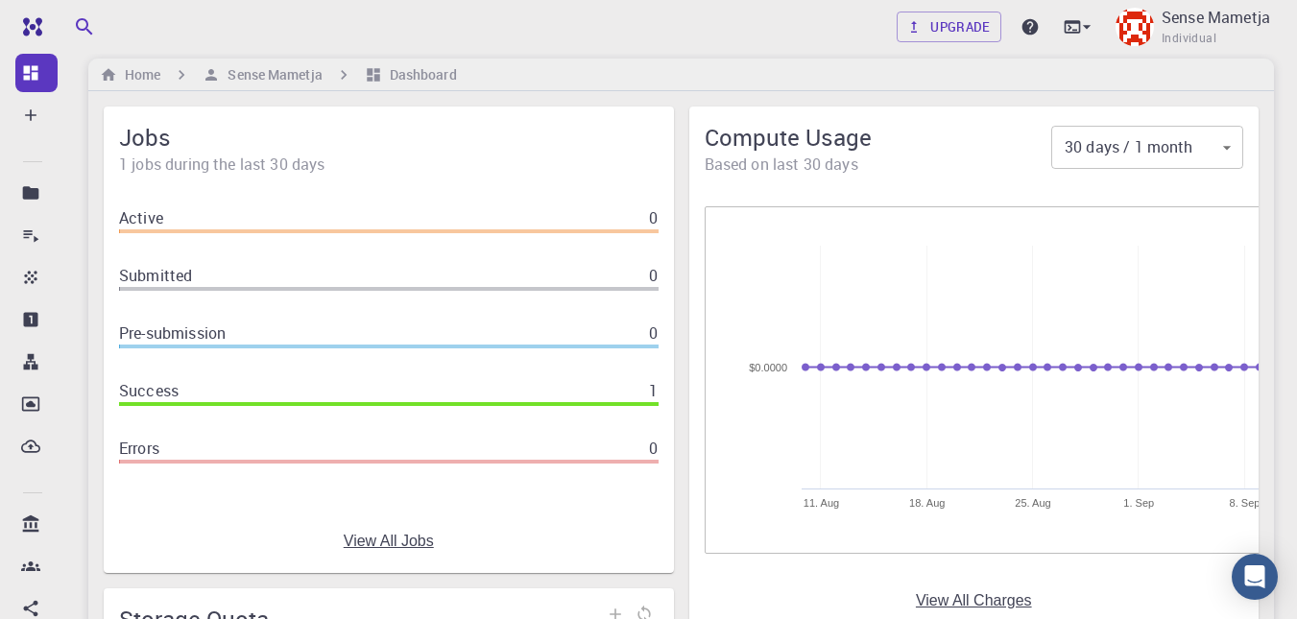
scroll to position [6, 0]
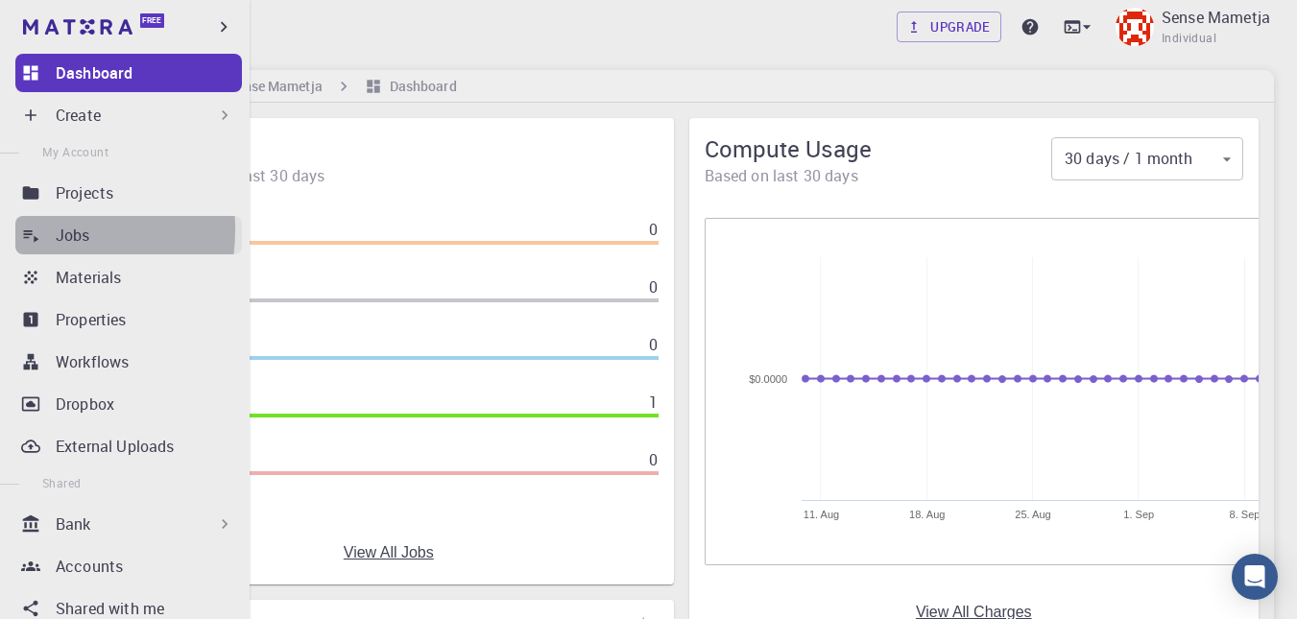
click at [25, 229] on icon at bounding box center [30, 235] width 19 height 19
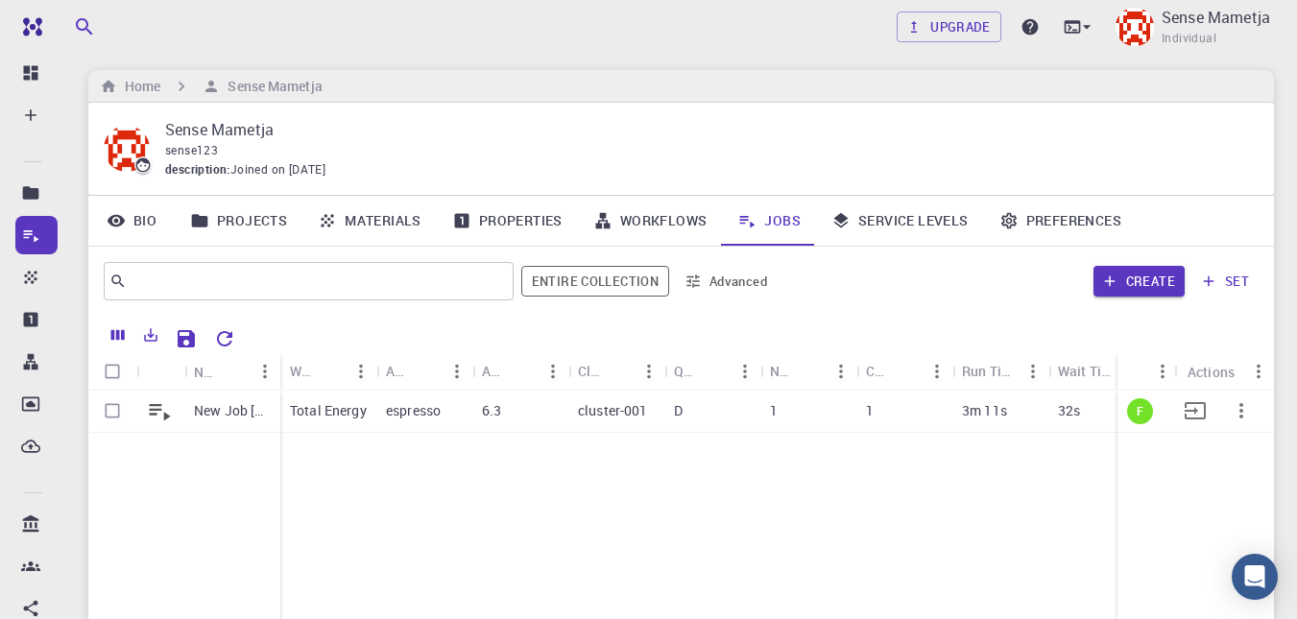
click at [654, 411] on div "1" at bounding box center [905, 412] width 96 height 42
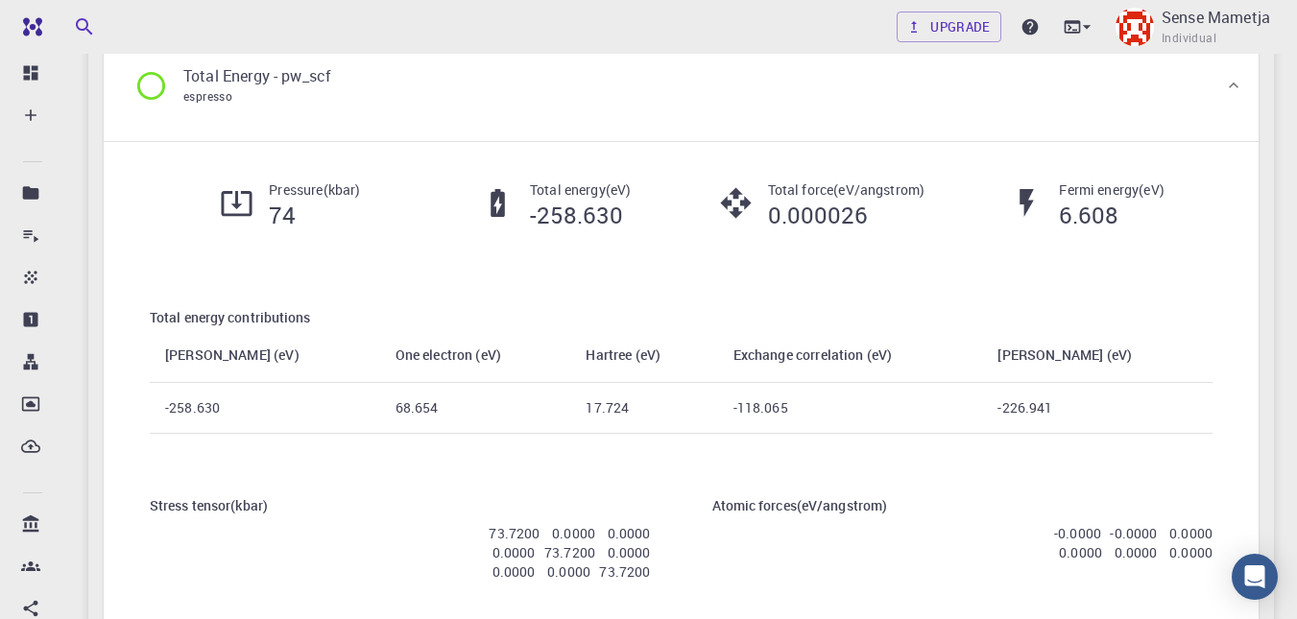
scroll to position [288, 0]
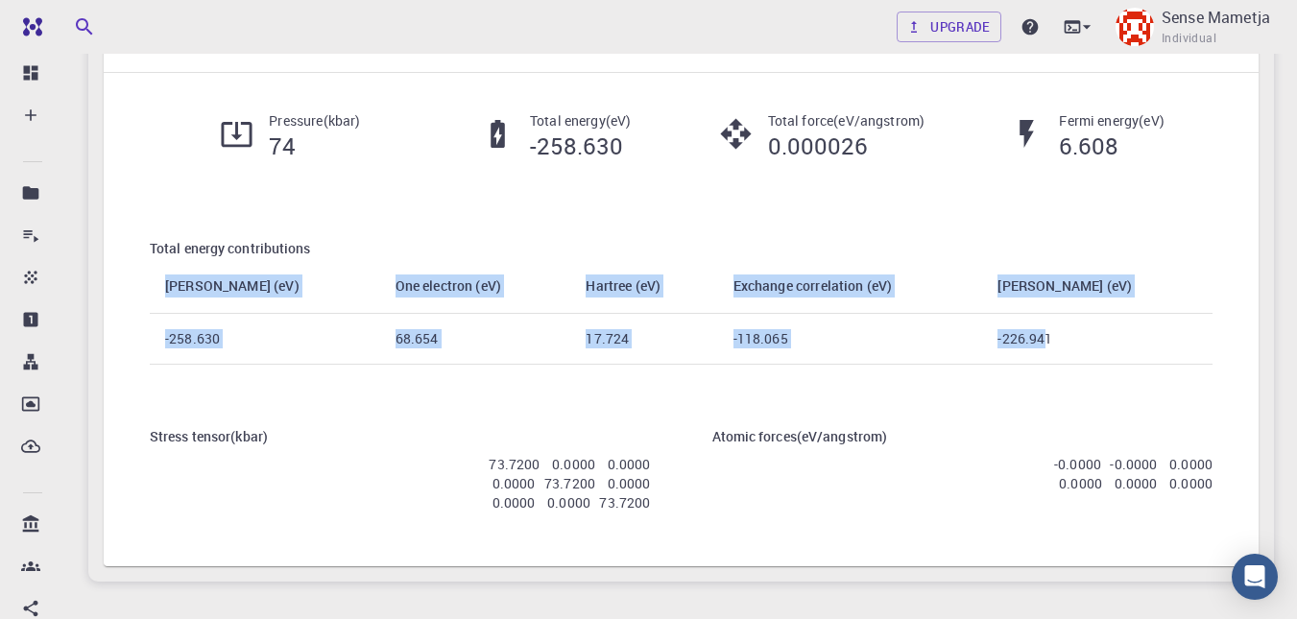
drag, startPoint x: 165, startPoint y: 290, endPoint x: 1123, endPoint y: 325, distance: 958.9
click at [654, 325] on table "[PERSON_NAME] (eV) One electron (eV) [PERSON_NAME] (eV) Exchange correlation (e…" at bounding box center [681, 312] width 1063 height 106
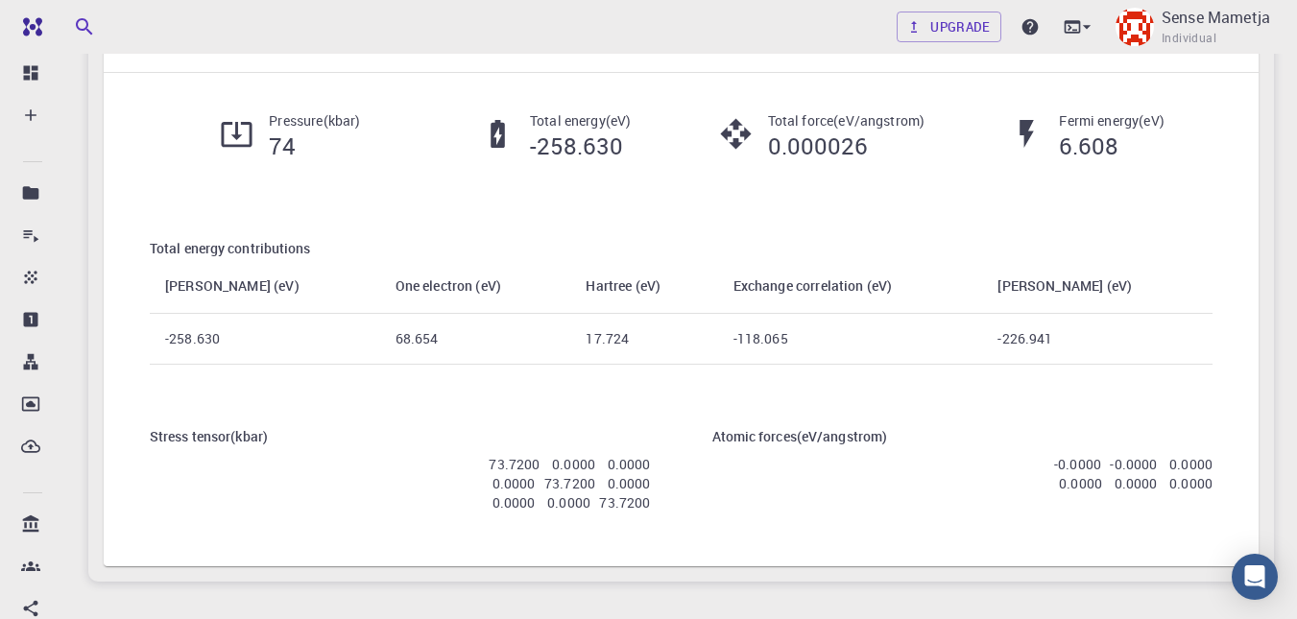
click at [452, 438] on h6 "Stress tensor ( kbar )" at bounding box center [400, 436] width 501 height 21
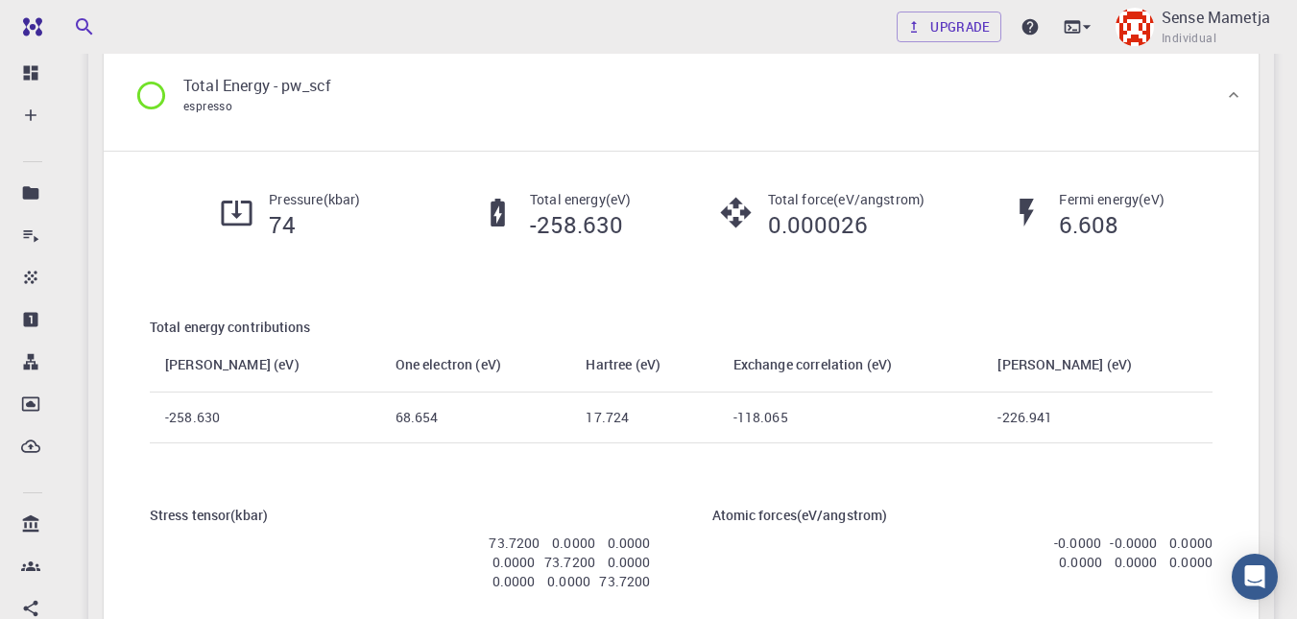
scroll to position [0, 0]
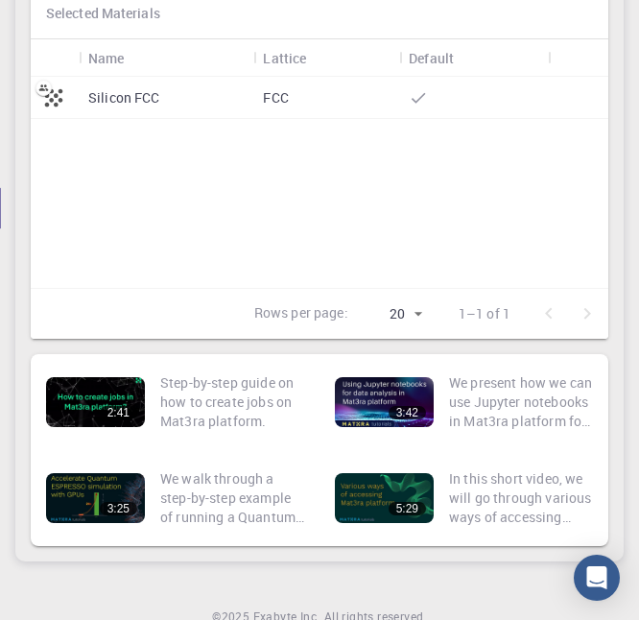
scroll to position [713, 0]
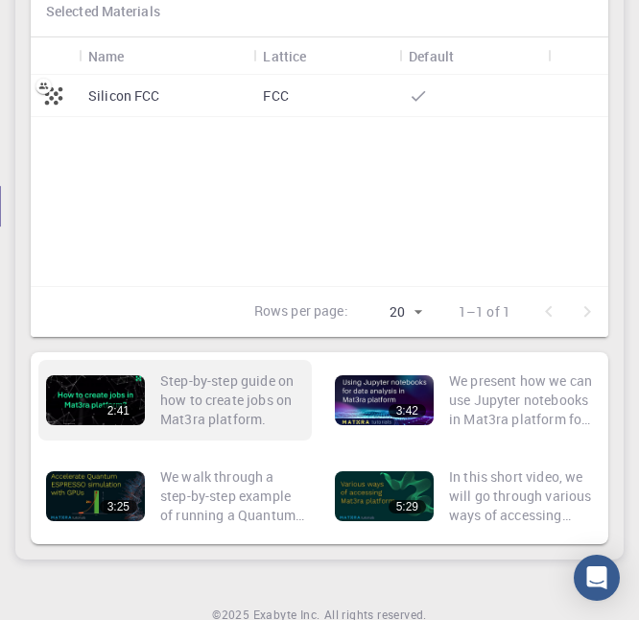
click at [164, 415] on p "Step-by-step guide on how to create jobs on Mat3ra platform." at bounding box center [232, 401] width 144 height 58
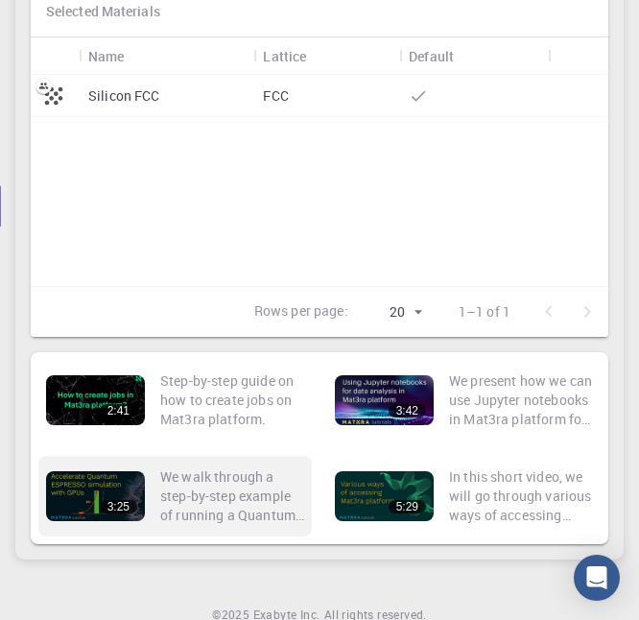
click at [201, 490] on p "We walk through a step-by-step example of running a Quantum ESPRESSO job on a G…" at bounding box center [232, 497] width 144 height 58
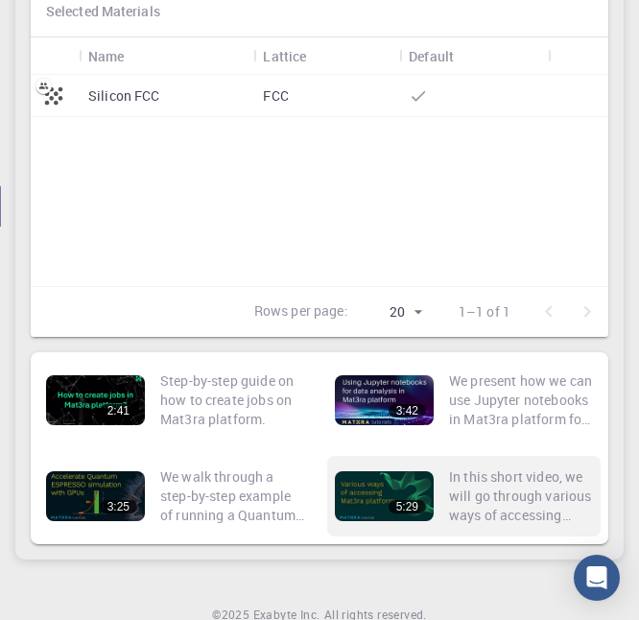
click at [462, 501] on p "In this short video, we will go through various ways of accessing Mat3ra platfo…" at bounding box center [521, 497] width 144 height 58
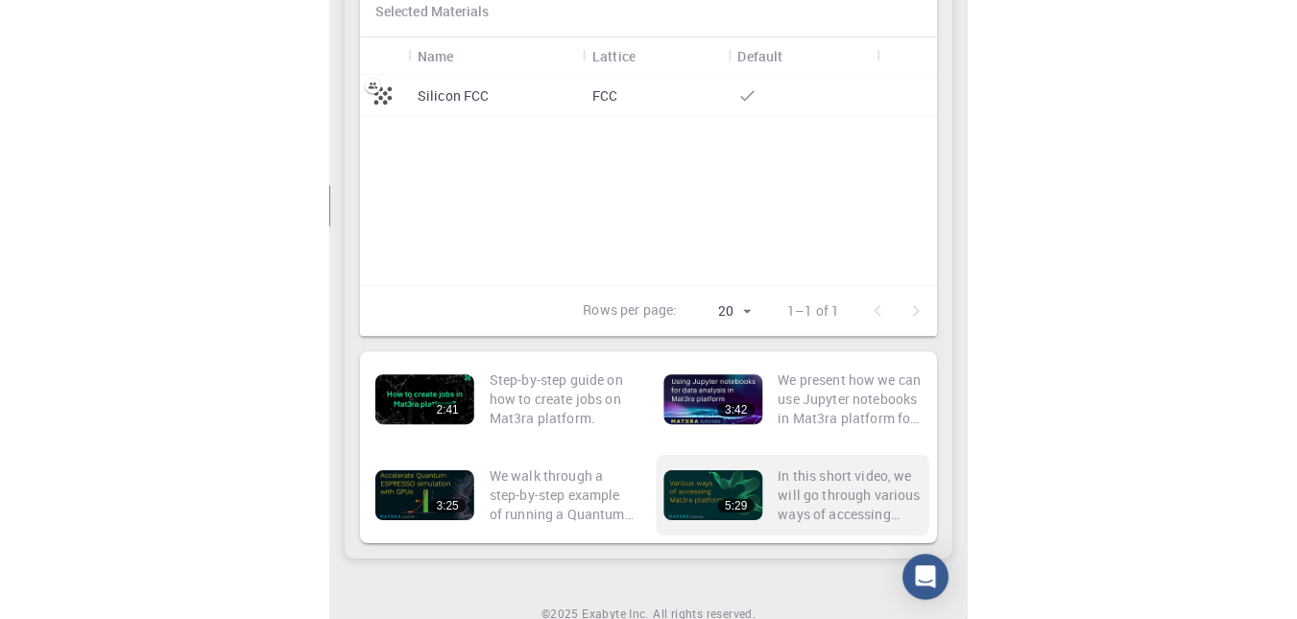
scroll to position [298, 0]
